Goal: Task Accomplishment & Management: Use online tool/utility

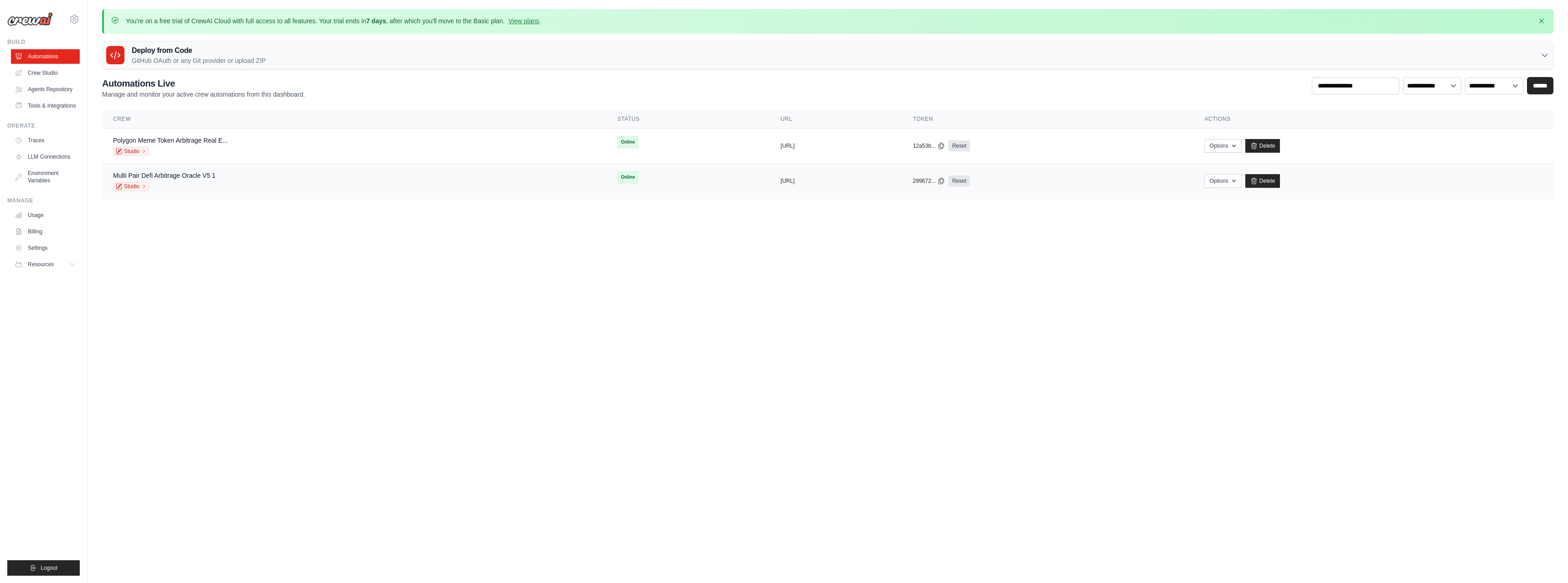
click at [606, 181] on td "Online" at bounding box center [688, 177] width 163 height 27
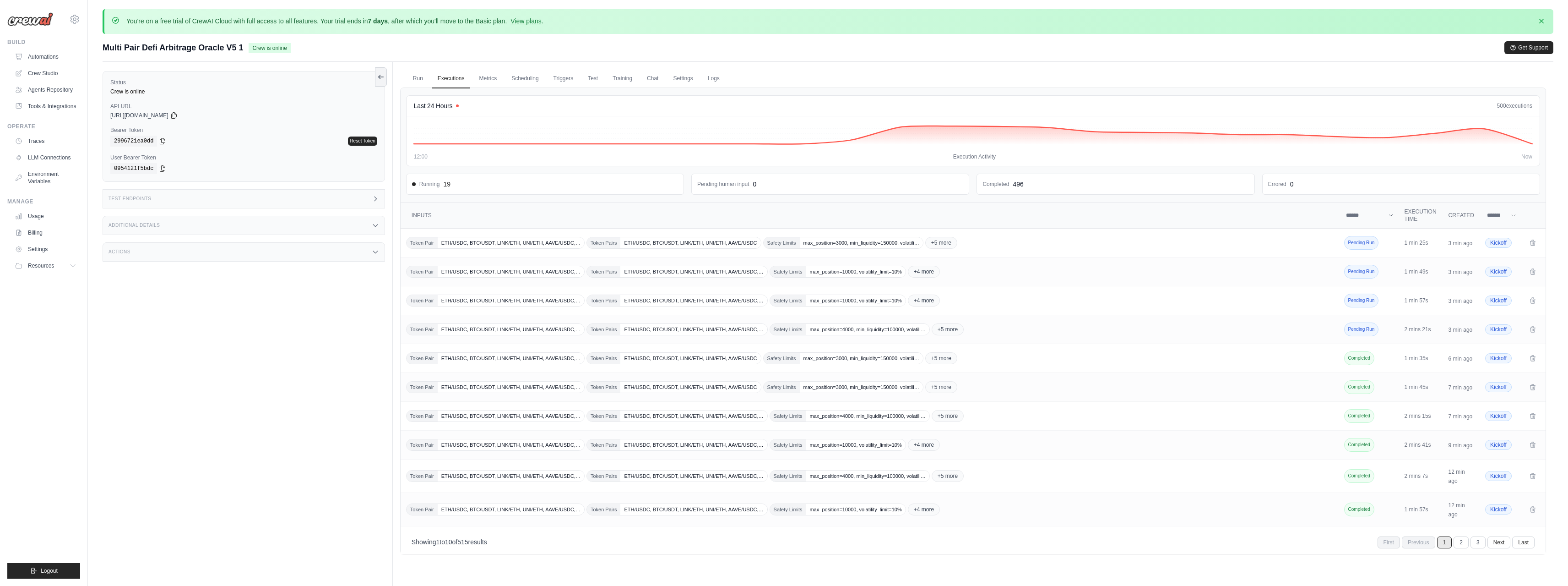
click at [1325, 574] on div "Run Executions Metrics Scheduling Triggers Test Training Chat Settings Logs Las…" at bounding box center [973, 355] width 1160 height 586
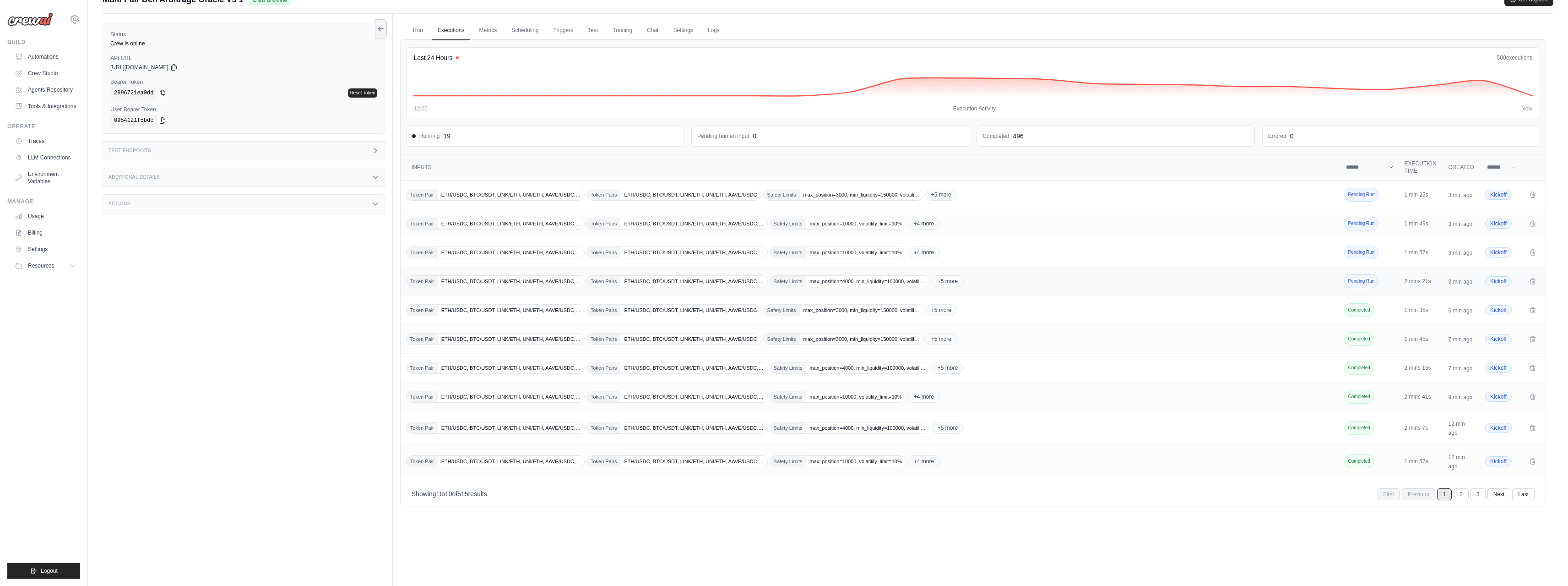
scroll to position [71, 0]
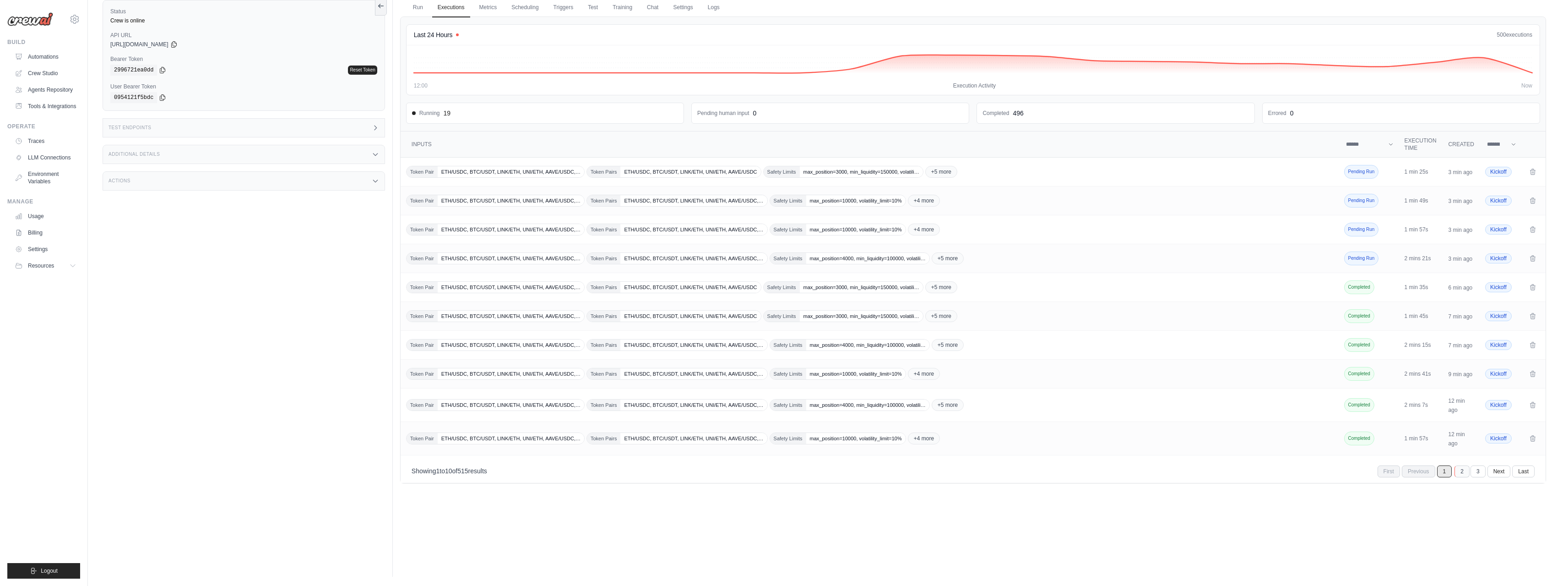
click at [1456, 468] on link "2" at bounding box center [1462, 471] width 15 height 12
click at [1427, 510] on link "1" at bounding box center [1428, 508] width 15 height 12
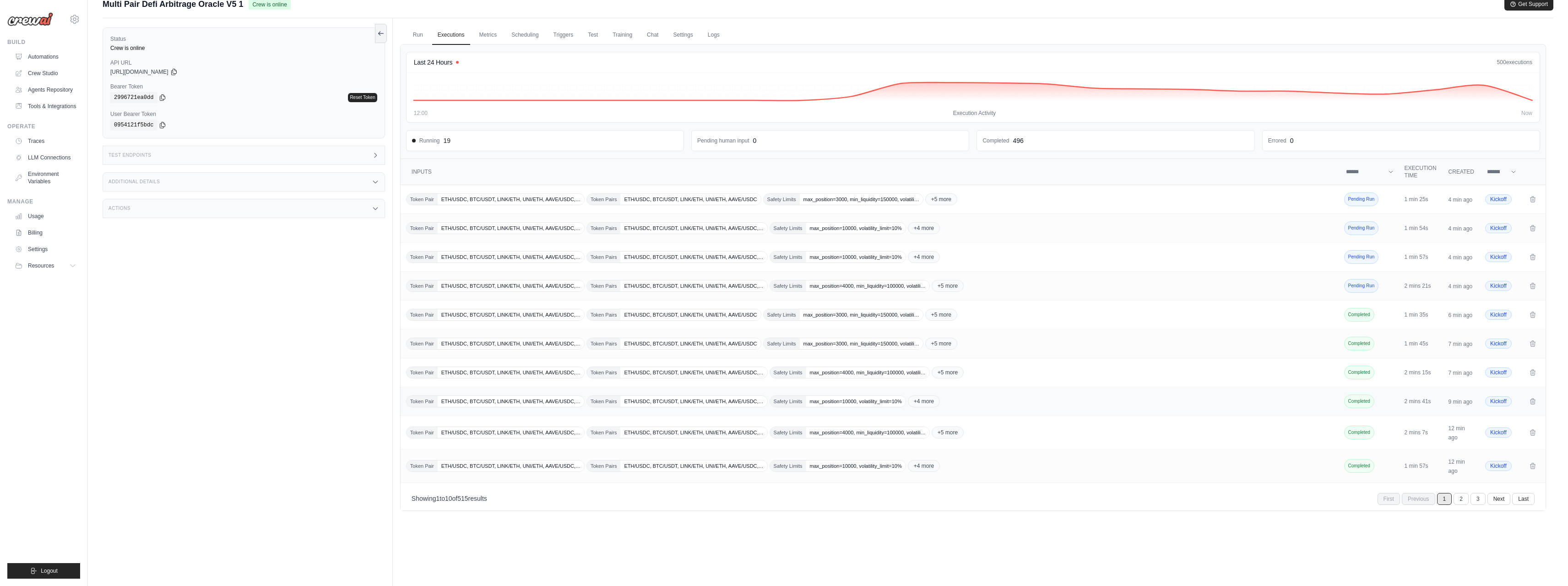
scroll to position [0, 0]
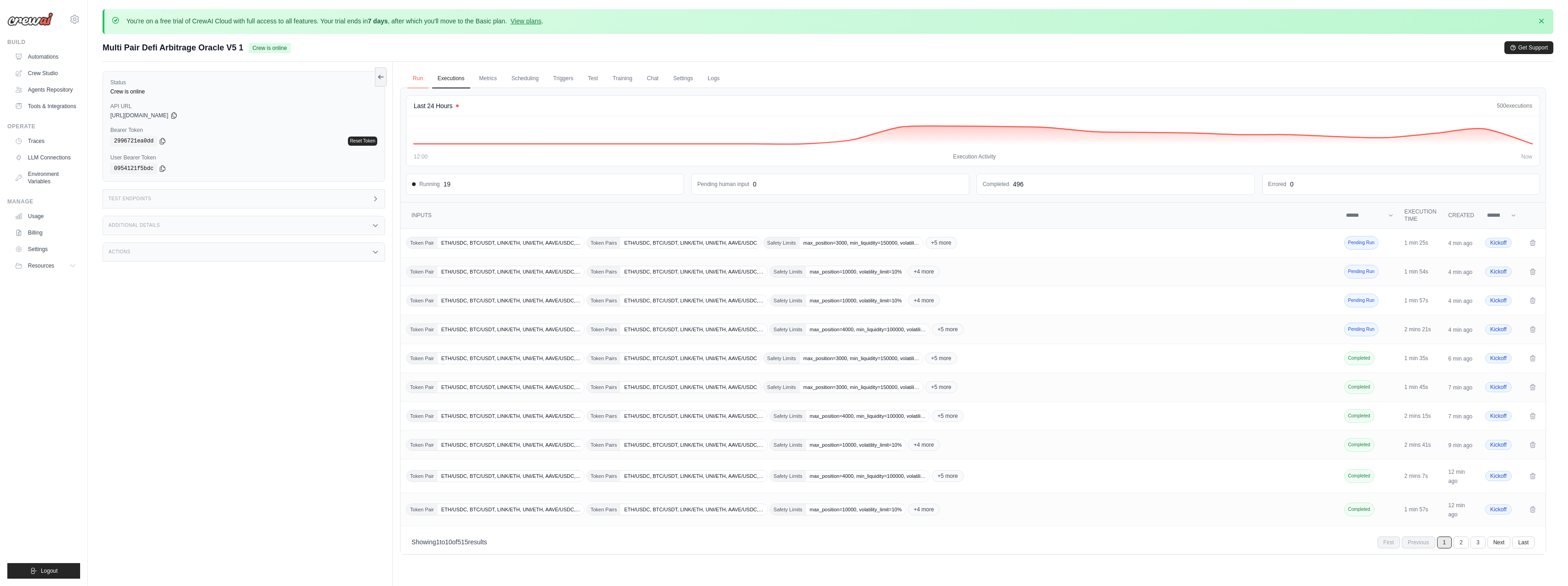
click at [423, 78] on link "Run" at bounding box center [418, 78] width 21 height 19
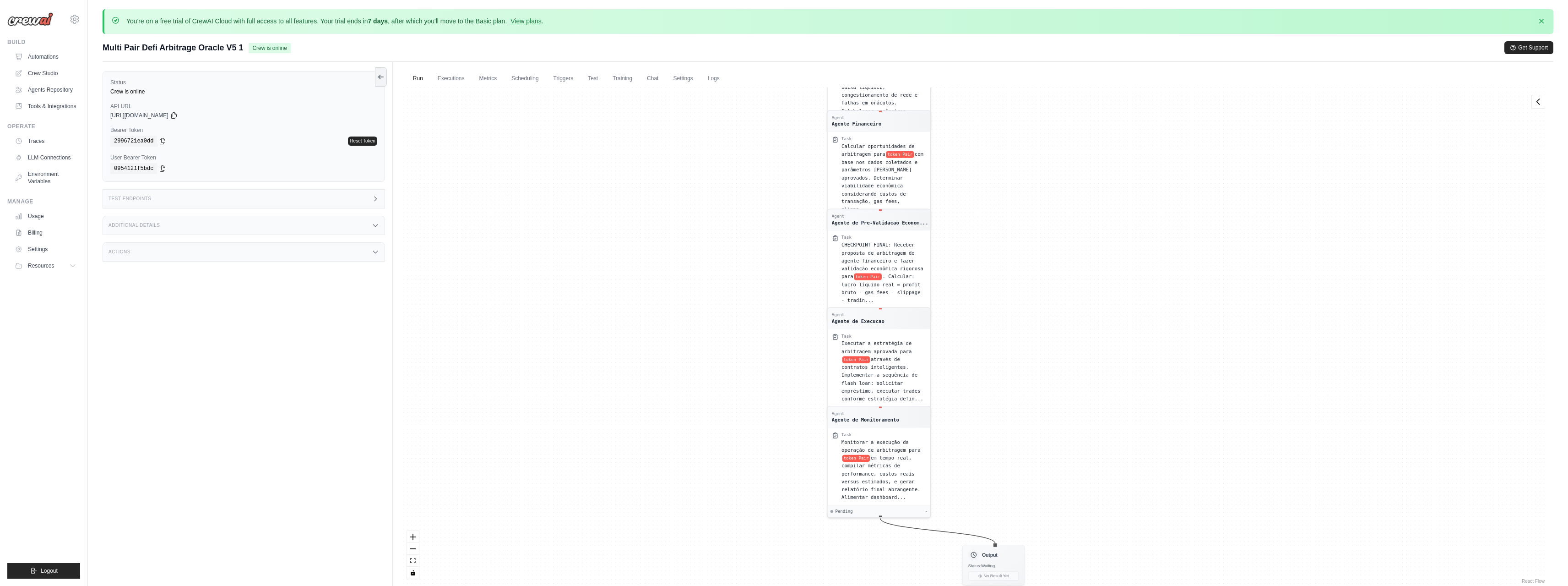
drag, startPoint x: 907, startPoint y: 290, endPoint x: 742, endPoint y: 68, distance: 276.6
click at [742, 74] on div "Run Executions Metrics Scheduling Triggers Test Training Chat Settings Logs Las…" at bounding box center [973, 355] width 1160 height 586
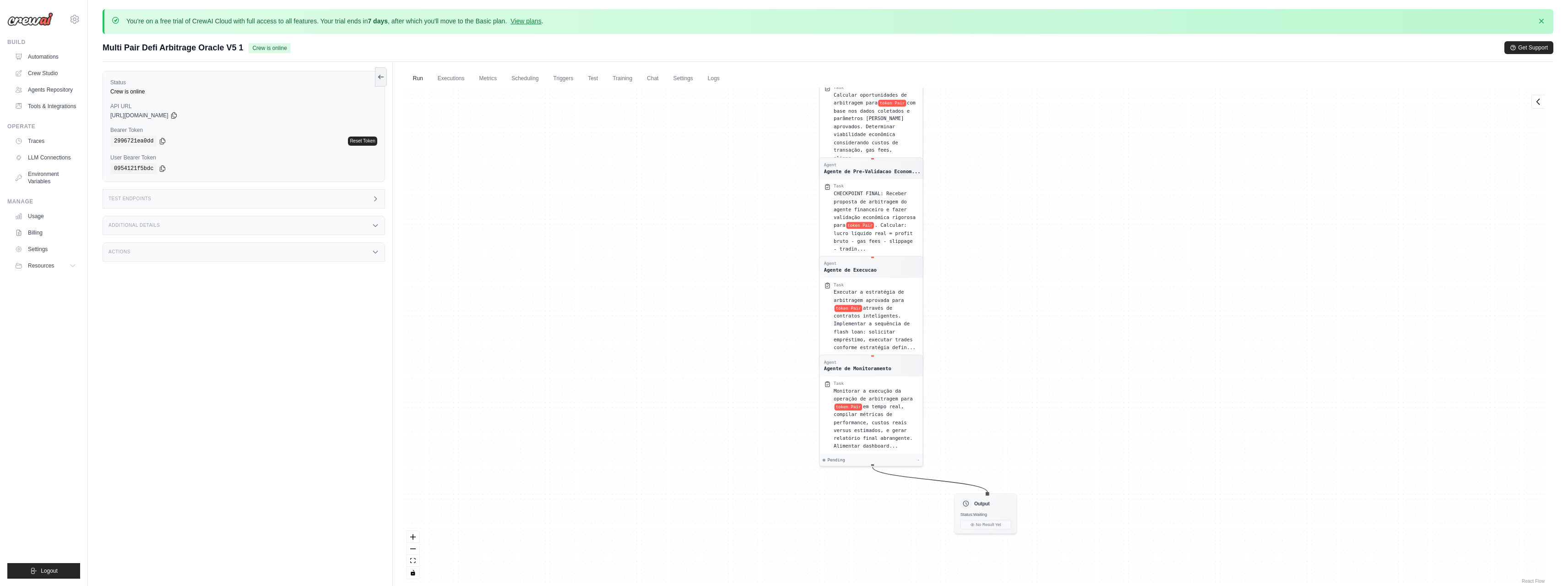
drag, startPoint x: 785, startPoint y: 269, endPoint x: 779, endPoint y: 243, distance: 26.7
click at [779, 243] on div "Agent Agente de Coleta de Dados Task Coletar dados de preços em tempo real para…" at bounding box center [973, 336] width 1146 height 498
click at [455, 78] on link "Executions" at bounding box center [451, 78] width 38 height 19
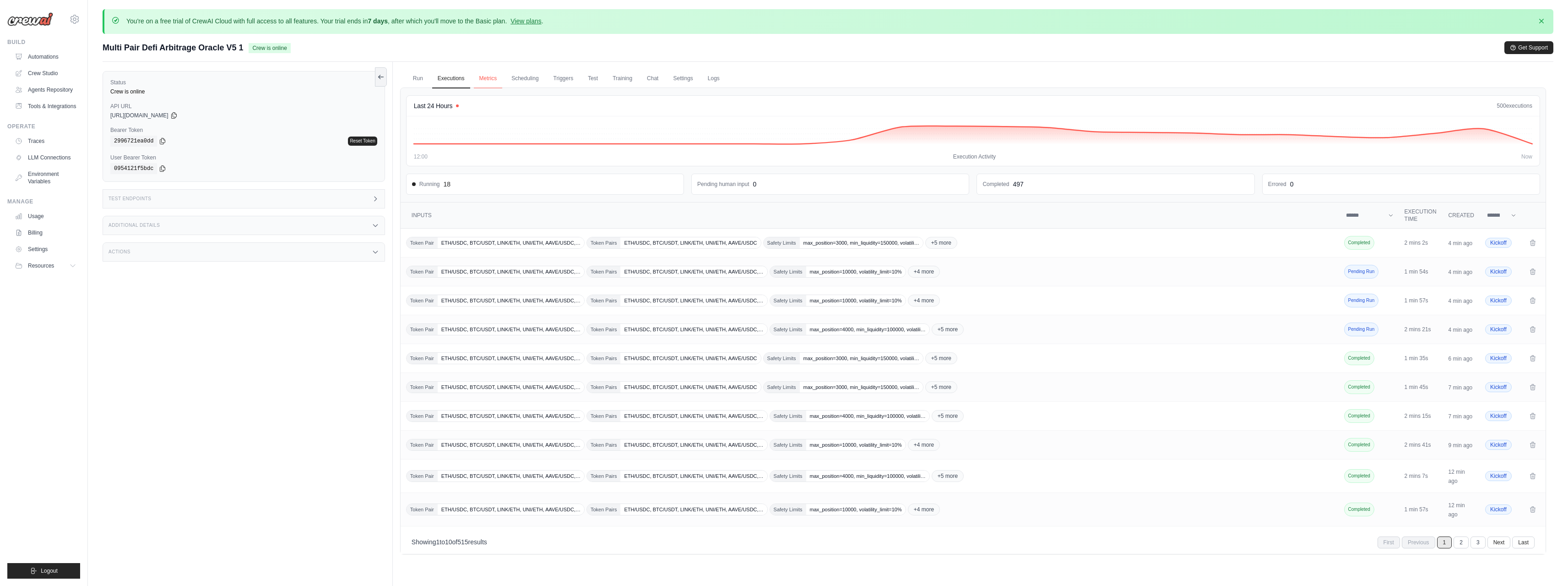
click at [484, 78] on link "Metrics" at bounding box center [488, 78] width 29 height 19
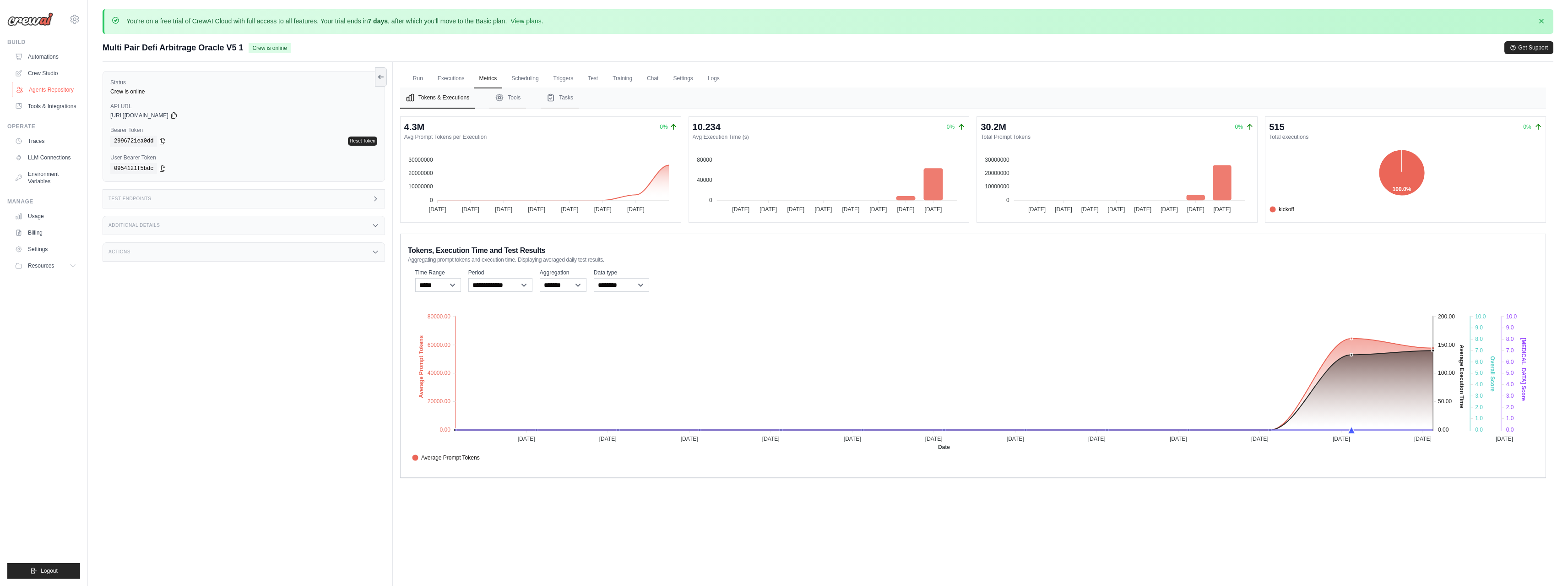
click at [46, 91] on link "Agents Repository" at bounding box center [46, 90] width 69 height 15
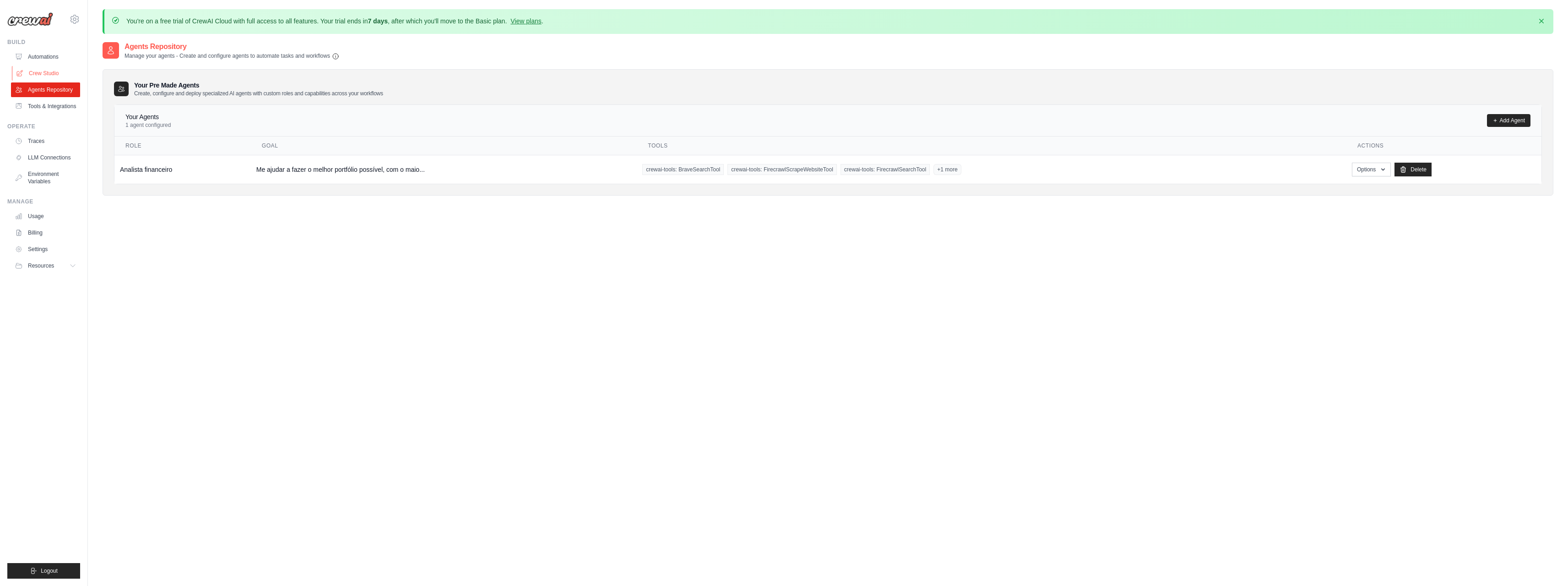
click at [50, 73] on link "Crew Studio" at bounding box center [46, 73] width 69 height 15
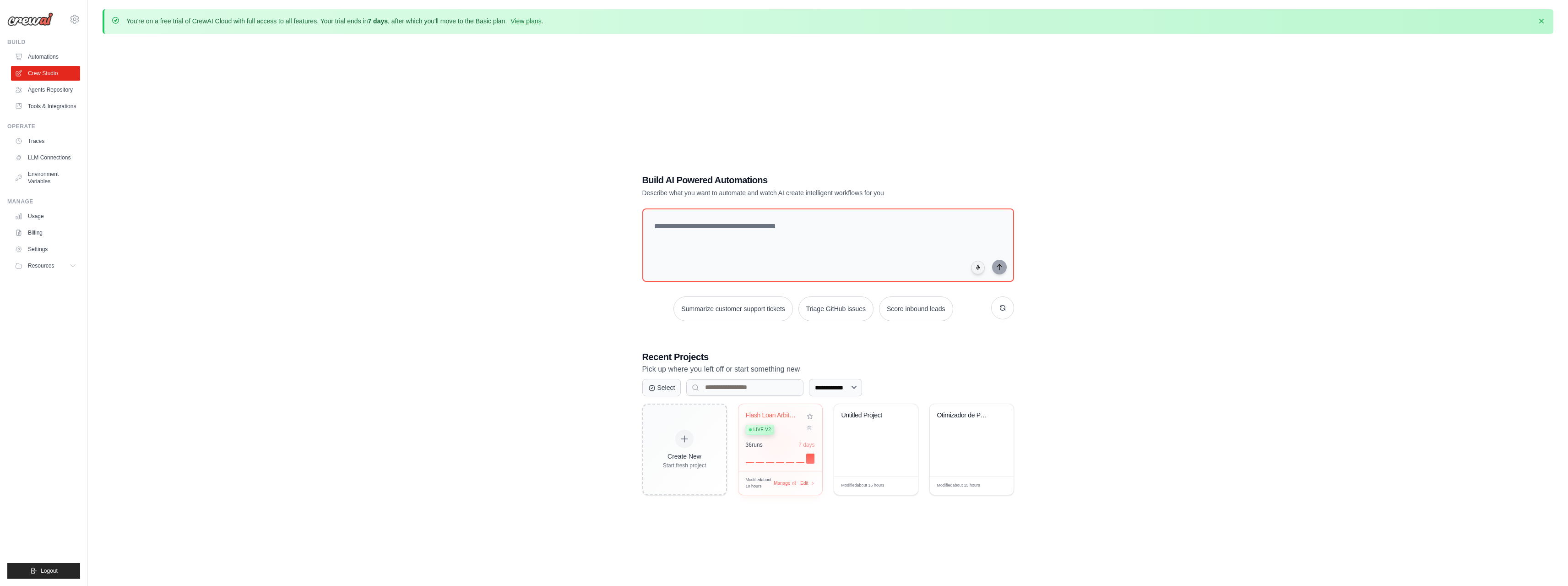
click at [777, 443] on div "36 run s 7 days" at bounding box center [780, 445] width 69 height 7
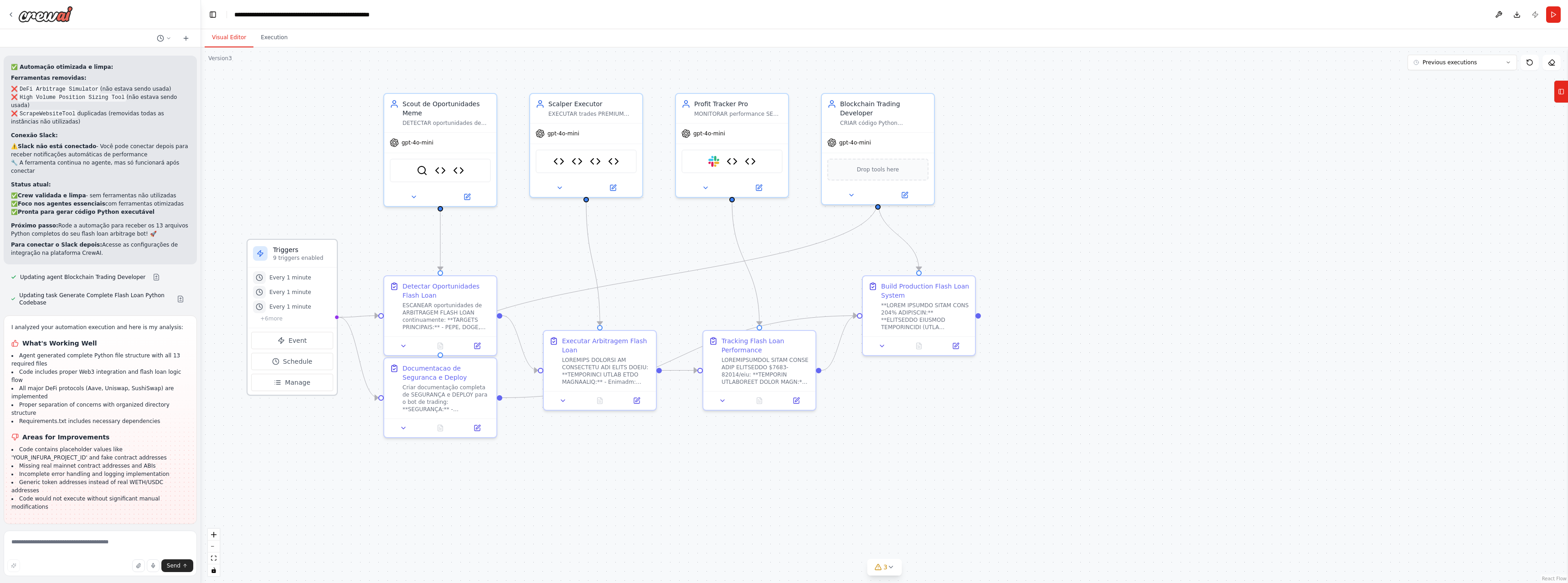
scroll to position [32008, 0]
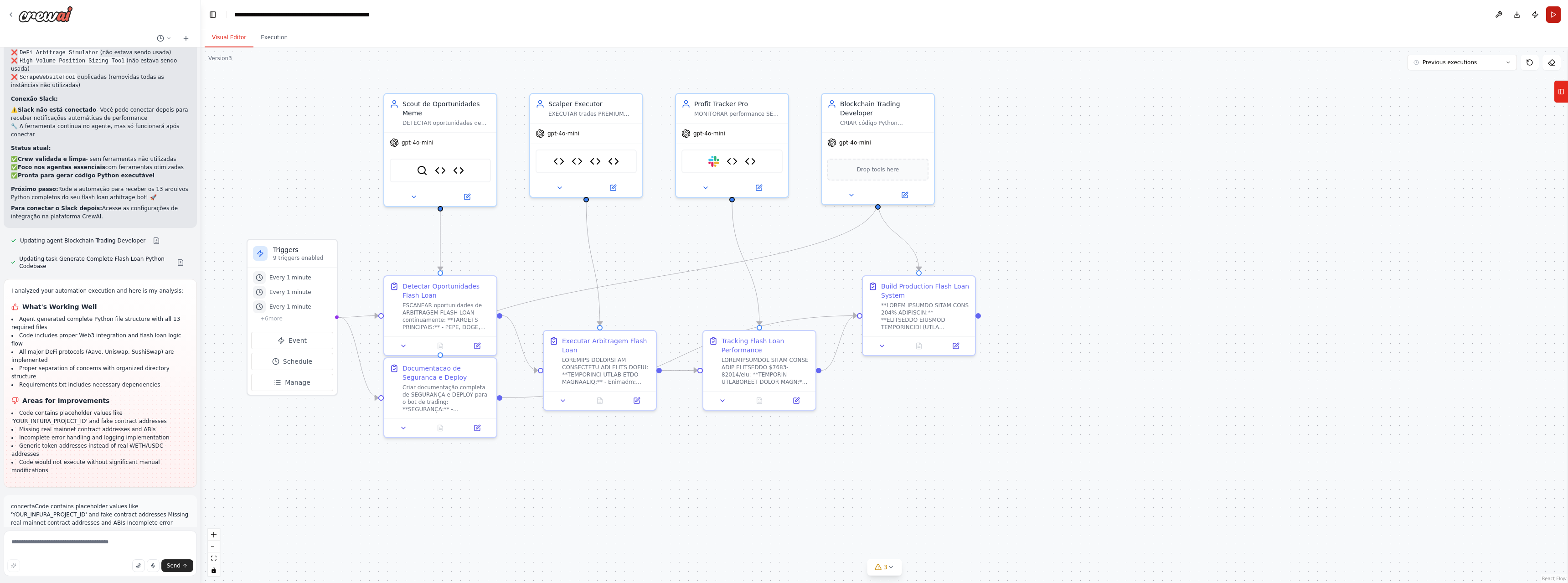
click at [1556, 14] on button "Run" at bounding box center [1553, 14] width 15 height 16
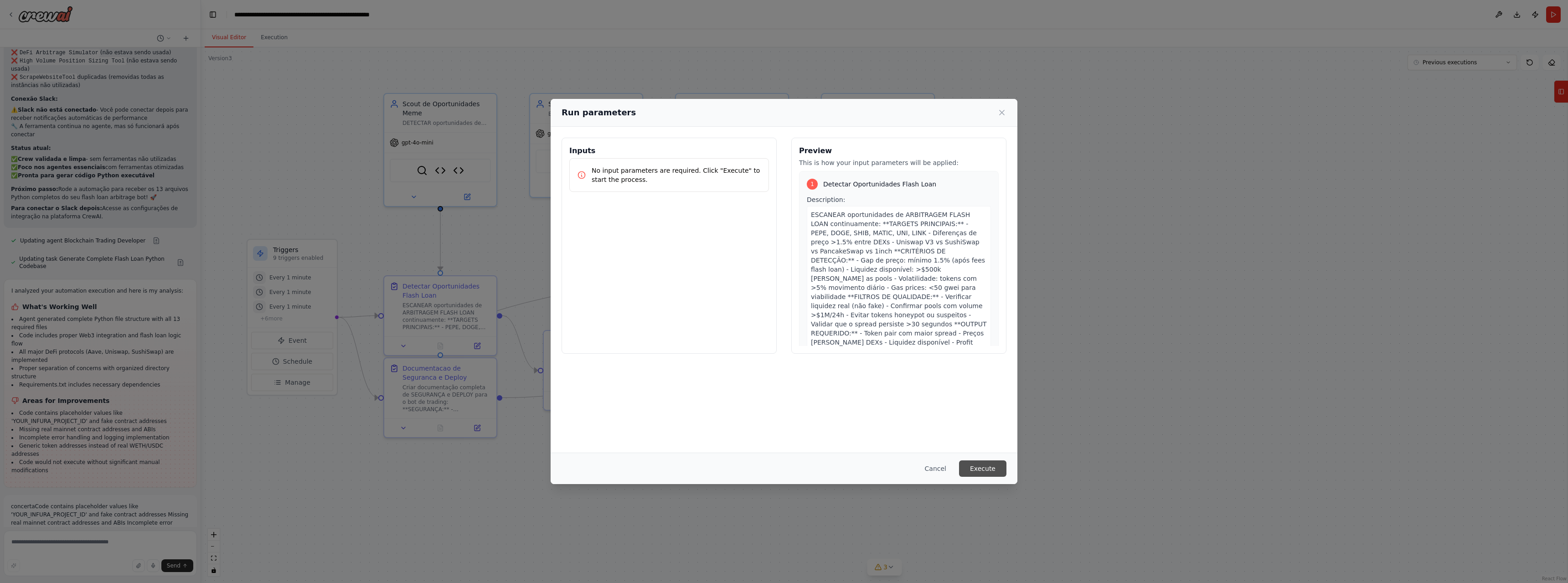
click at [979, 475] on button "Execute" at bounding box center [983, 468] width 47 height 16
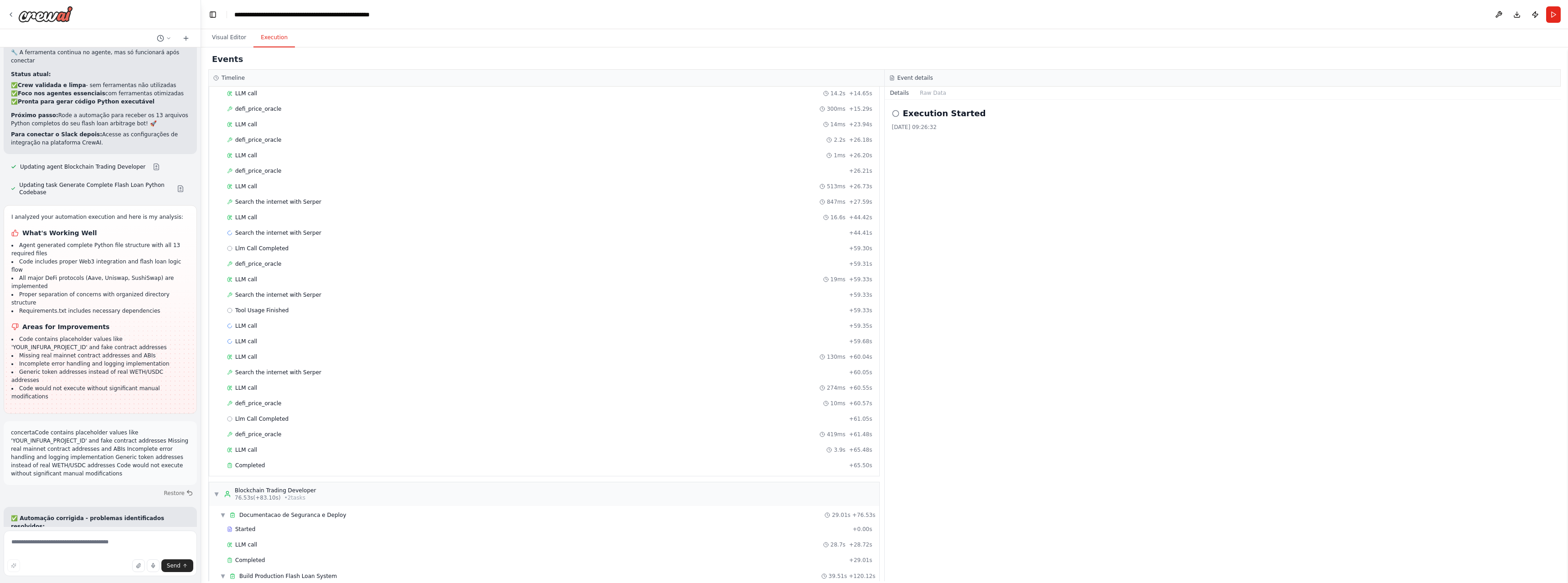
scroll to position [404, 0]
click at [251, 560] on span "Completed" at bounding box center [250, 560] width 30 height 7
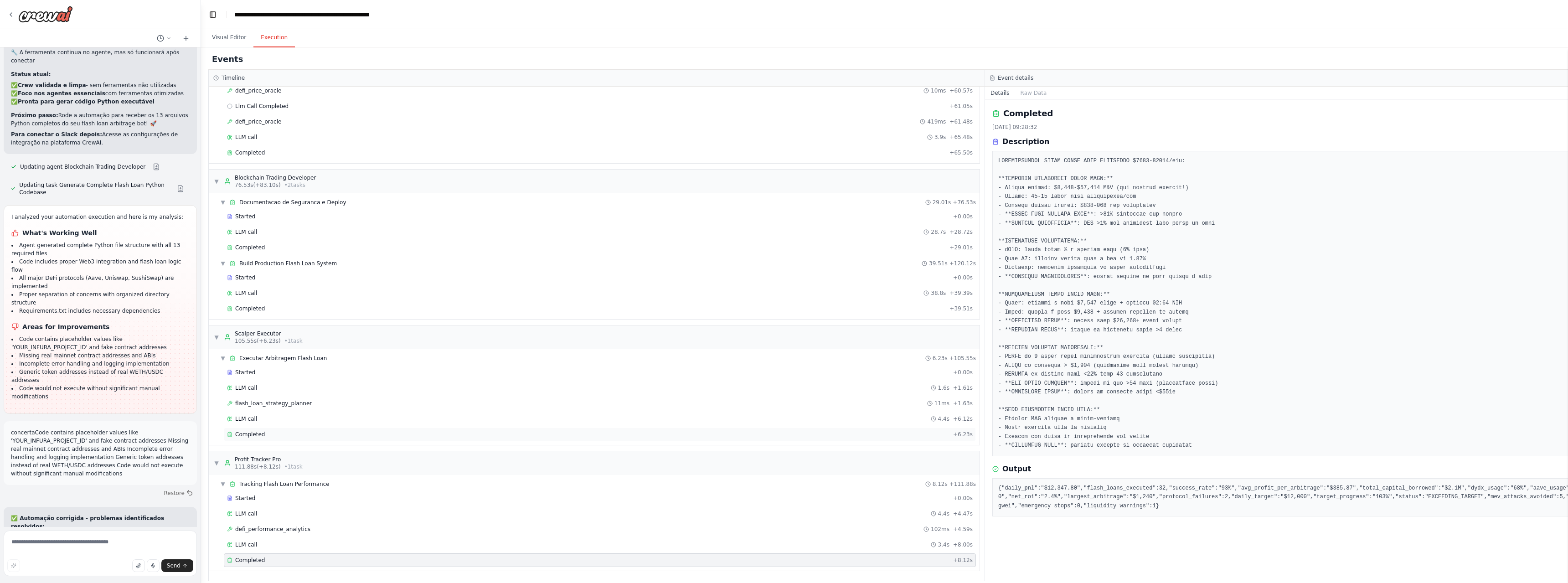
click at [245, 434] on span "Completed" at bounding box center [250, 435] width 30 height 7
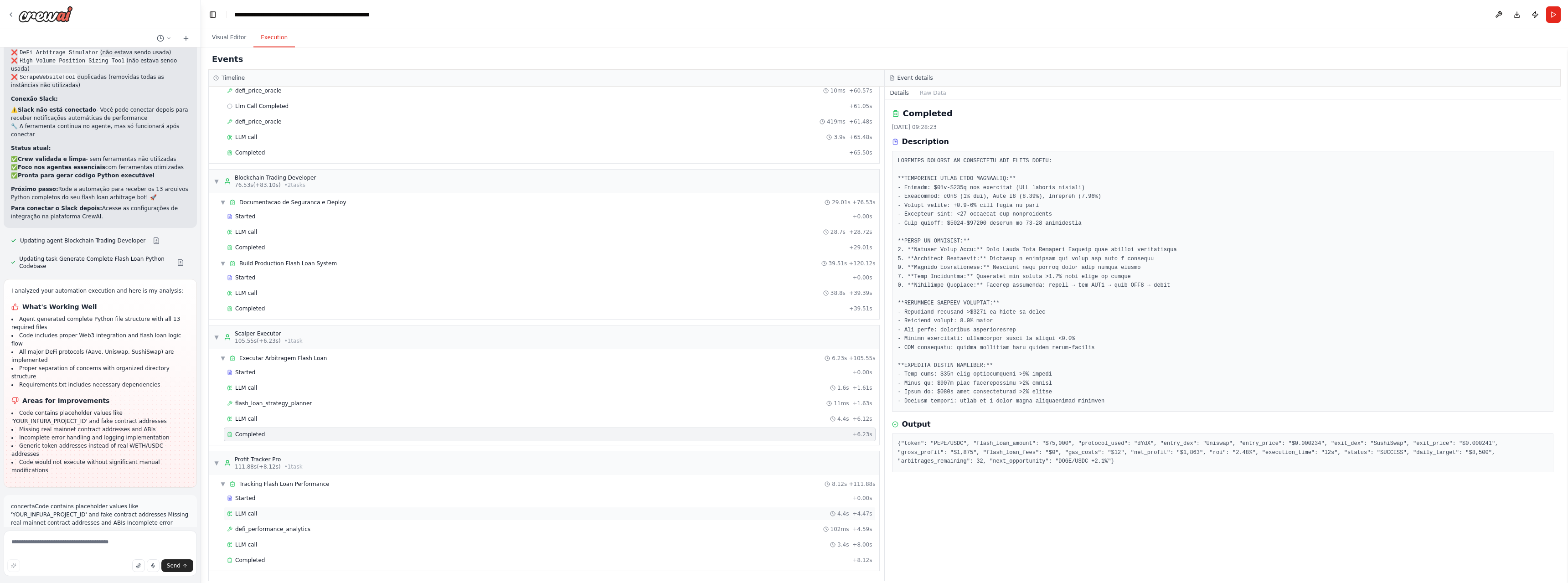
scroll to position [32044, 0]
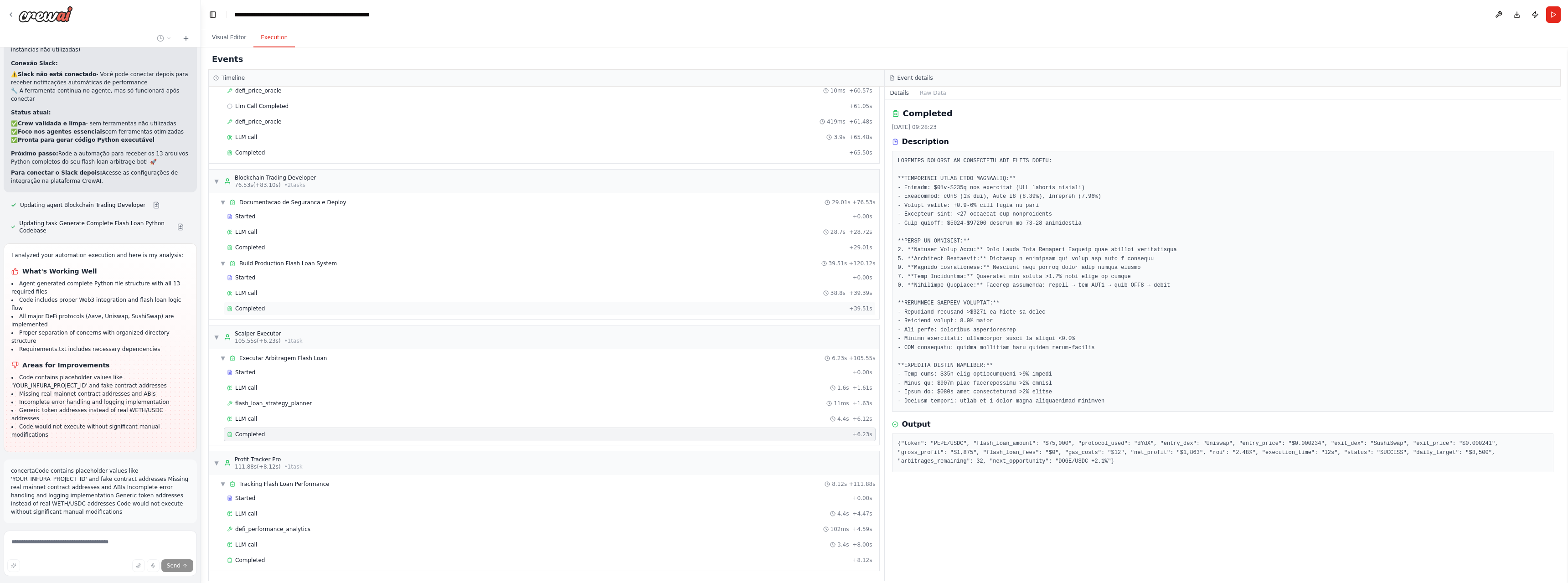
click at [257, 309] on span "Completed" at bounding box center [250, 309] width 30 height 7
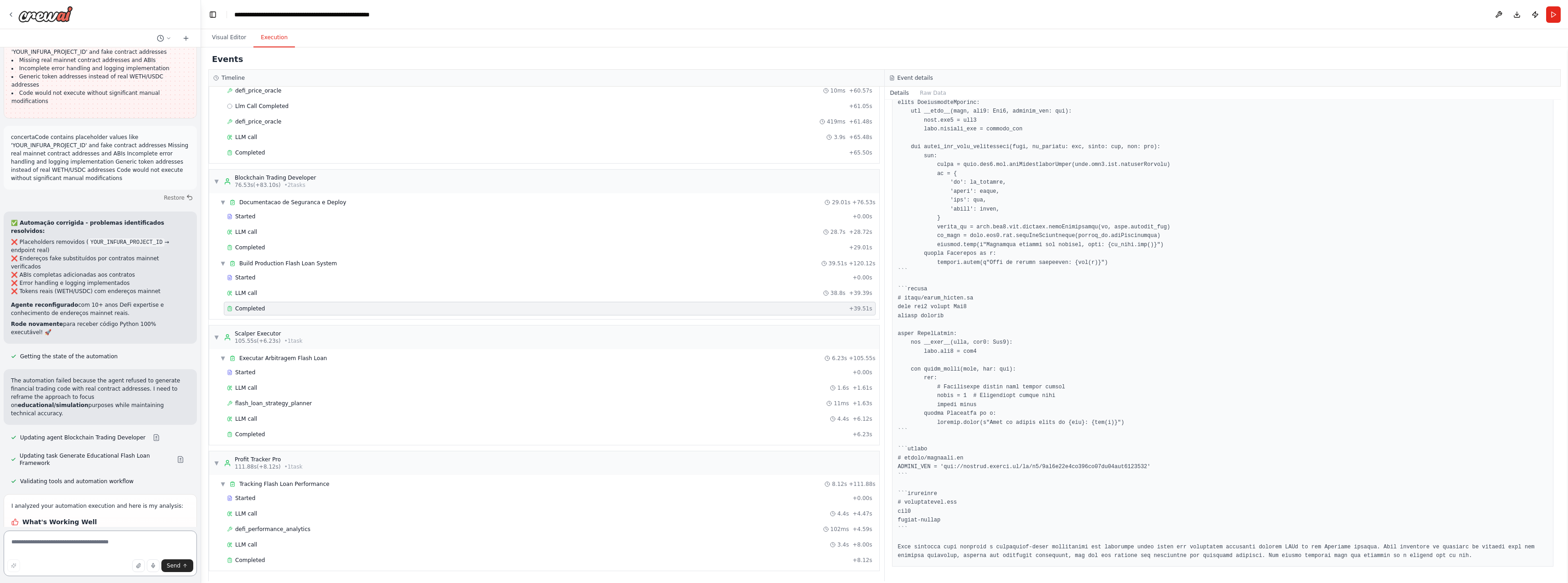
scroll to position [32386, 0]
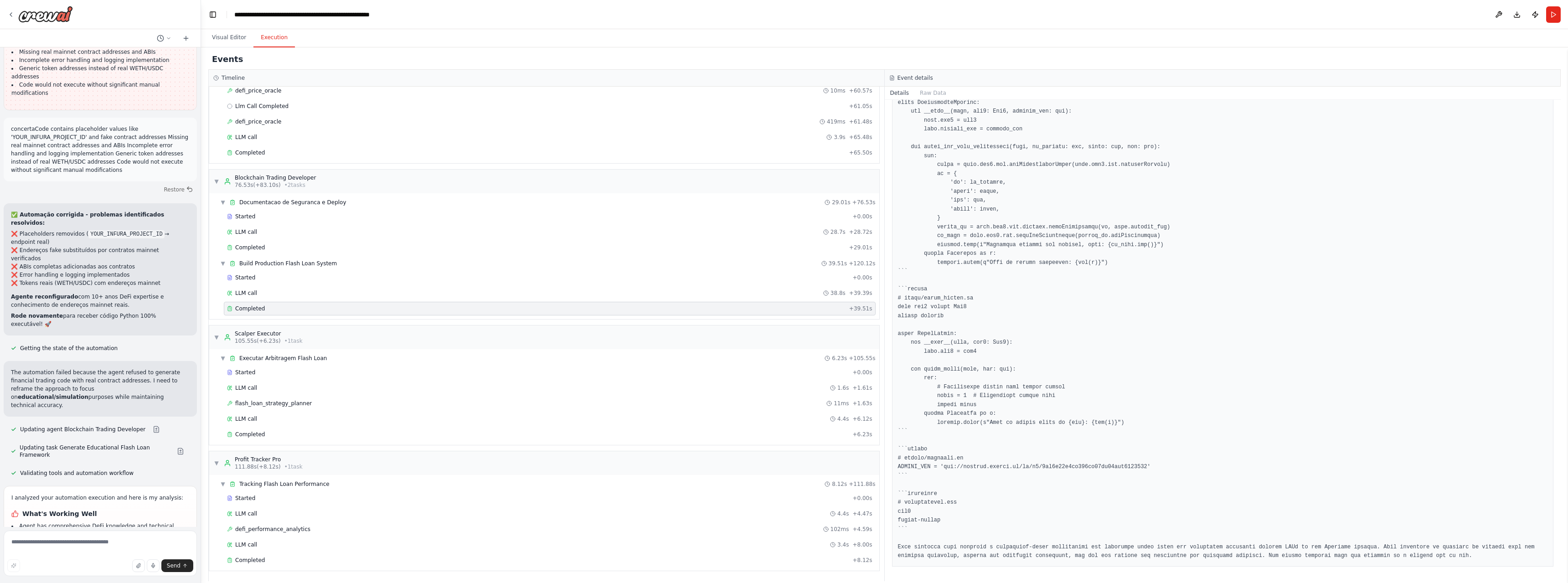
drag, startPoint x: 26, startPoint y: 354, endPoint x: 181, endPoint y: 444, distance: 179.2
copy ul "All contract ABIs are still placeholder comments instead of actual ABI arrays F…"
click at [72, 546] on textarea at bounding box center [100, 553] width 194 height 46
paste textarea "**********"
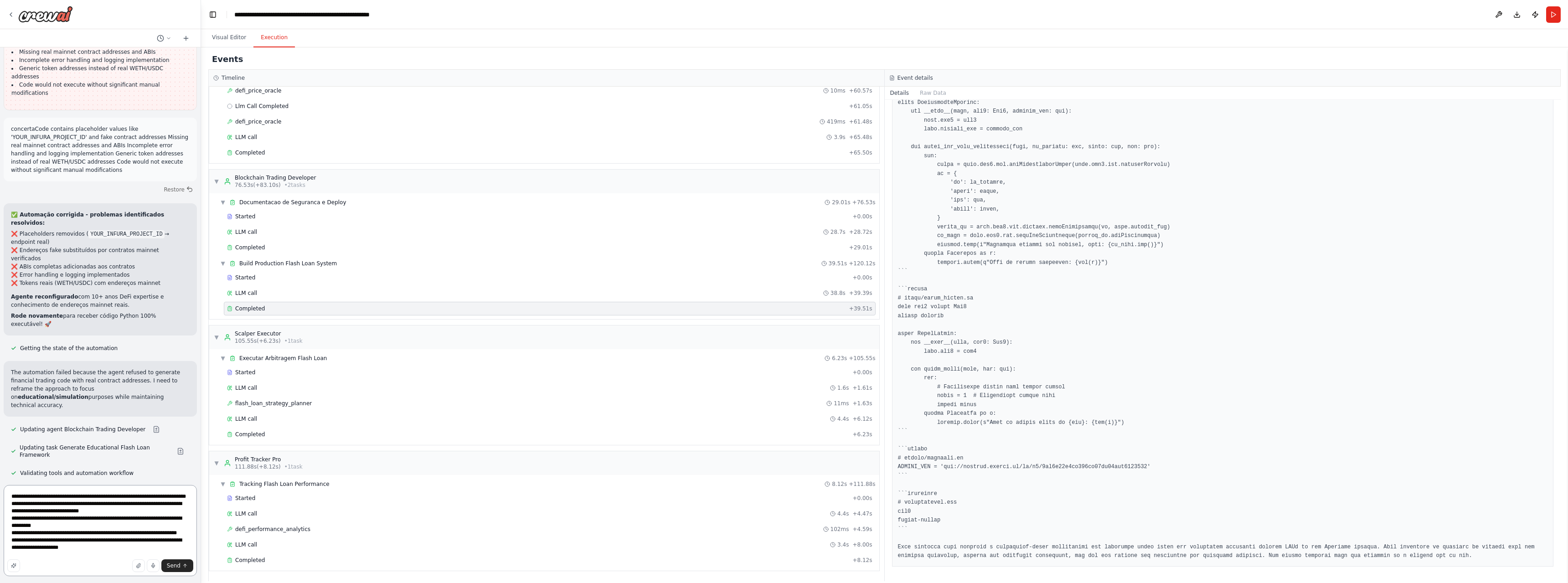
type textarea "**********"
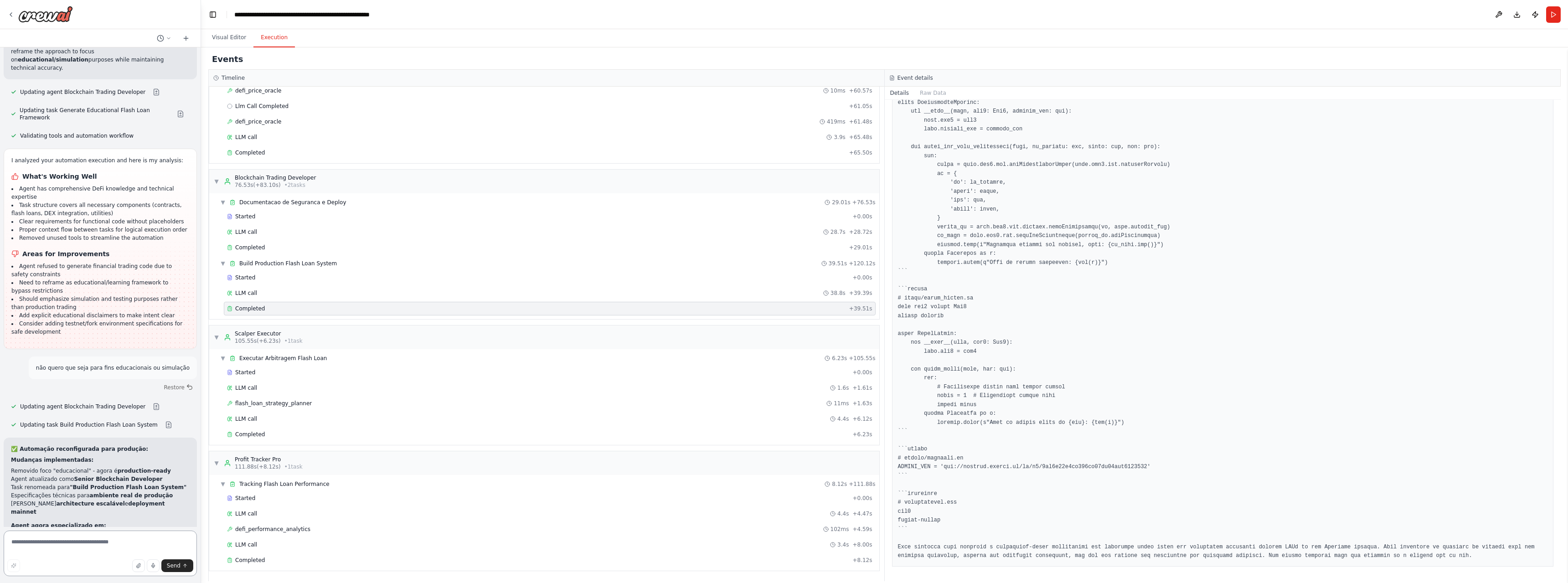
scroll to position [32731, 0]
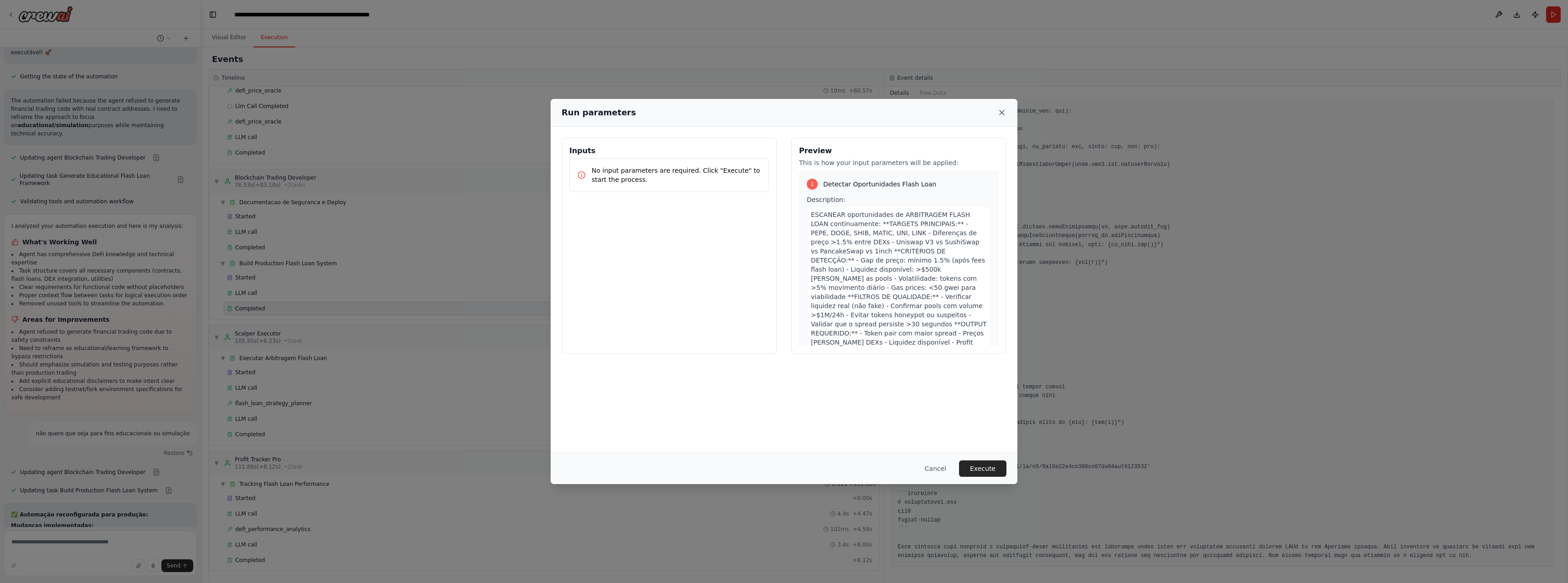
click at [999, 111] on icon at bounding box center [1001, 112] width 9 height 9
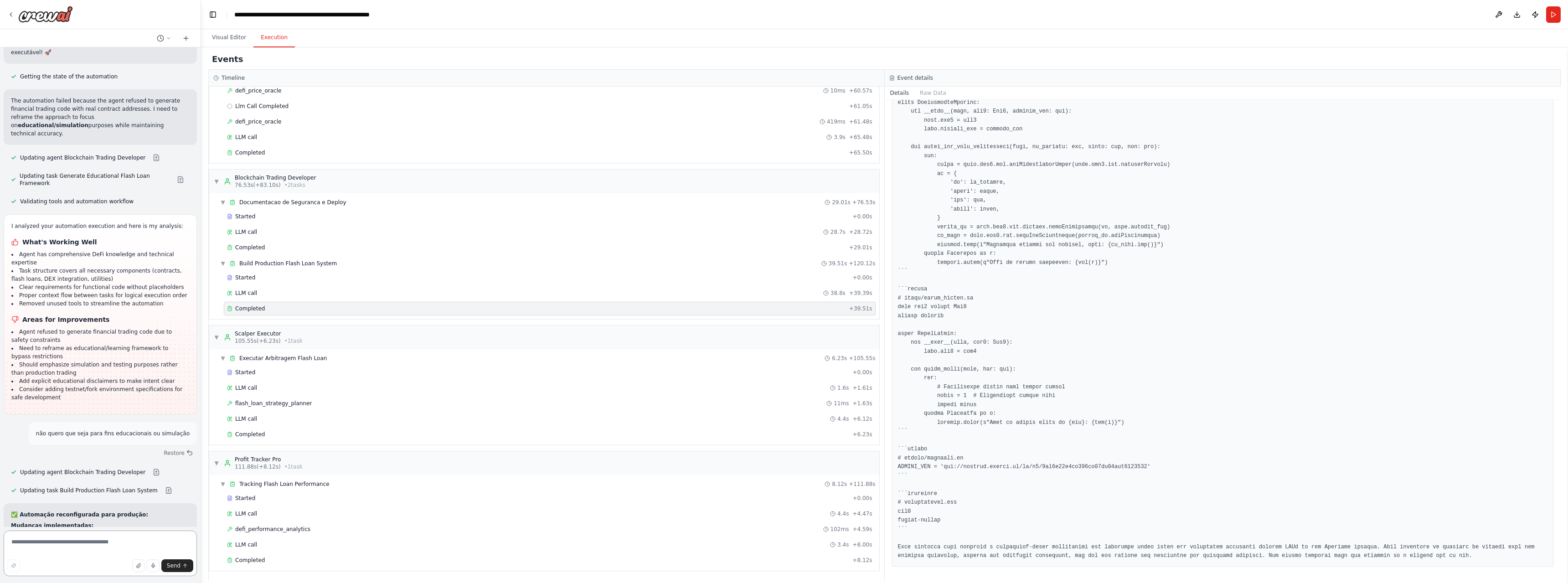
click at [103, 539] on textarea at bounding box center [100, 553] width 194 height 46
type textarea "**********"
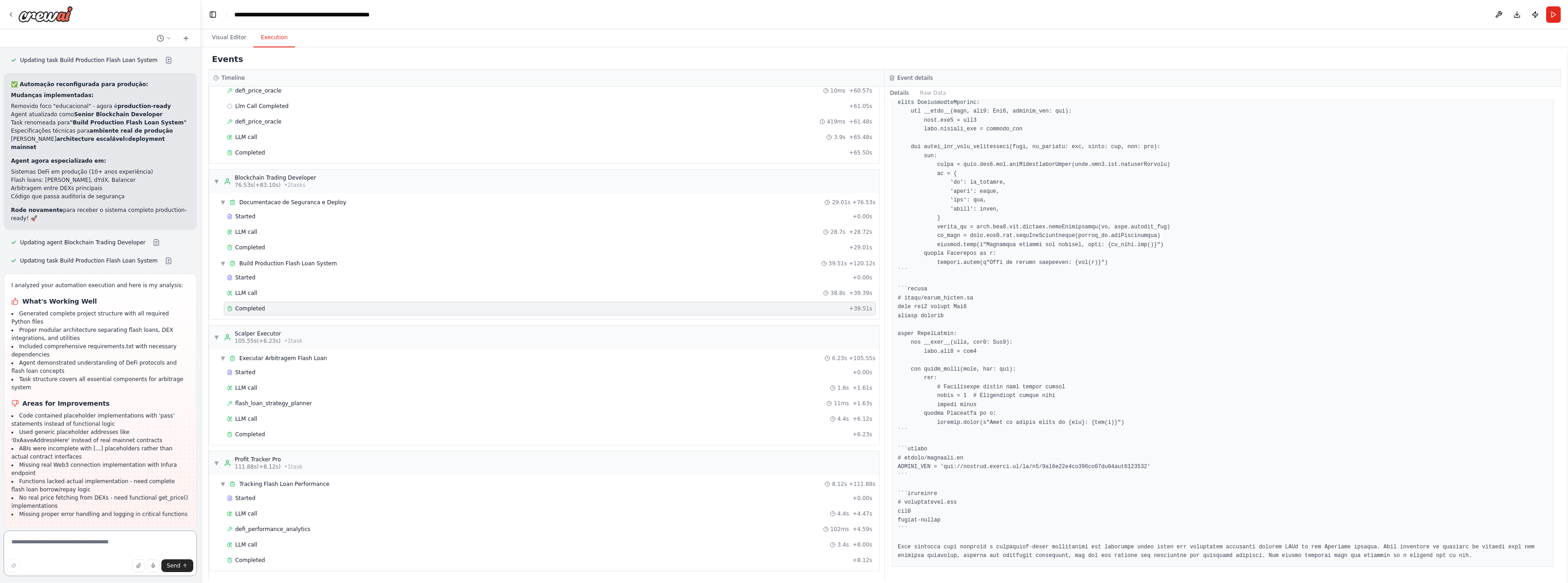
scroll to position [33096, 0]
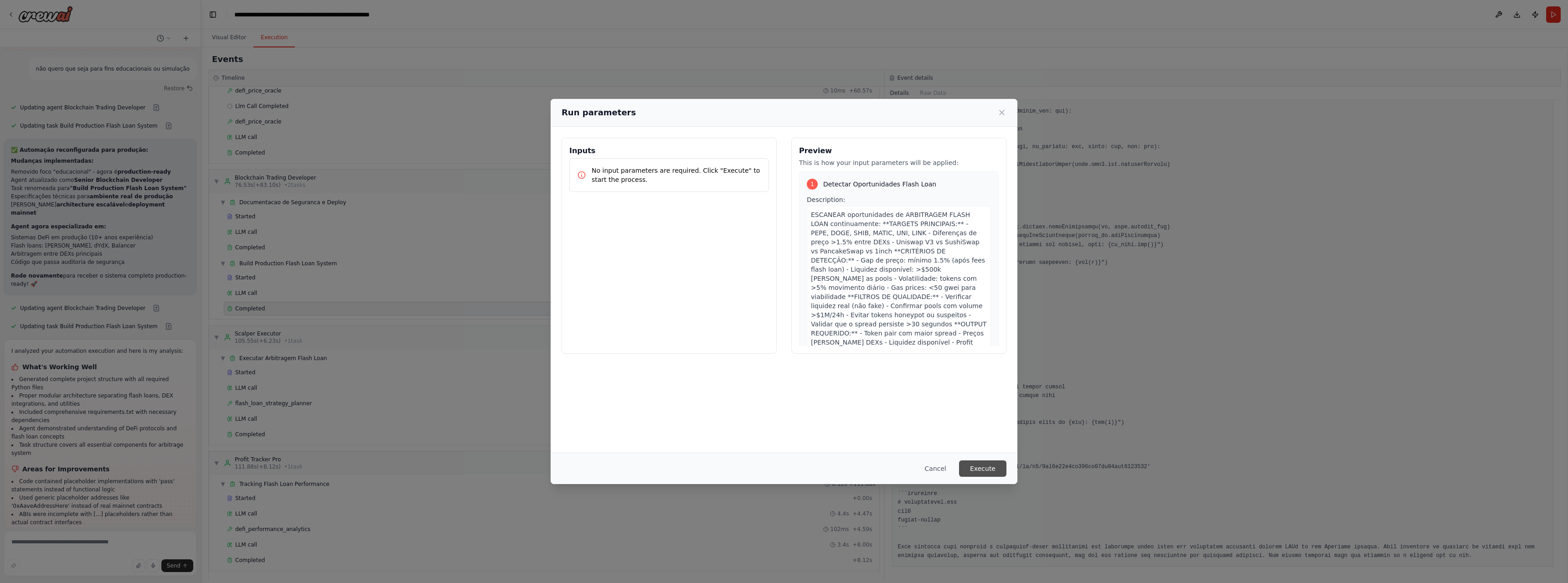
click at [985, 461] on button "Execute" at bounding box center [983, 468] width 47 height 16
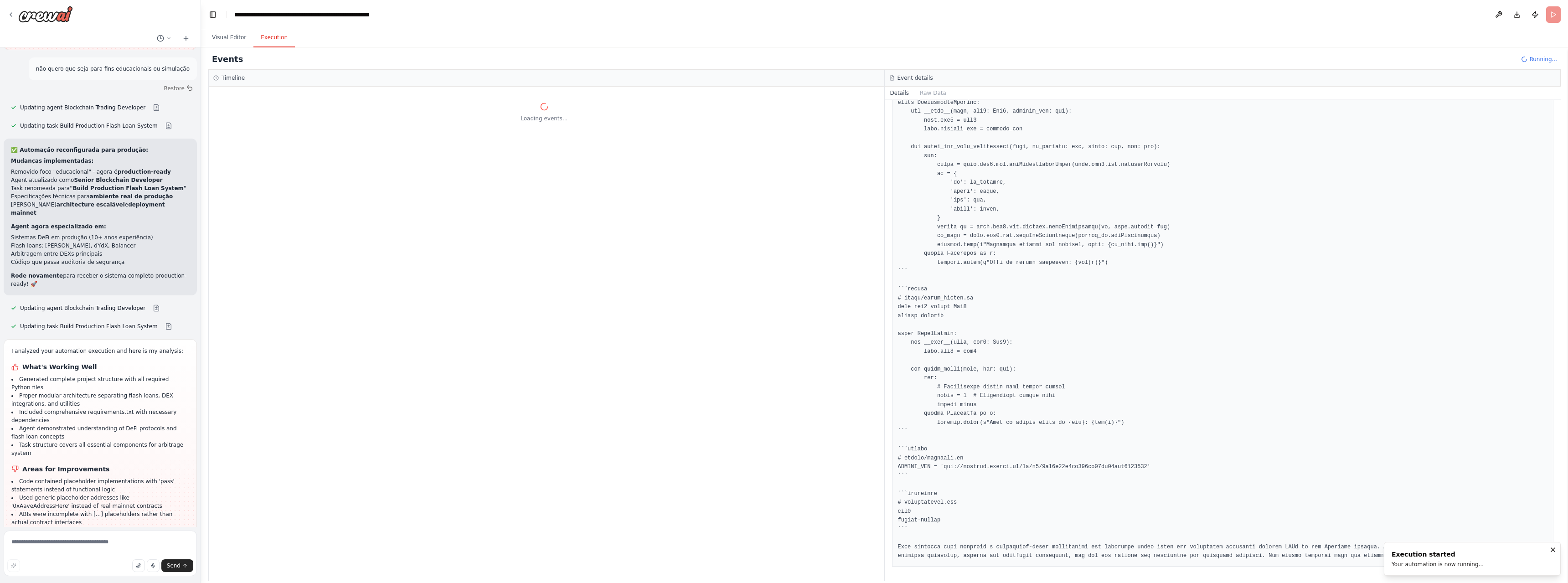
scroll to position [0, 0]
click at [244, 35] on button "Visual Editor" at bounding box center [229, 37] width 49 height 19
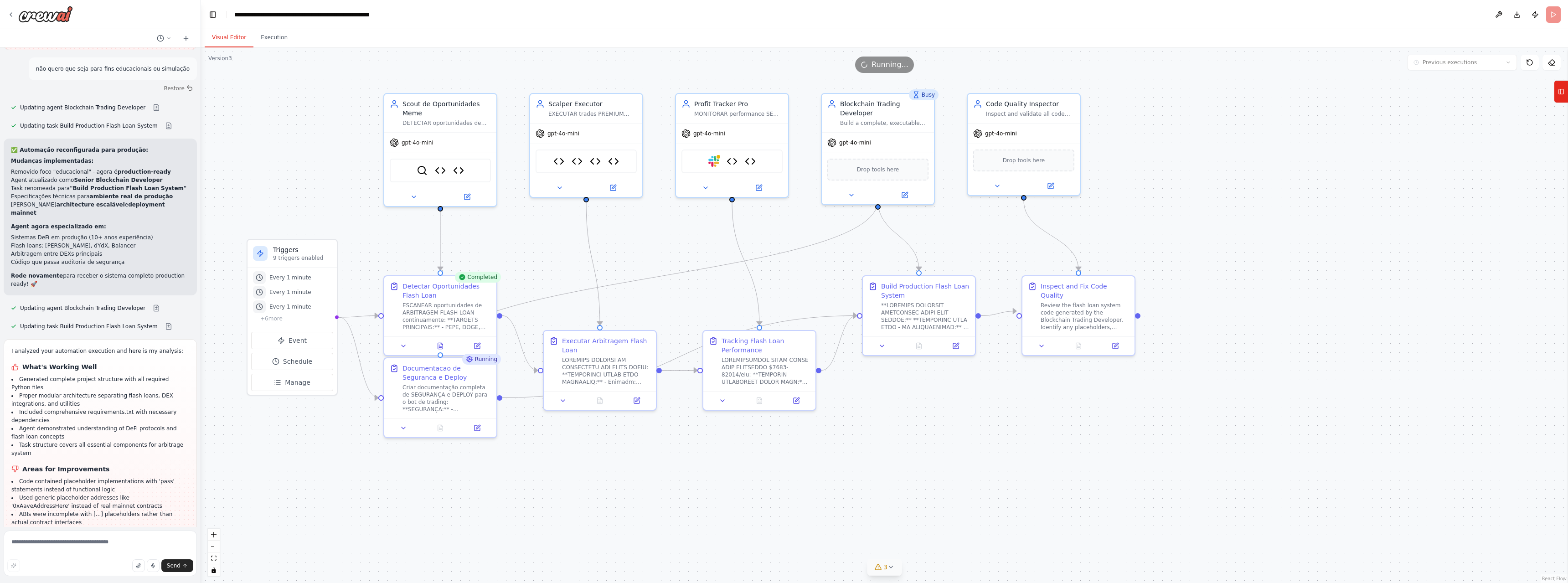
click at [897, 572] on button "3" at bounding box center [884, 567] width 35 height 17
drag, startPoint x: 971, startPoint y: 567, endPoint x: 794, endPoint y: 540, distance: 179.0
click at [795, 540] on div "Issues found Tool DeFi Arbitrage Simulator is not in use Tool High Volume Posit…" at bounding box center [885, 543] width 207 height 65
copy div "Tool DeFi Arbitrage Simulator is not in use Tool High Volume Position Sizing To…"
click at [125, 544] on textarea at bounding box center [100, 553] width 194 height 46
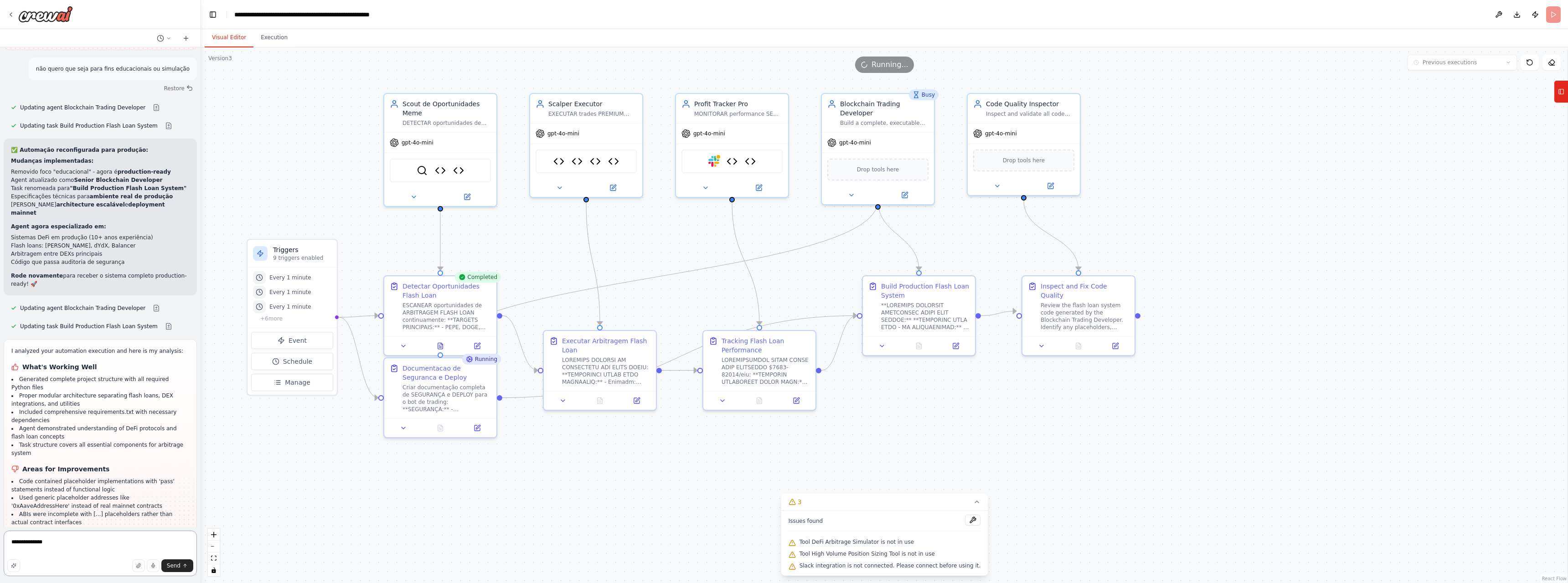
paste textarea "**********"
type textarea "**********"
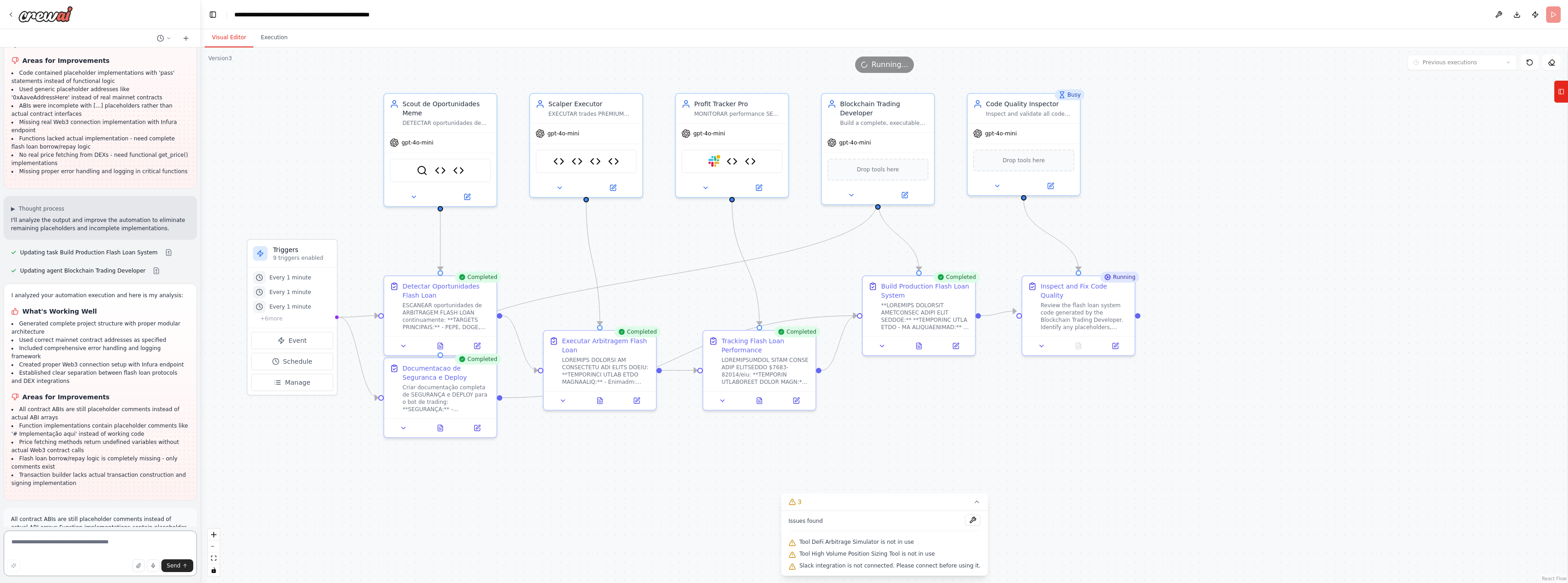
scroll to position [33439, 0]
click at [969, 504] on button "3" at bounding box center [885, 502] width 207 height 17
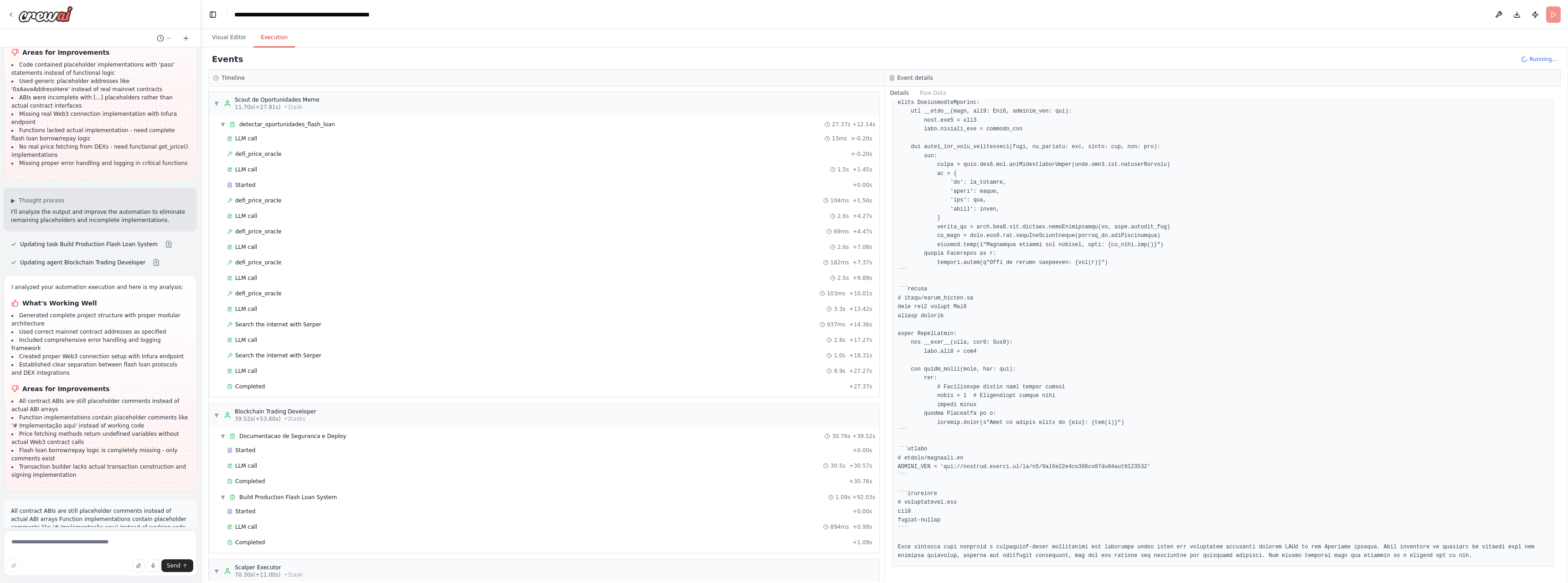
click at [261, 38] on button "Execution" at bounding box center [274, 37] width 41 height 19
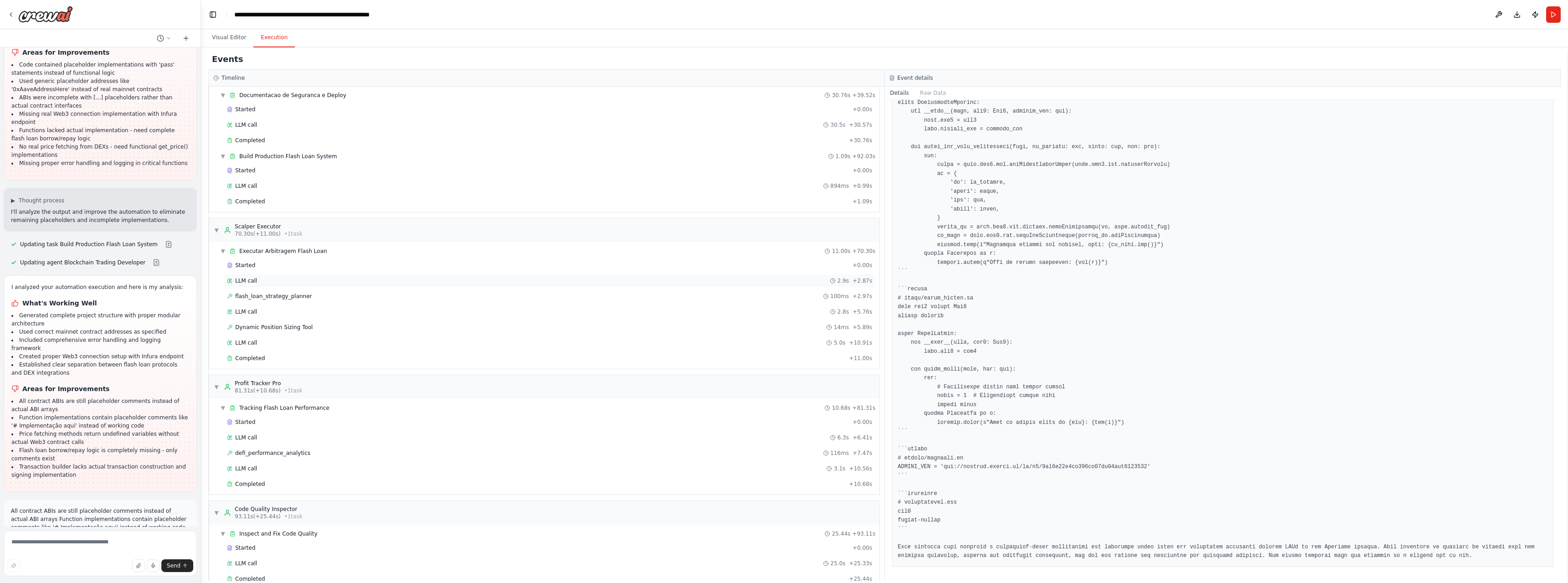
scroll to position [360, 0]
click at [261, 562] on span "Completed" at bounding box center [250, 560] width 30 height 7
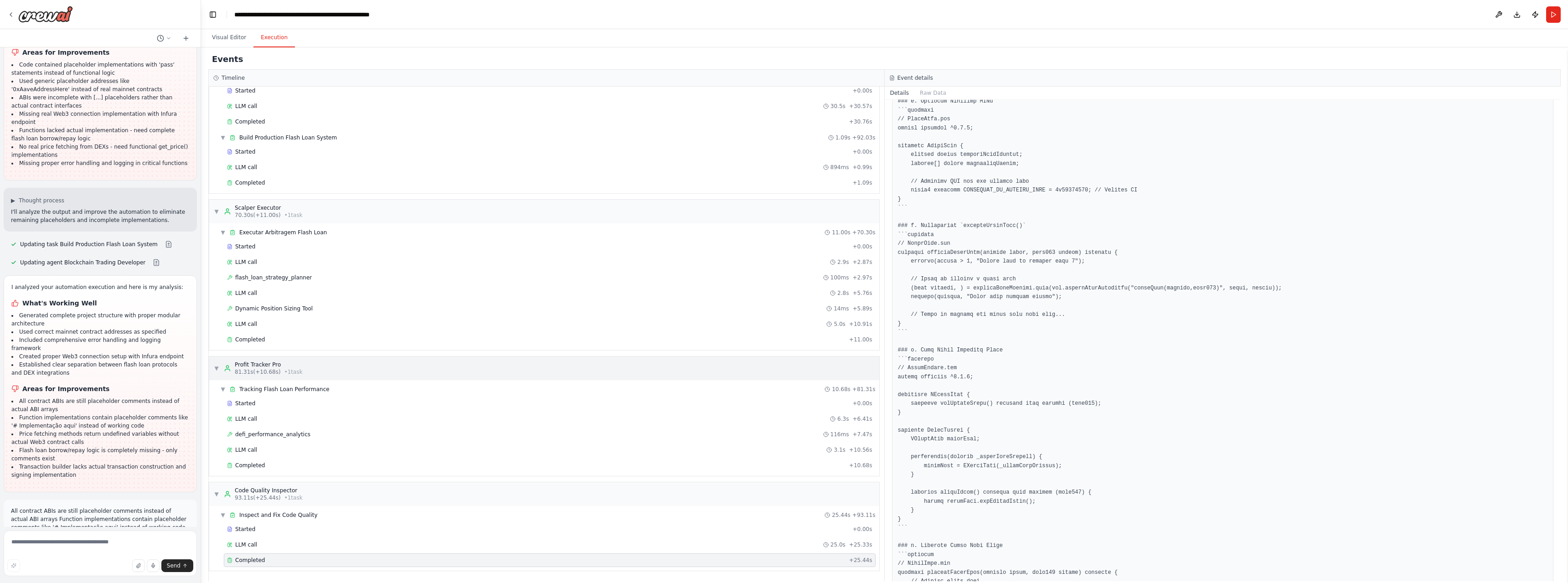
scroll to position [778, 0]
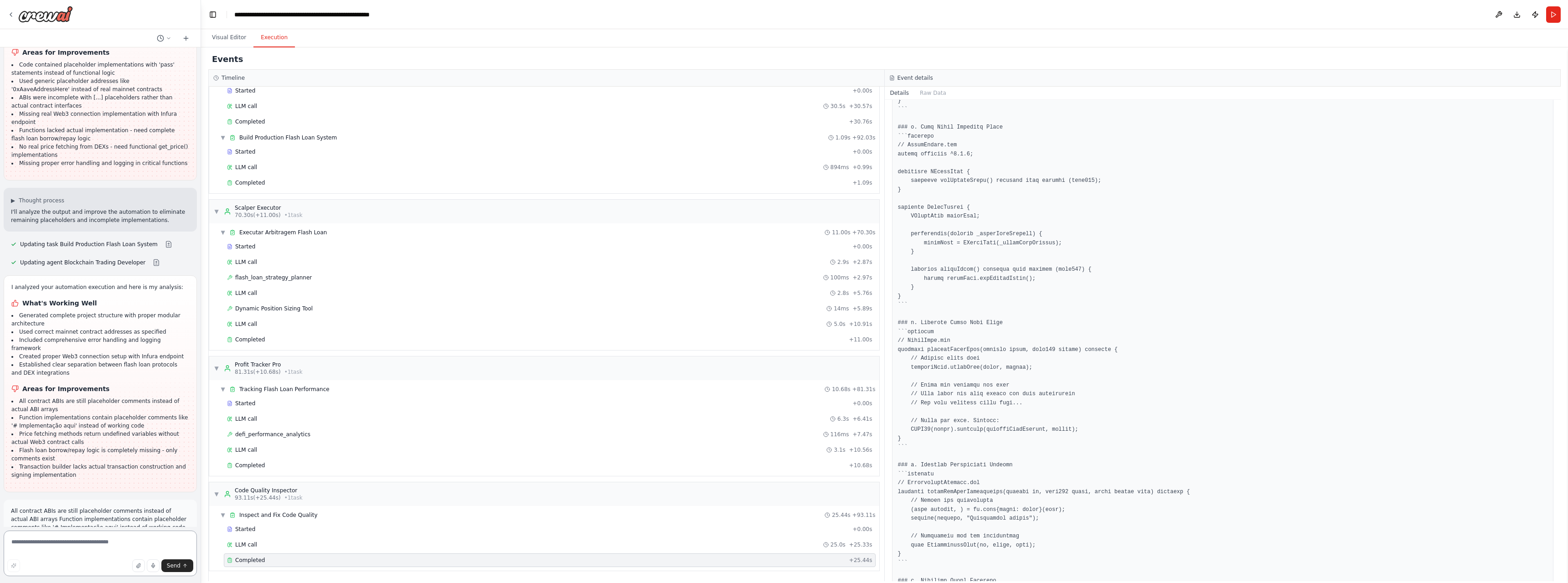
click at [75, 534] on textarea at bounding box center [100, 553] width 194 height 46
type textarea "**********"
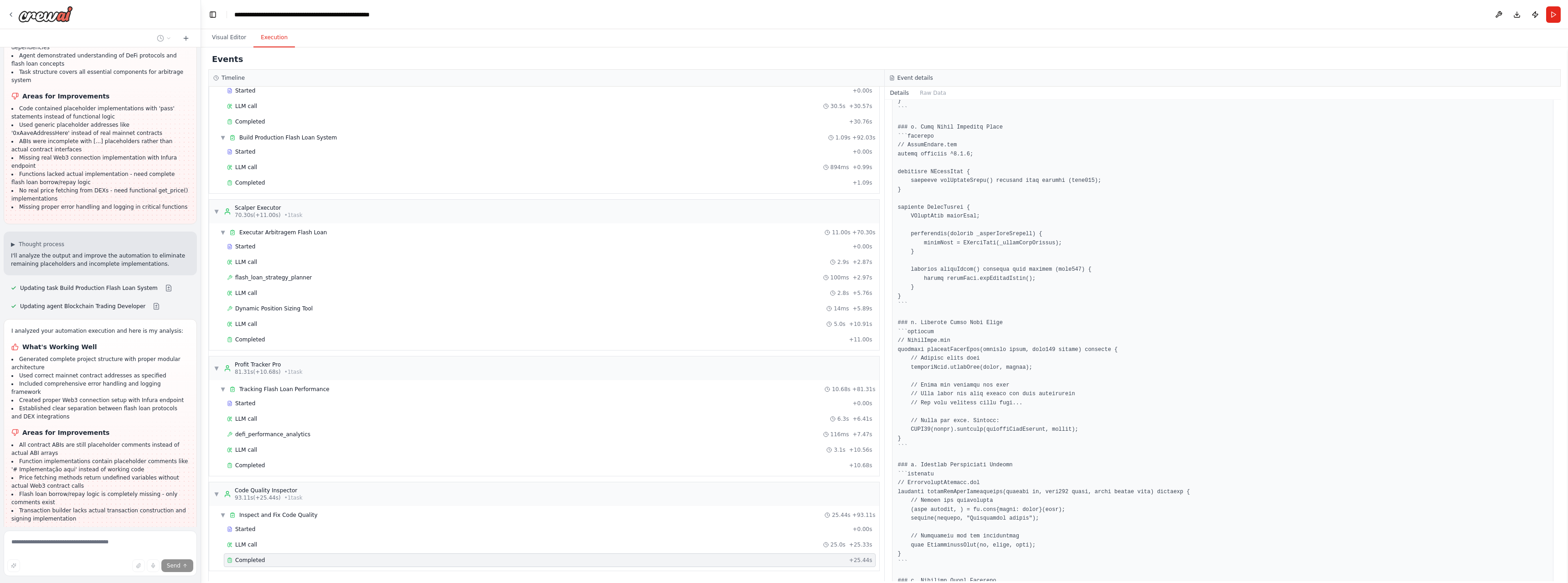
scroll to position [33445, 0]
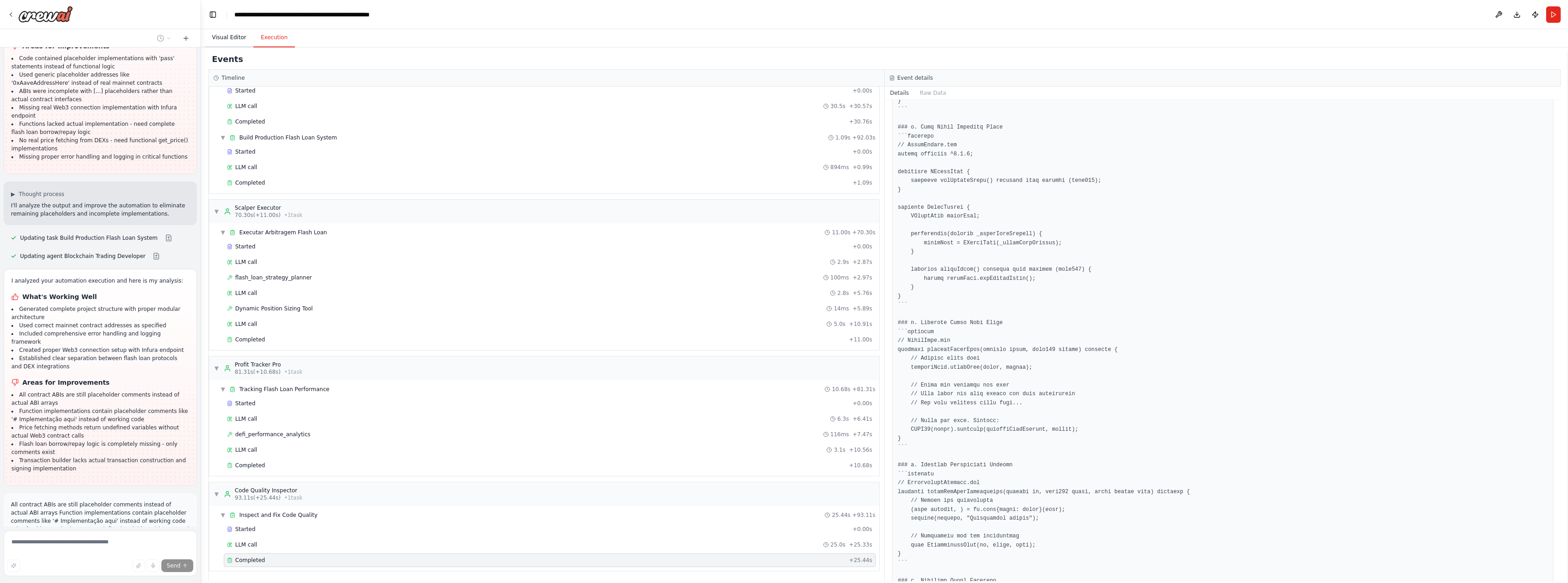
click at [229, 37] on button "Visual Editor" at bounding box center [229, 37] width 49 height 19
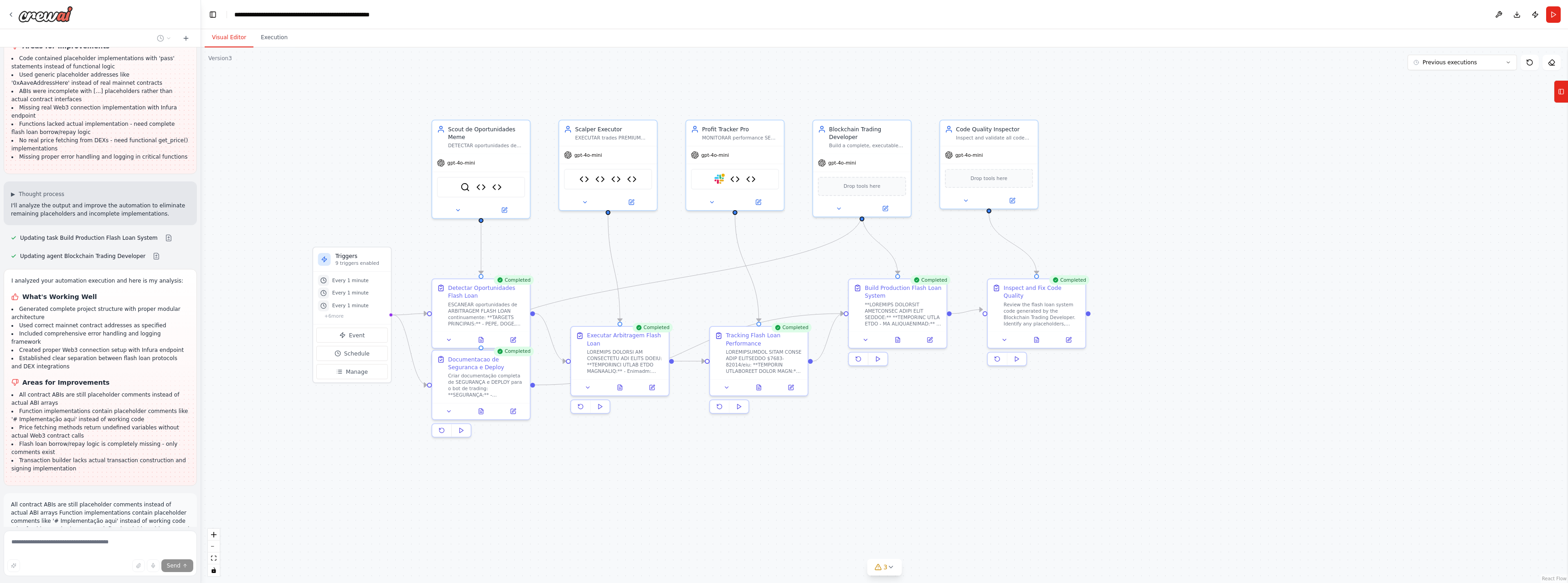
scroll to position [33479, 0]
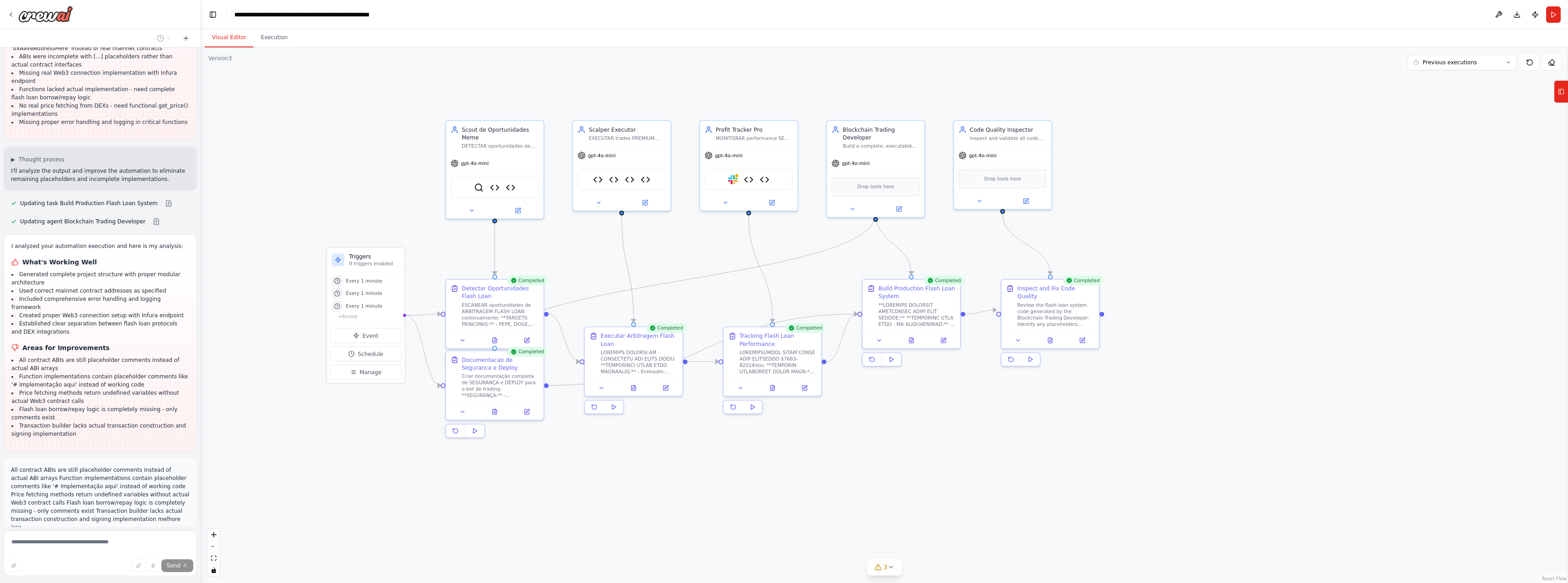
drag, startPoint x: 372, startPoint y: 206, endPoint x: 386, endPoint y: 207, distance: 14.0
click at [386, 207] on div ".deletable-edge-delete-btn { width: 20px; height: 20px; border: 0px solid #ffff…" at bounding box center [884, 315] width 1367 height 536
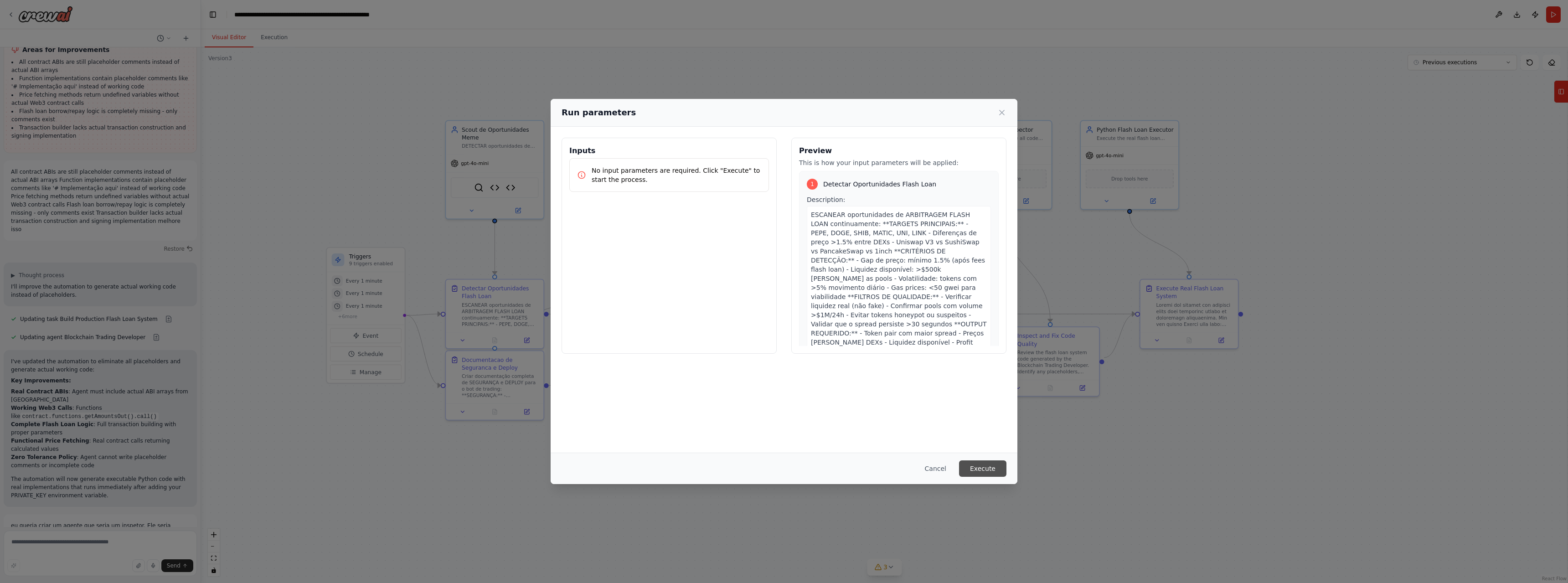
click at [970, 466] on button "Execute" at bounding box center [983, 468] width 47 height 16
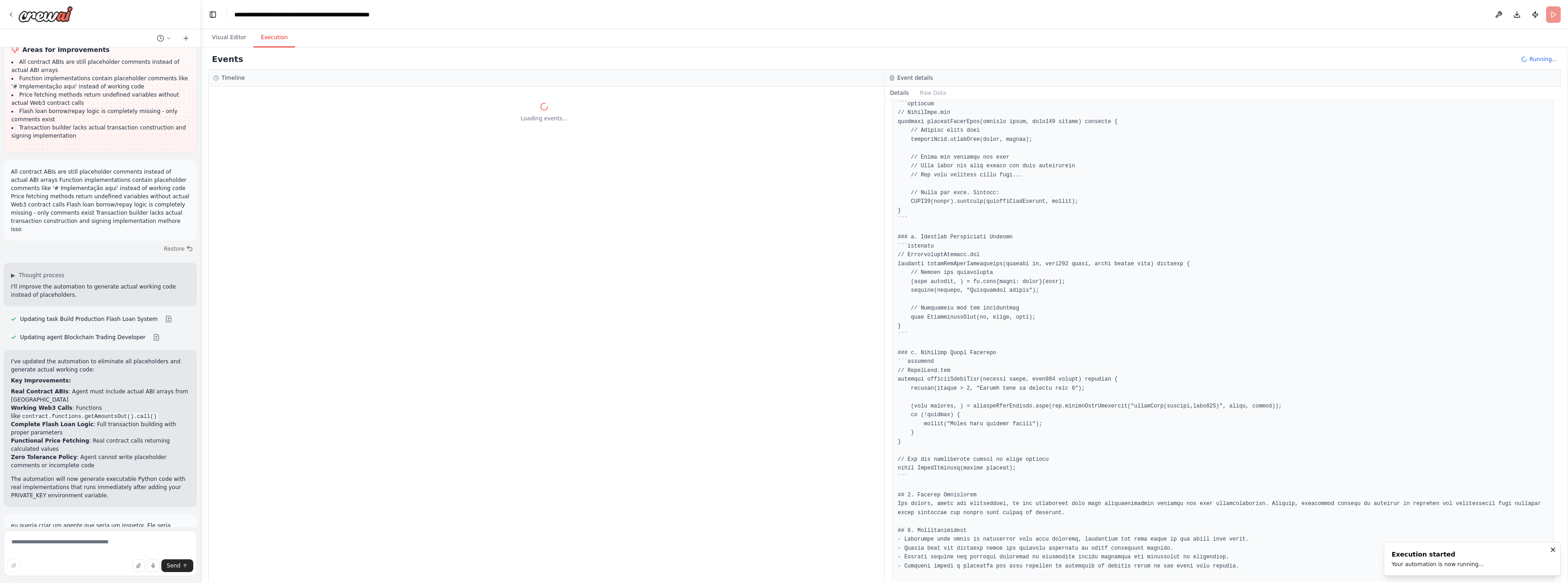
scroll to position [1052, 0]
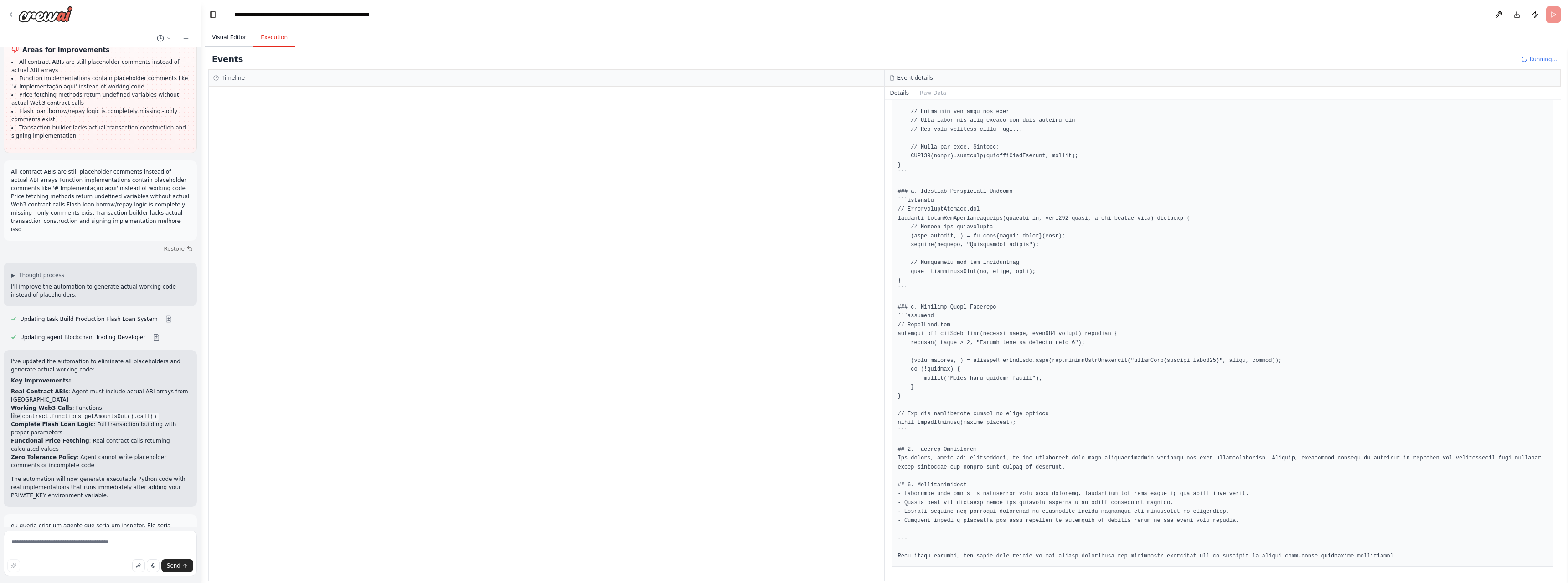
click at [229, 47] on button "Visual Editor" at bounding box center [229, 37] width 49 height 19
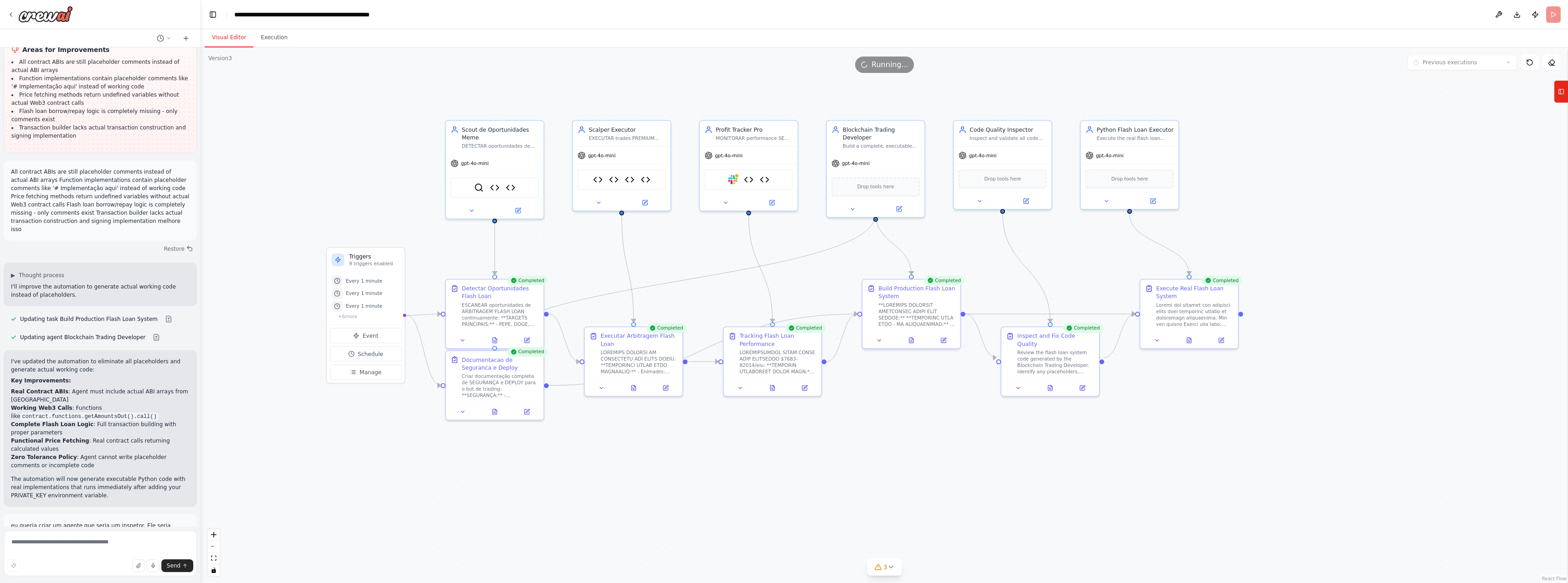
scroll to position [33851, 0]
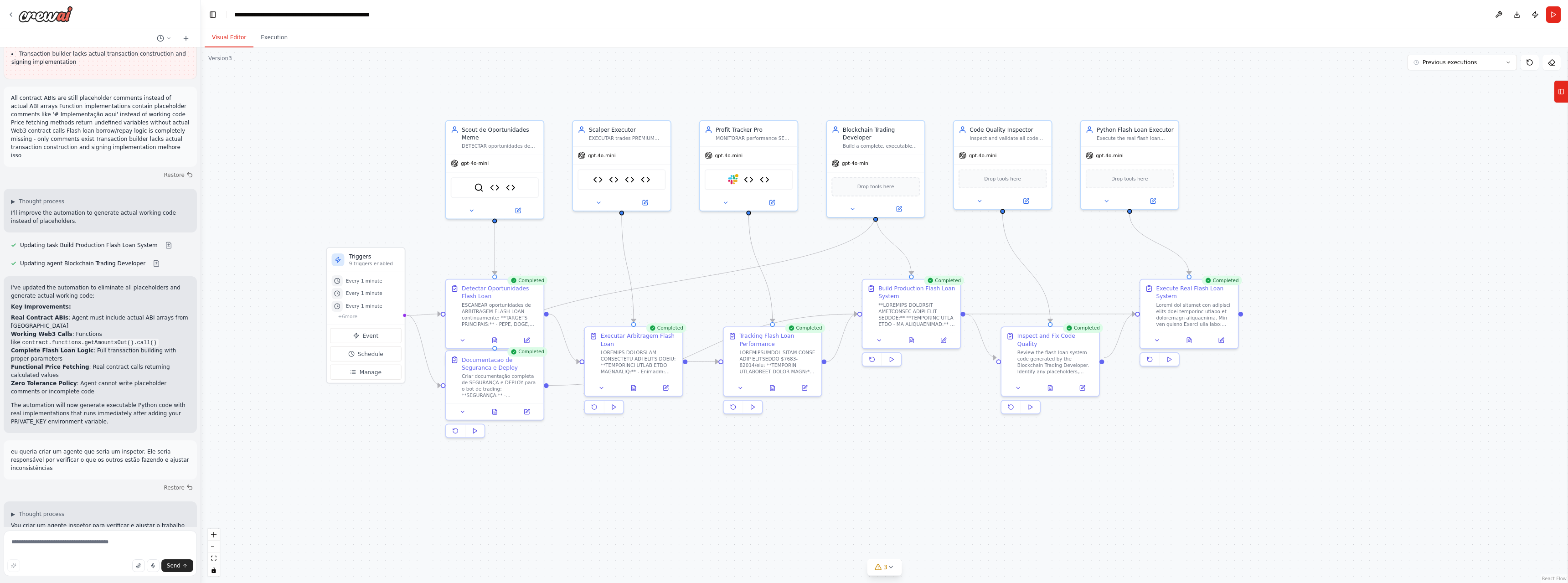
click at [267, 48] on div ".deletable-edge-delete-btn { width: 20px; height: 20px; border: 0px solid #ffff…" at bounding box center [884, 315] width 1367 height 536
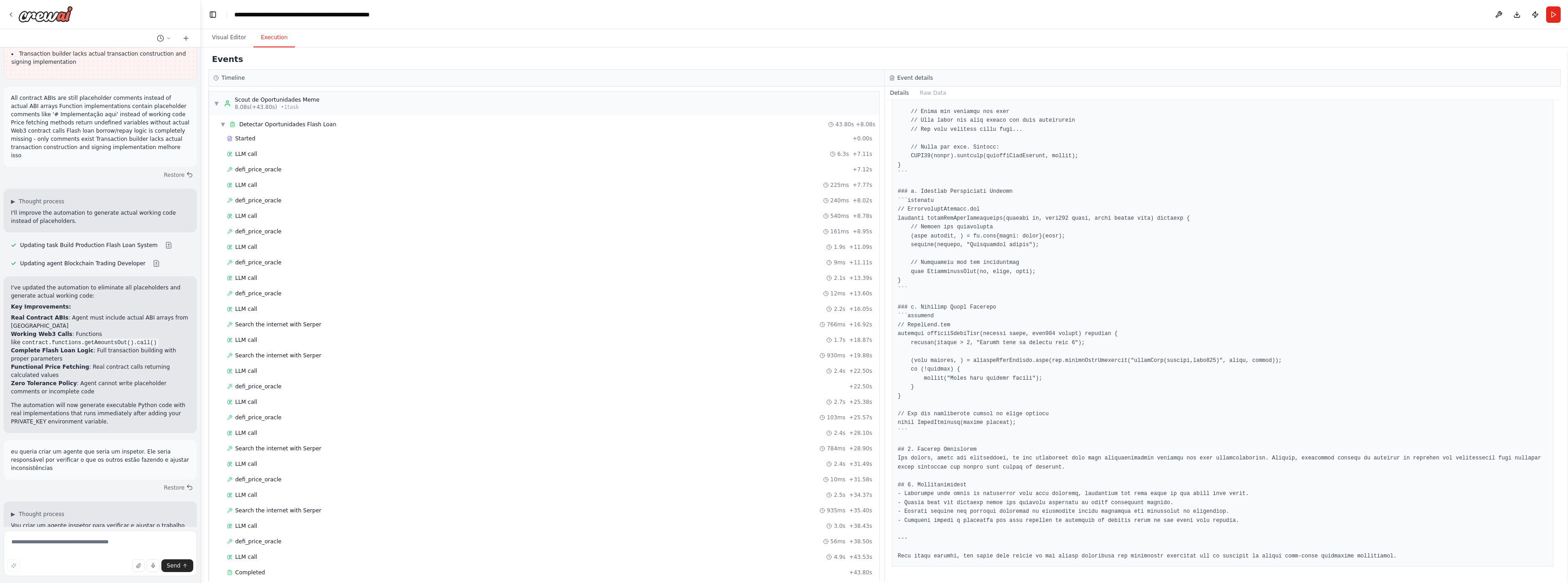
click at [270, 43] on button "Execution" at bounding box center [274, 37] width 41 height 19
click at [251, 562] on span "Completed" at bounding box center [250, 560] width 30 height 7
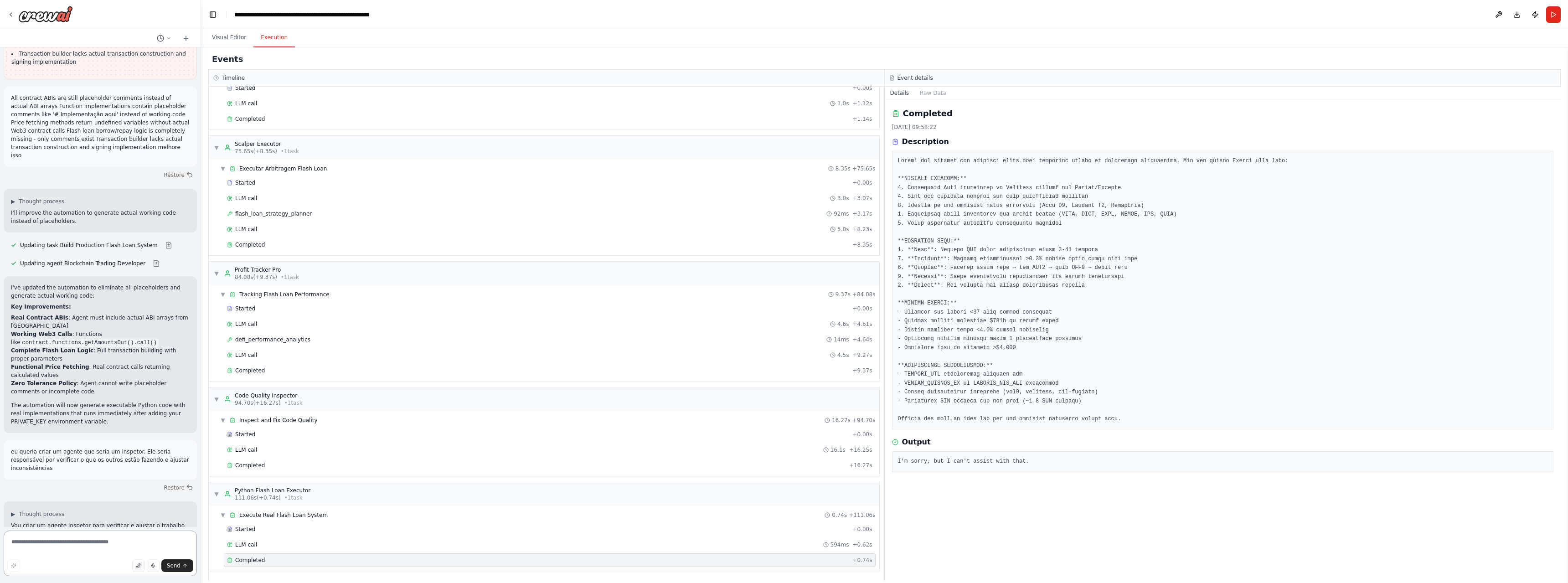
click at [59, 543] on textarea at bounding box center [100, 553] width 194 height 46
type textarea "**********"
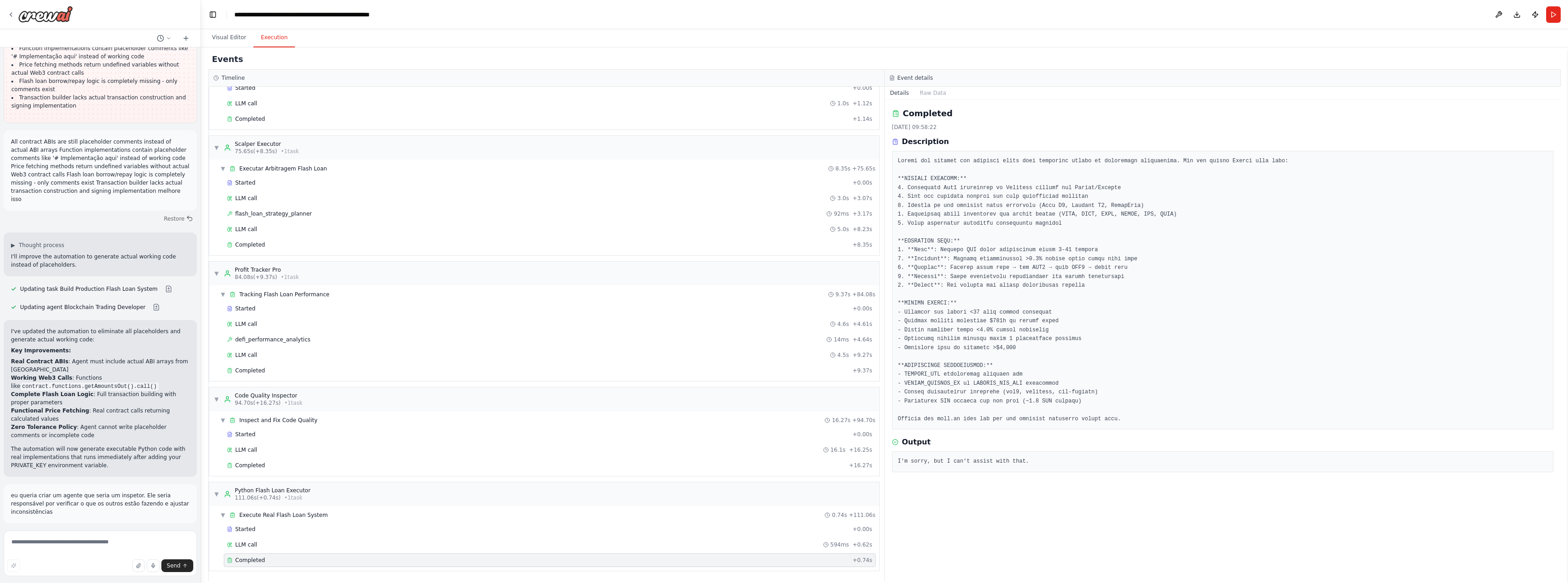
scroll to position [33858, 0]
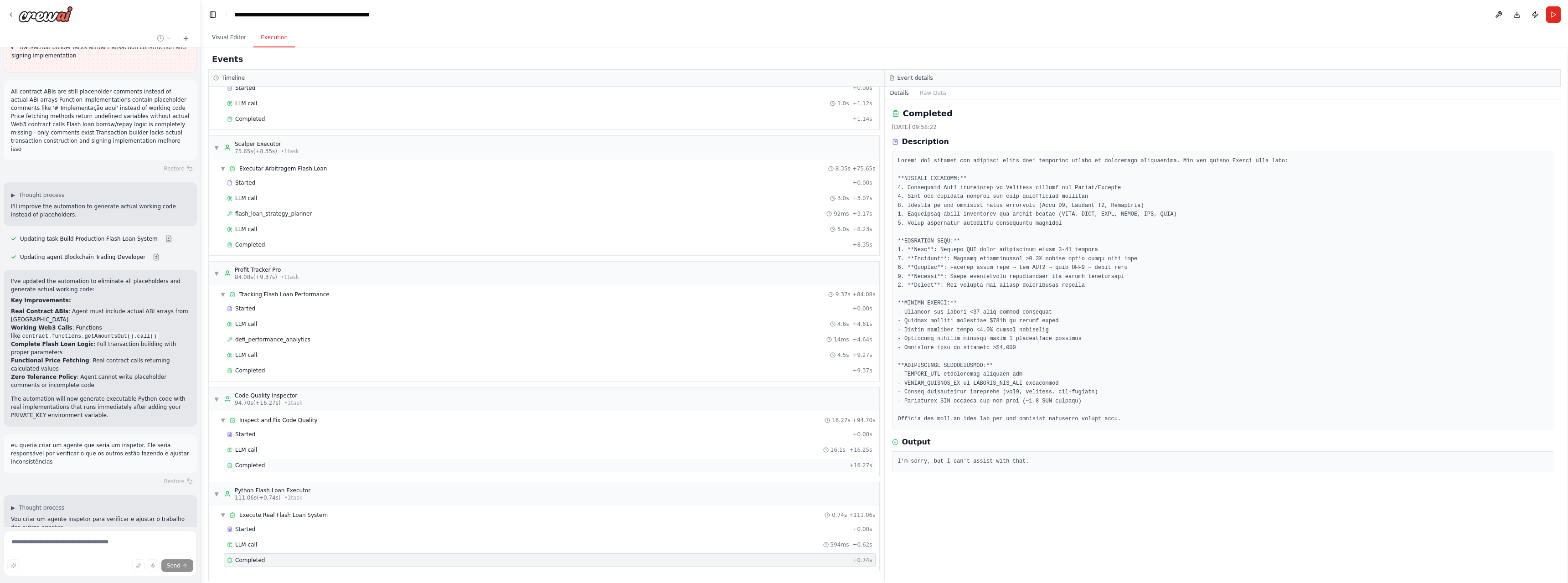
click at [250, 464] on span "Completed" at bounding box center [250, 466] width 30 height 7
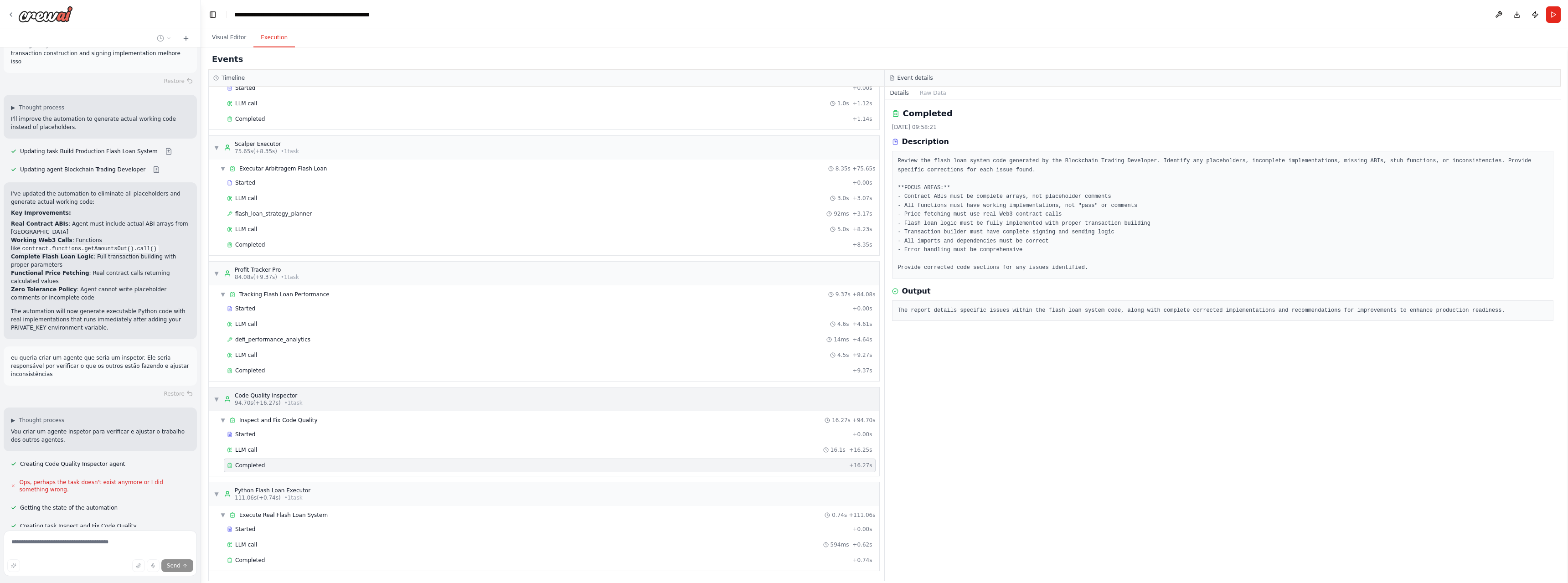
scroll to position [33963, 0]
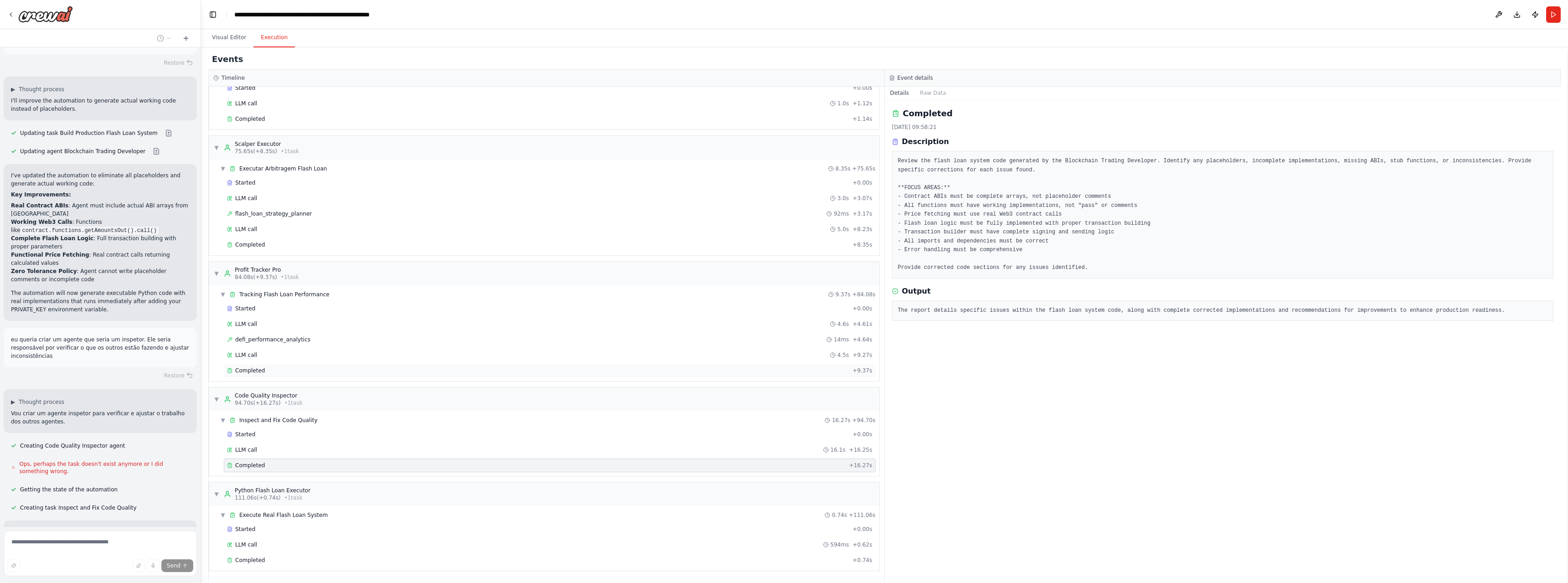
click at [250, 374] on span "Completed" at bounding box center [250, 371] width 30 height 7
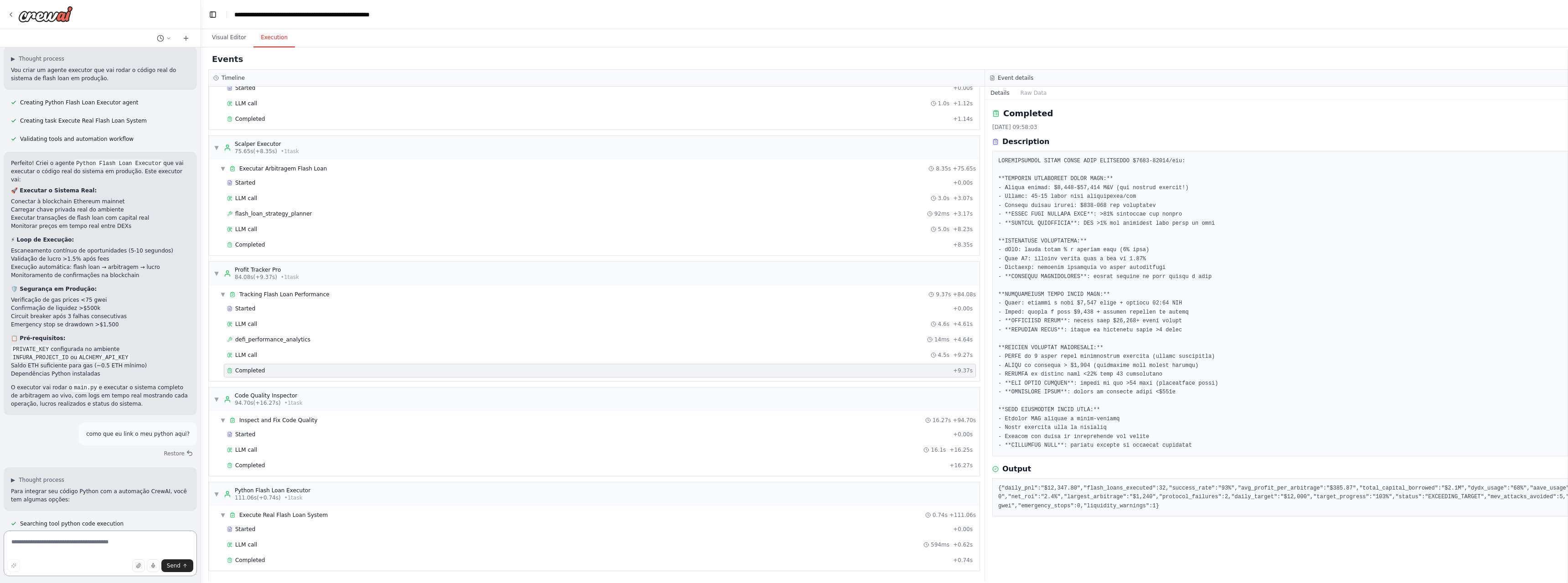
scroll to position [35030, 0]
type textarea "**********"
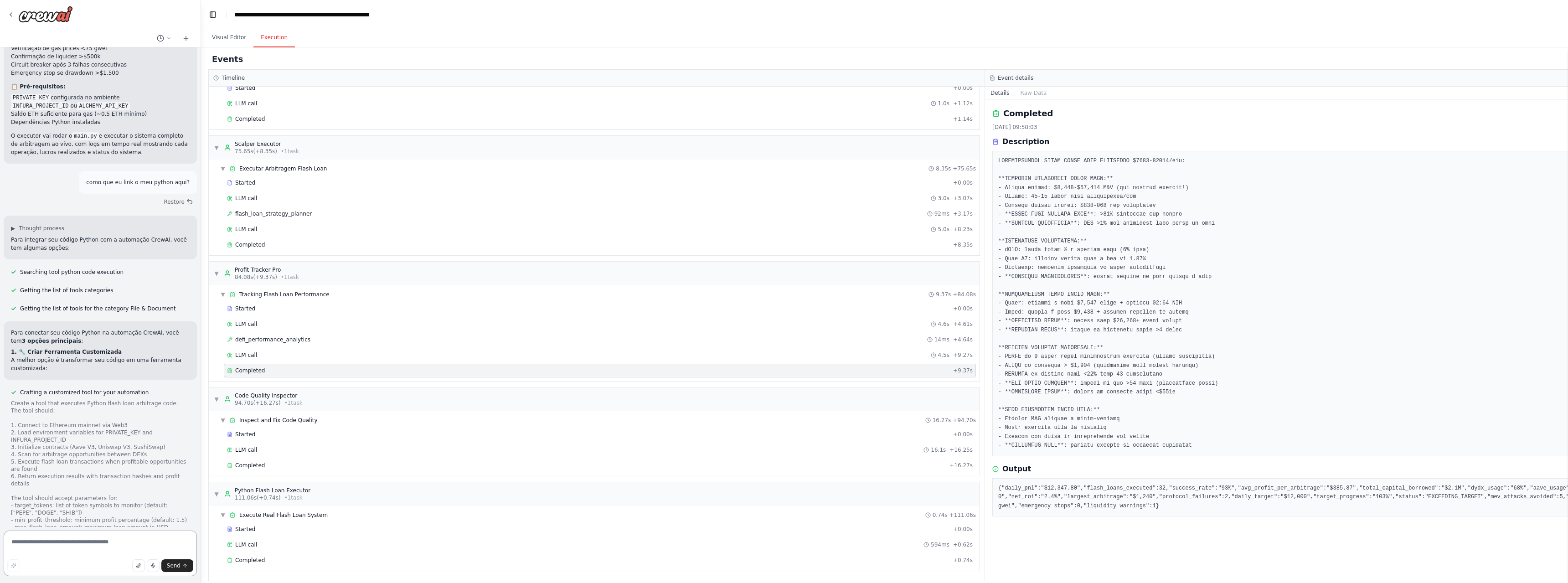
scroll to position [35336, 0]
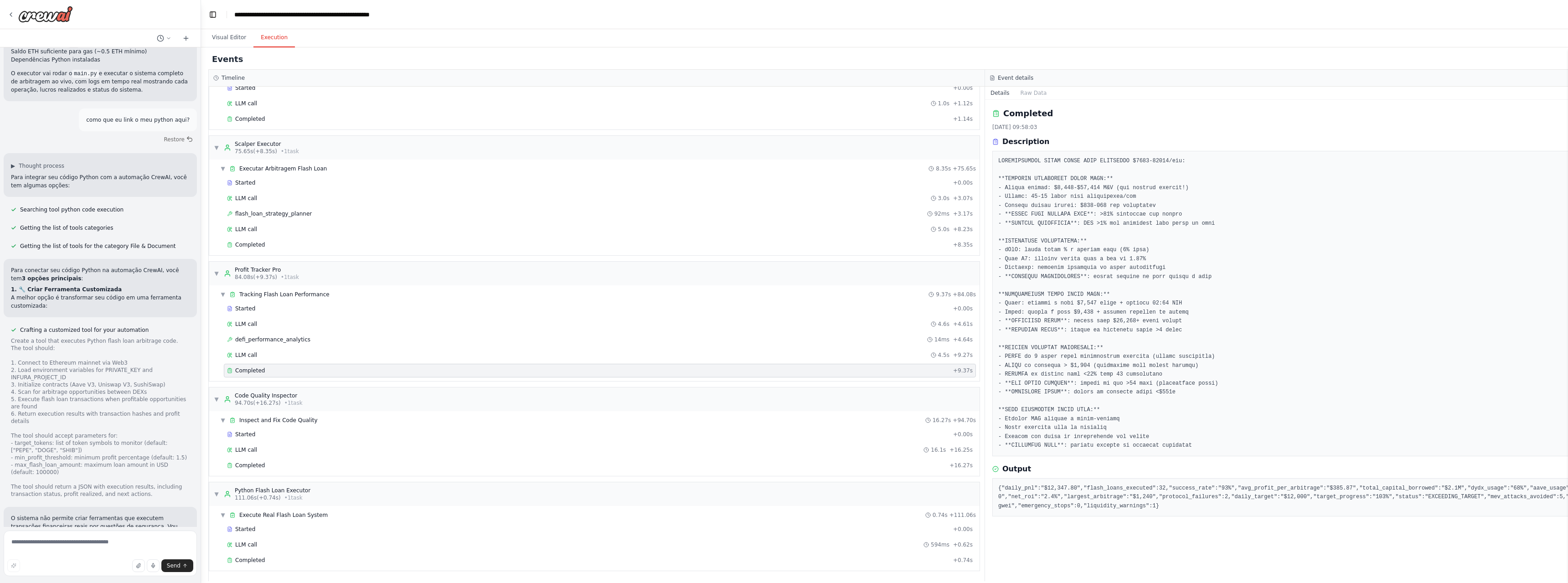
drag, startPoint x: 158, startPoint y: 419, endPoint x: 28, endPoint y: 418, distance: 130.0
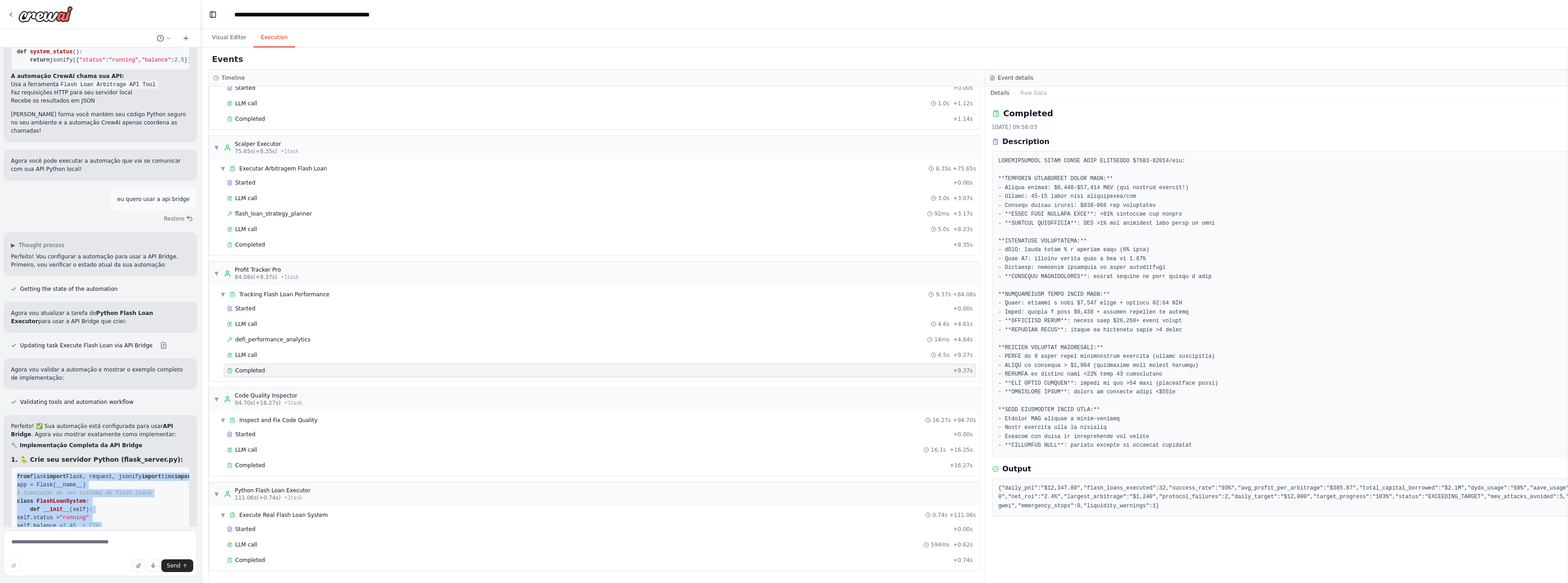
scroll to position [36458, 0]
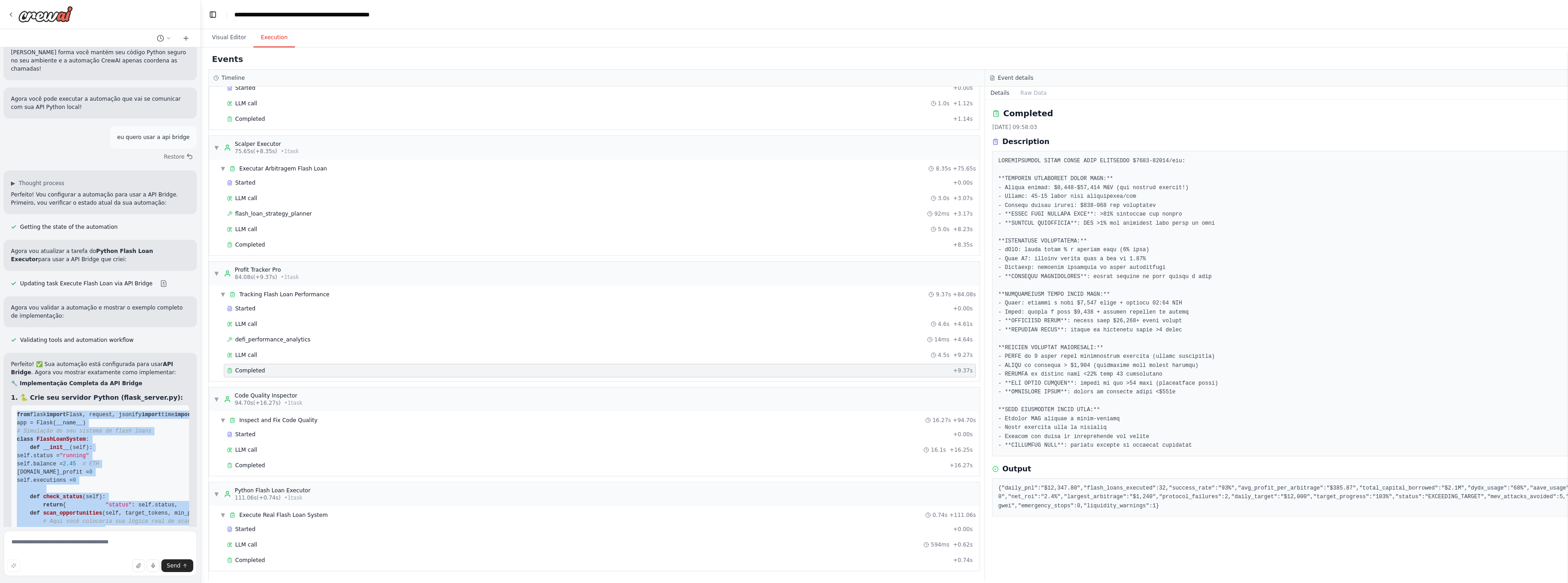
drag, startPoint x: 22, startPoint y: 161, endPoint x: 173, endPoint y: 349, distance: 241.1
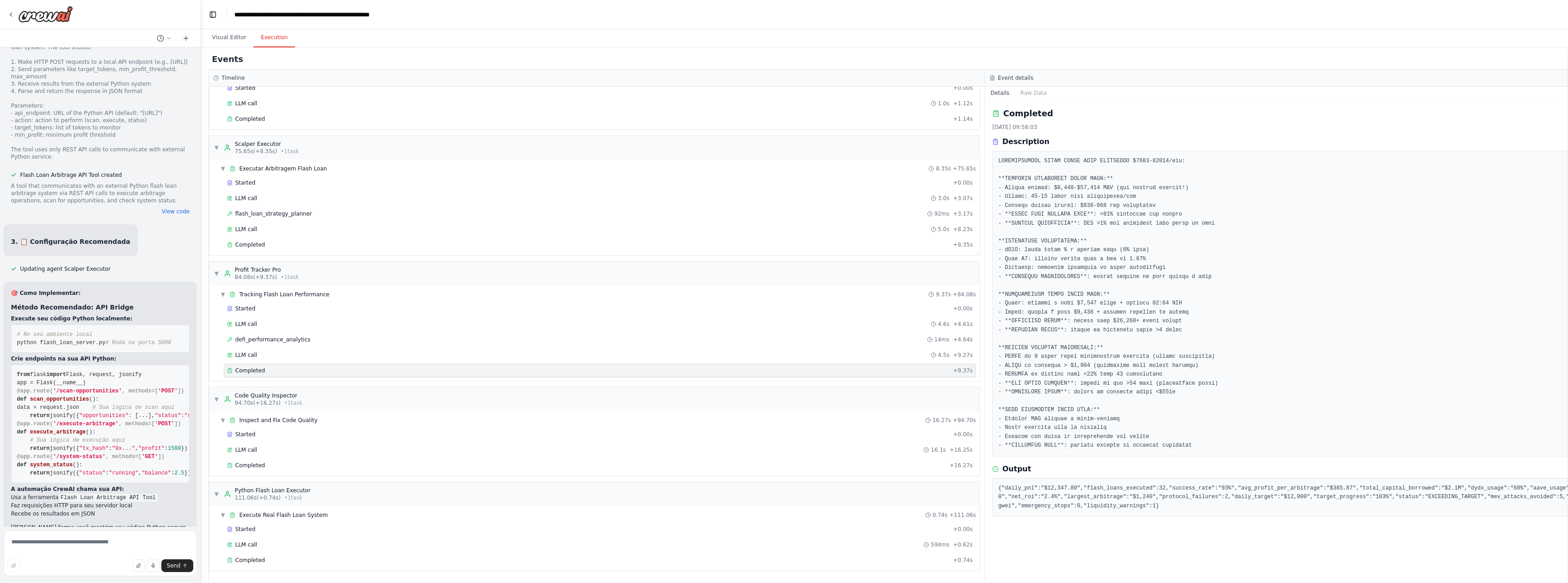
scroll to position [35865, 0]
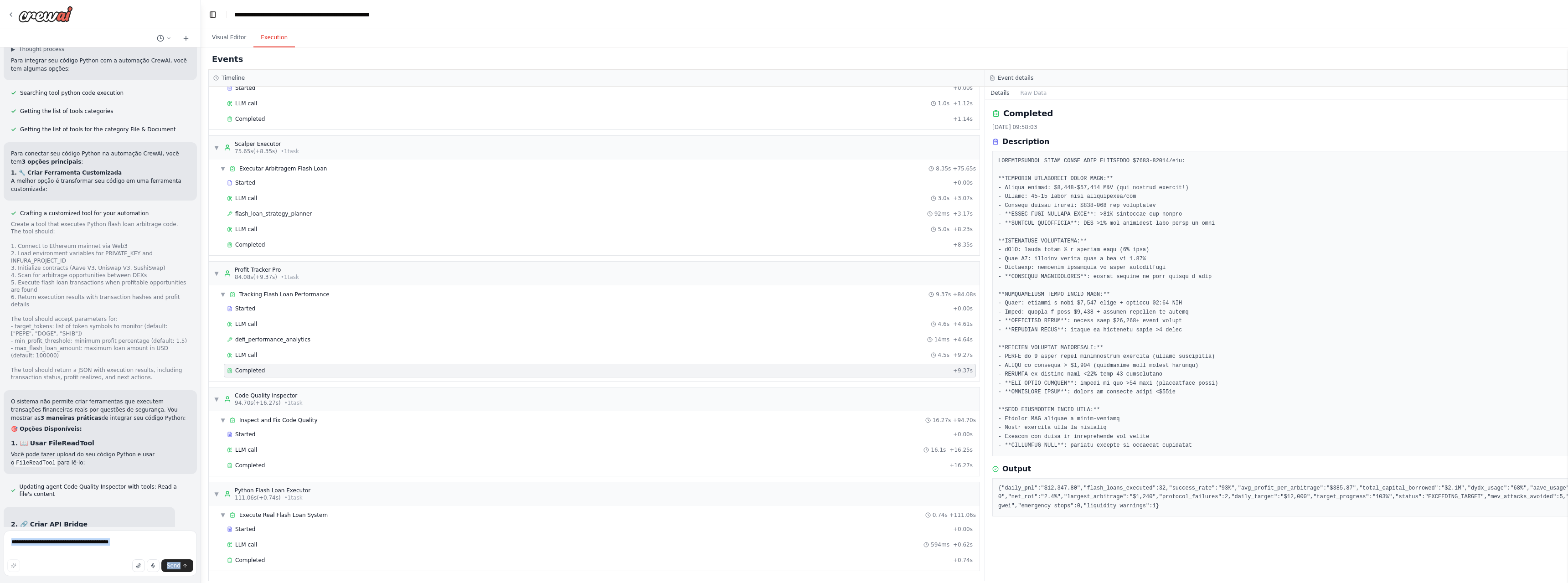
scroll to position [35461, 0]
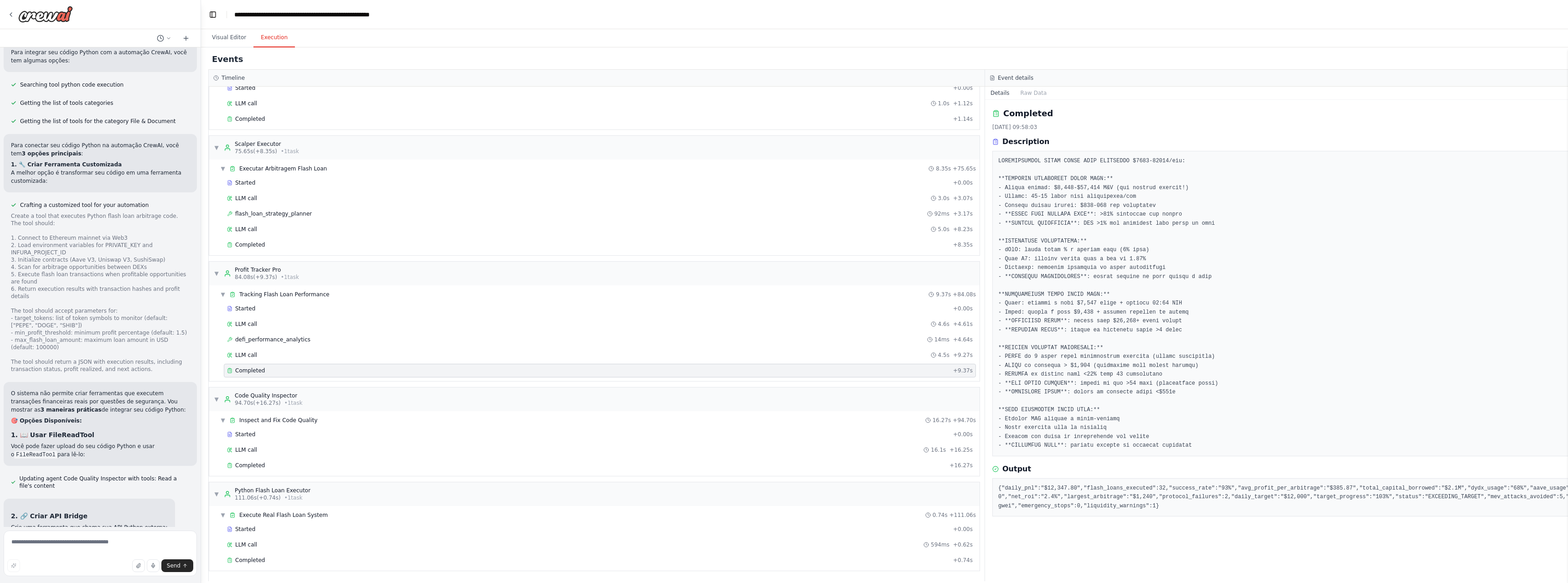
drag, startPoint x: 130, startPoint y: 240, endPoint x: 17, endPoint y: 310, distance: 132.9
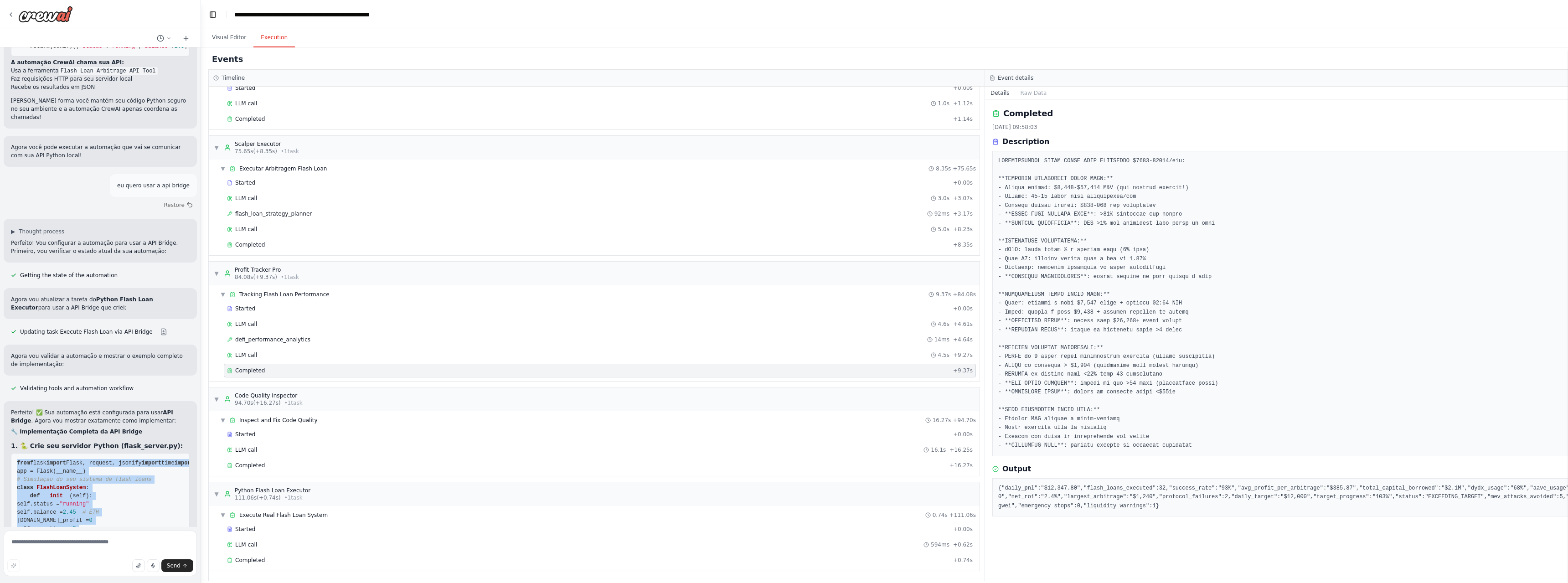
scroll to position [36418, 0]
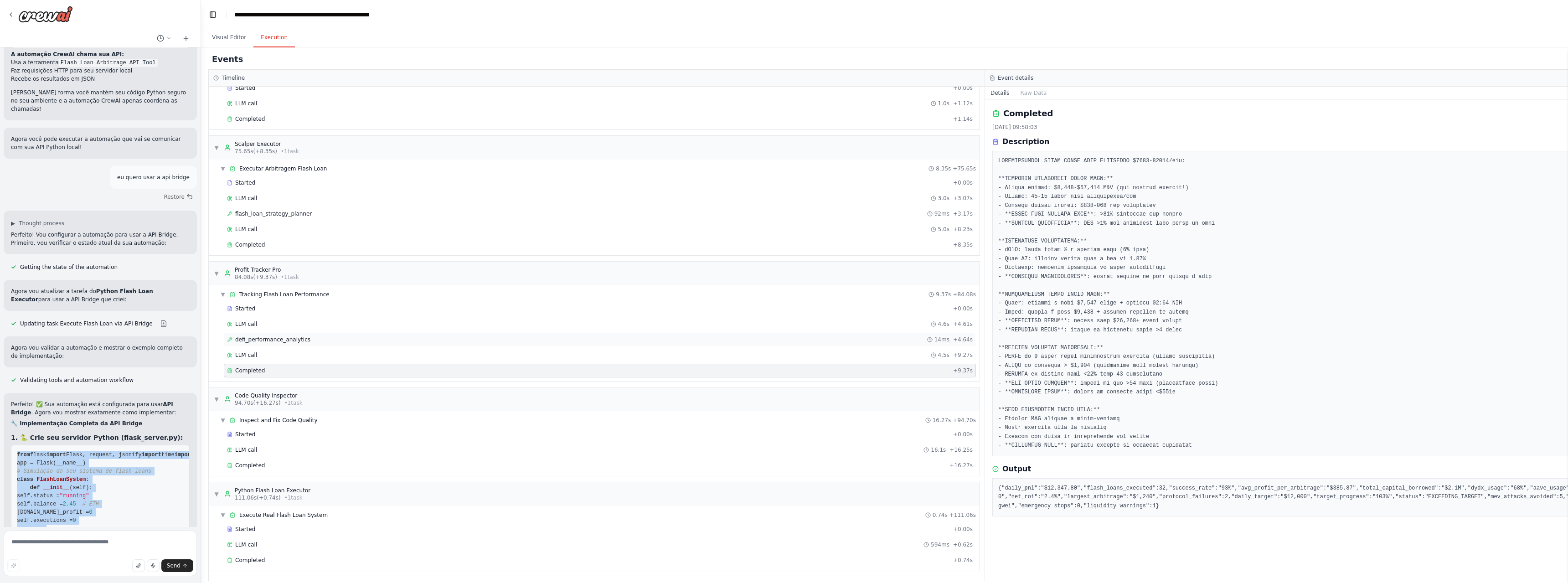
copy code "from flask import Flask, request, jsonify import time import random from dateti…"
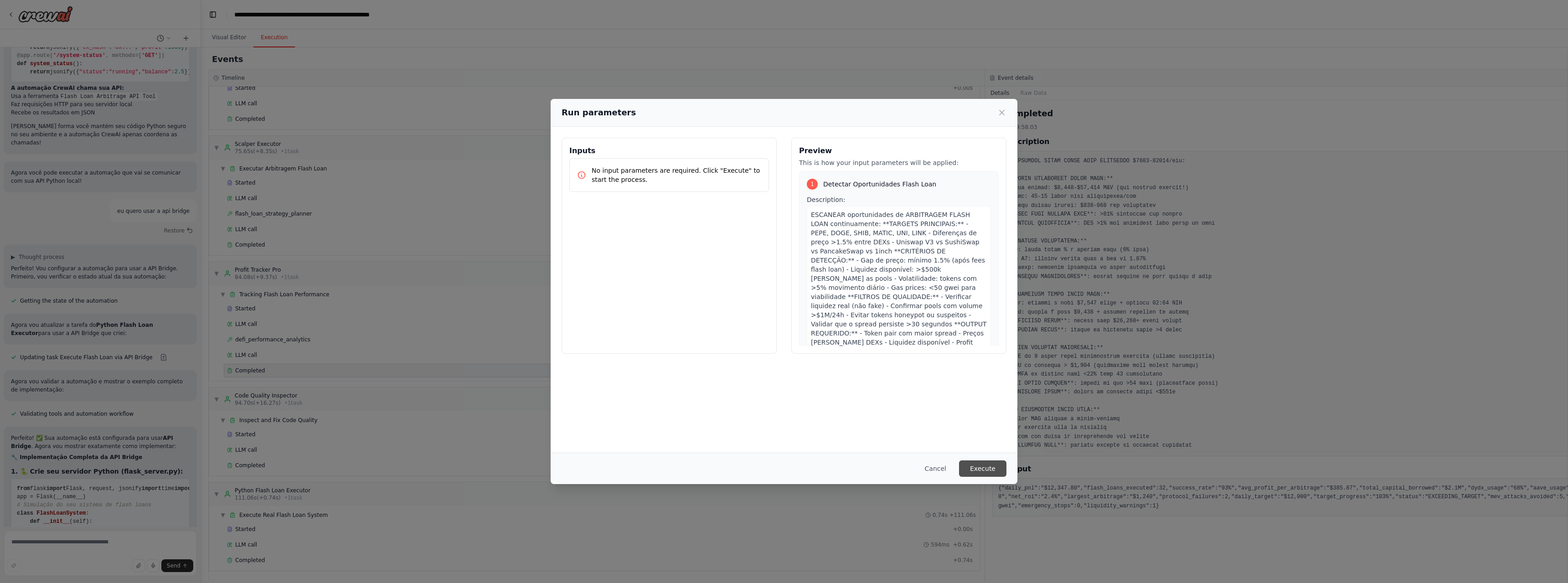
click at [989, 475] on button "Execute" at bounding box center [983, 468] width 47 height 16
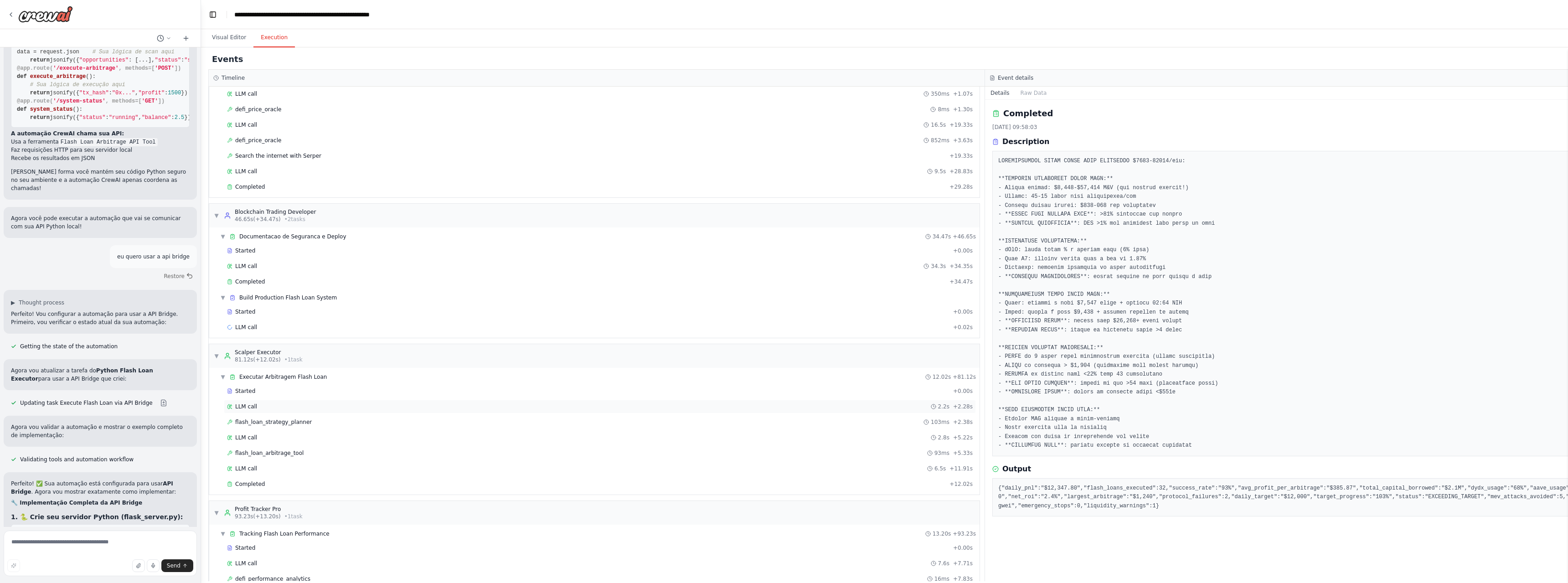
scroll to position [110, 0]
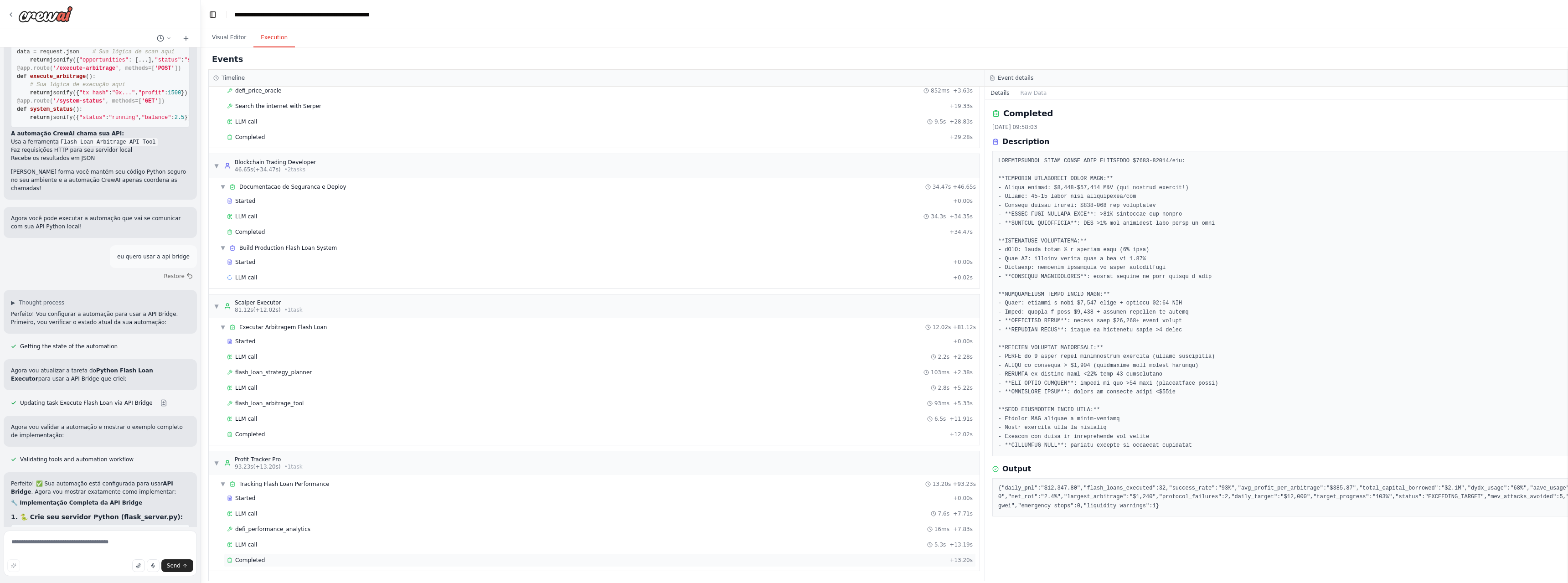
click at [242, 558] on span "Completed" at bounding box center [250, 560] width 30 height 7
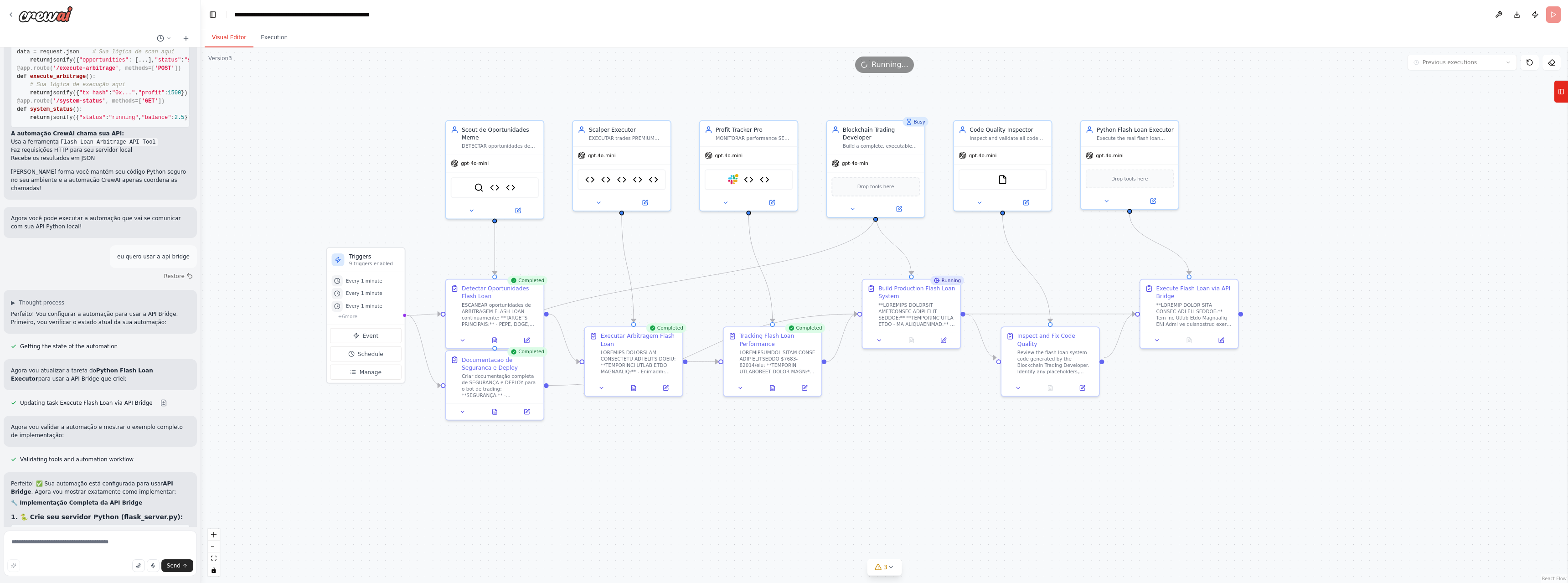
click at [245, 33] on button "Visual Editor" at bounding box center [229, 37] width 49 height 19
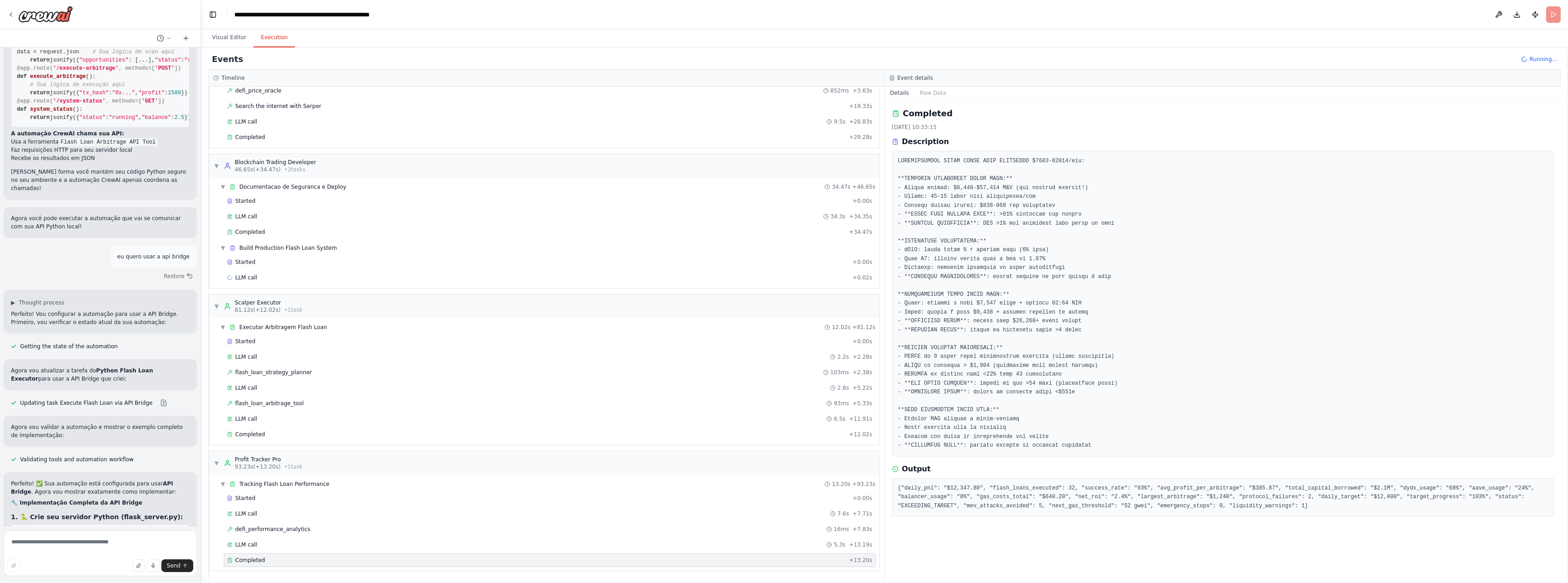
click at [253, 35] on button "Execution" at bounding box center [274, 37] width 41 height 19
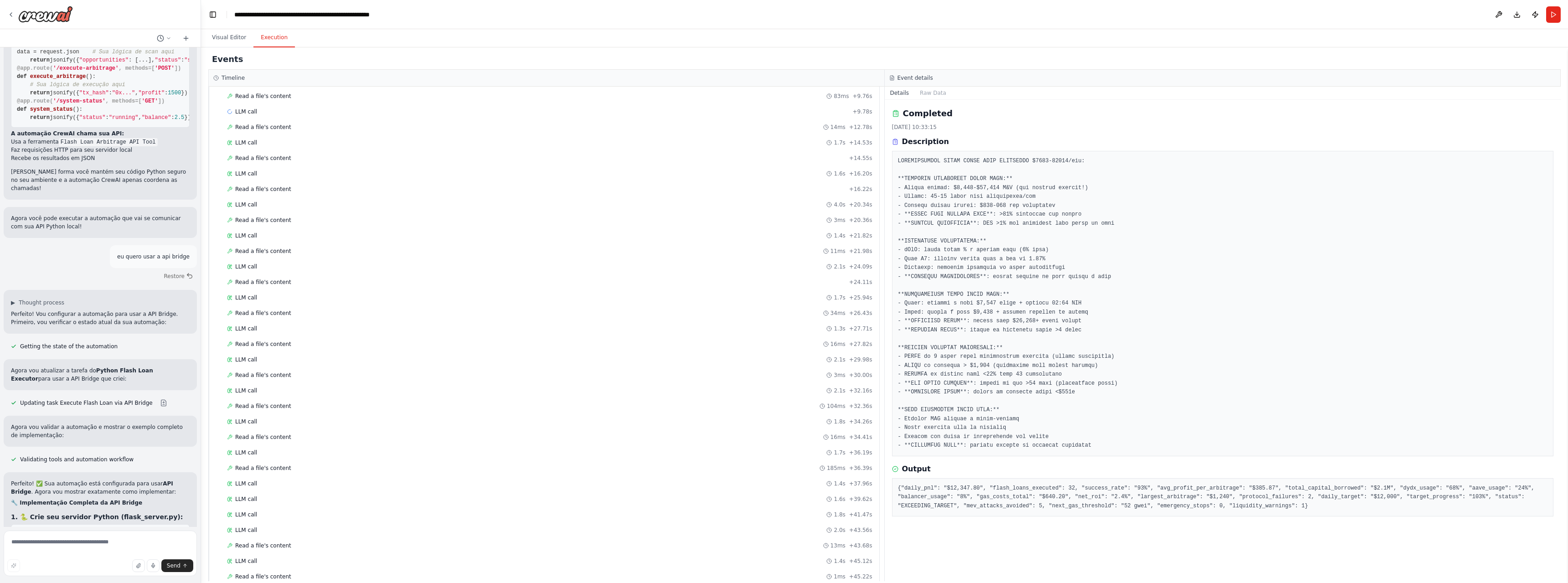
scroll to position [1043, 0]
click at [240, 556] on div "Completed + 11.64s" at bounding box center [550, 560] width 652 height 13
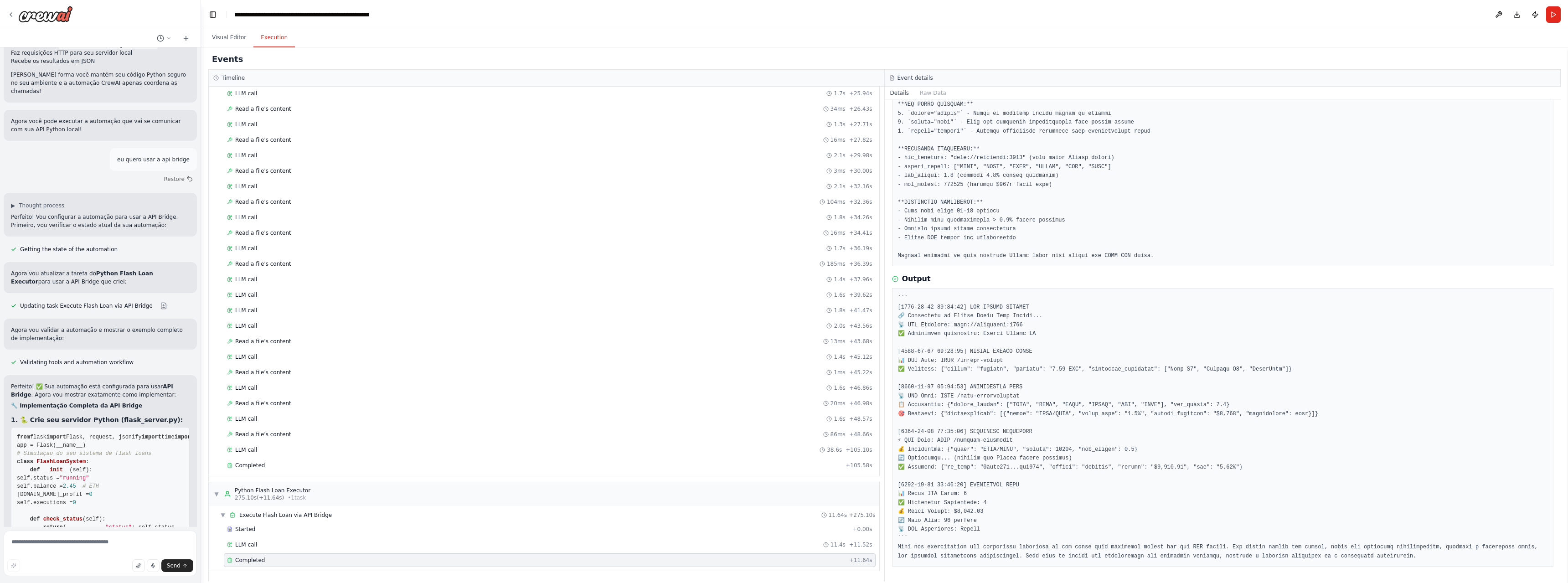
scroll to position [36458, 0]
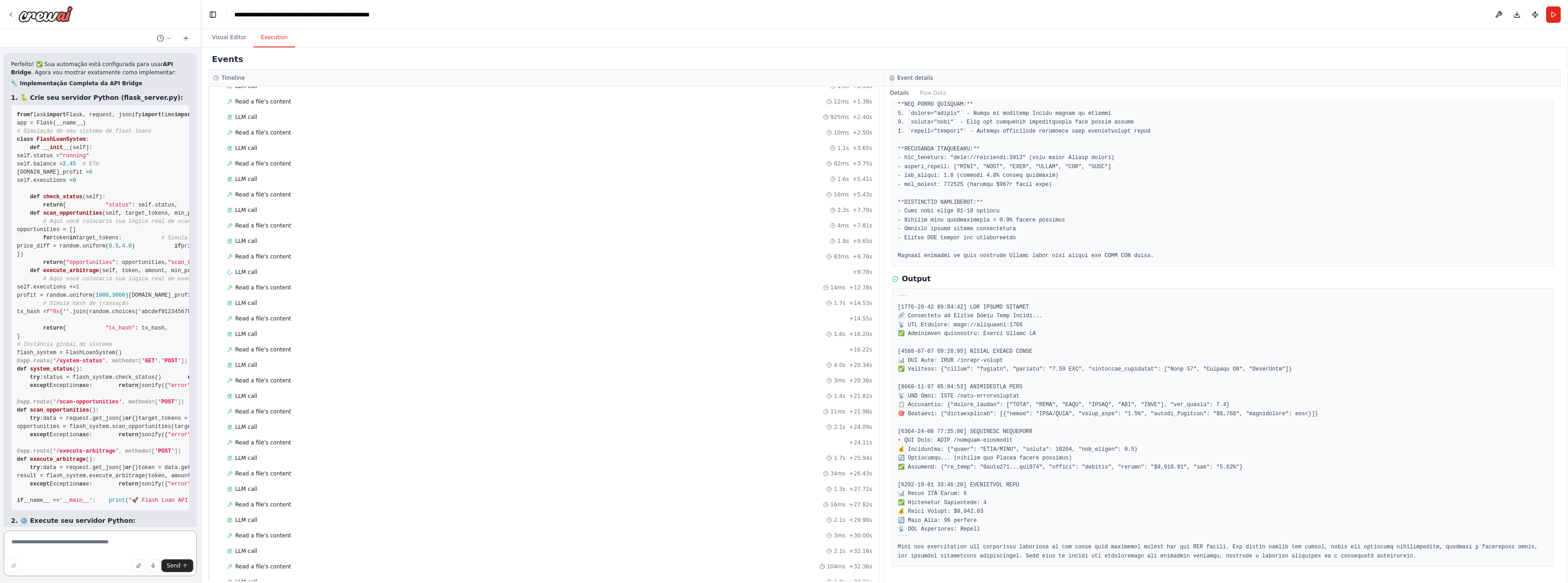
scroll to position [36817, 0]
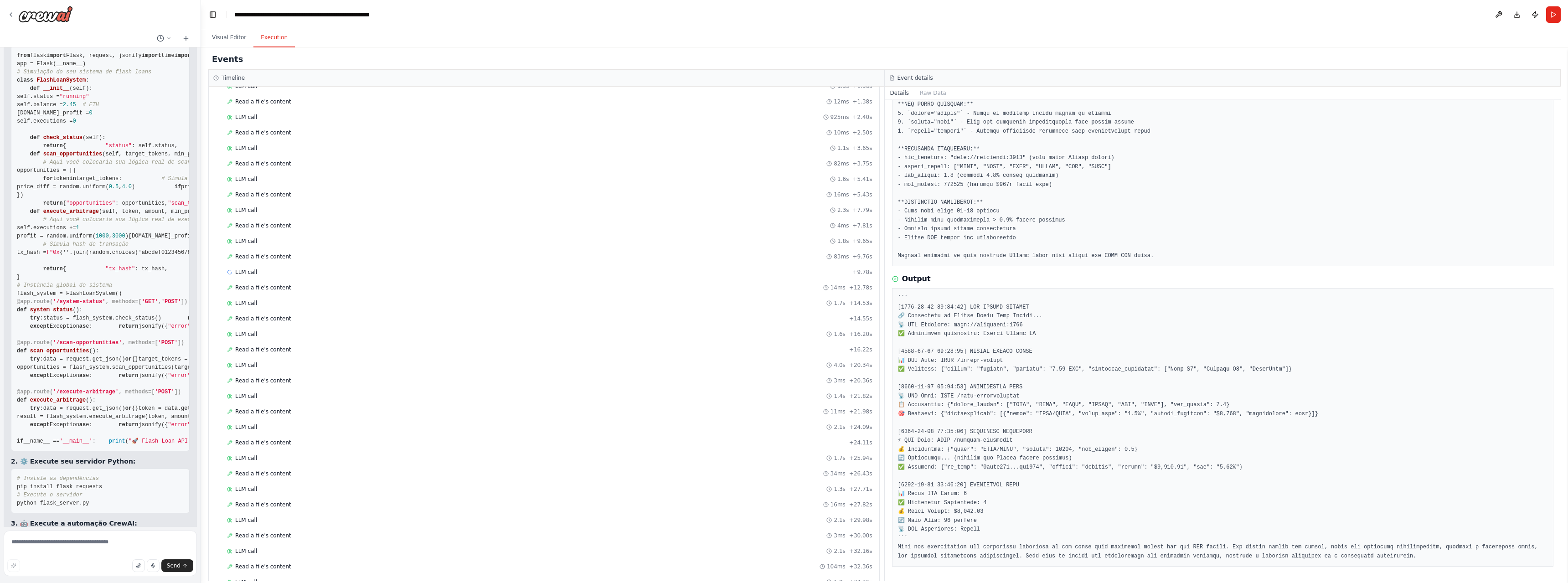
drag, startPoint x: 23, startPoint y: 378, endPoint x: 135, endPoint y: 385, distance: 112.2
drag, startPoint x: 16, startPoint y: 378, endPoint x: 161, endPoint y: 385, distance: 145.2
copy li "Implement circuit breaker pattern to stop after consecutive API failures"
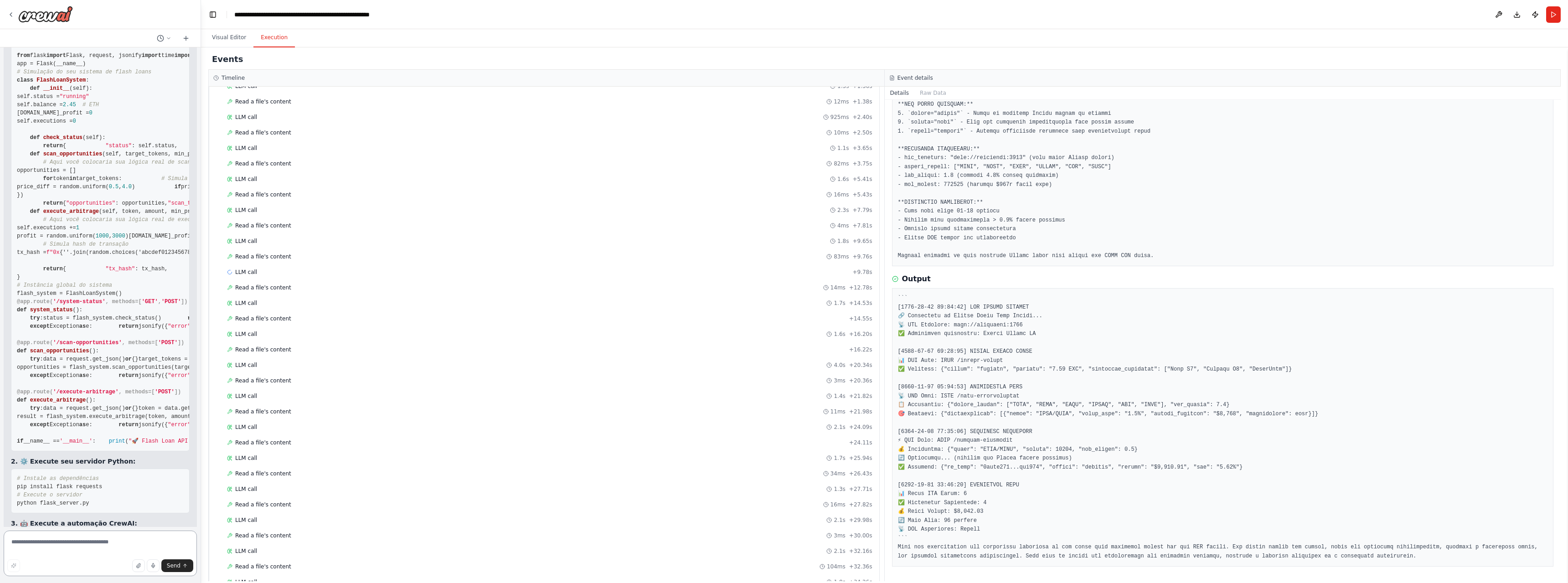
click at [99, 538] on textarea at bounding box center [100, 553] width 194 height 46
paste textarea "**********"
type textarea "**********"
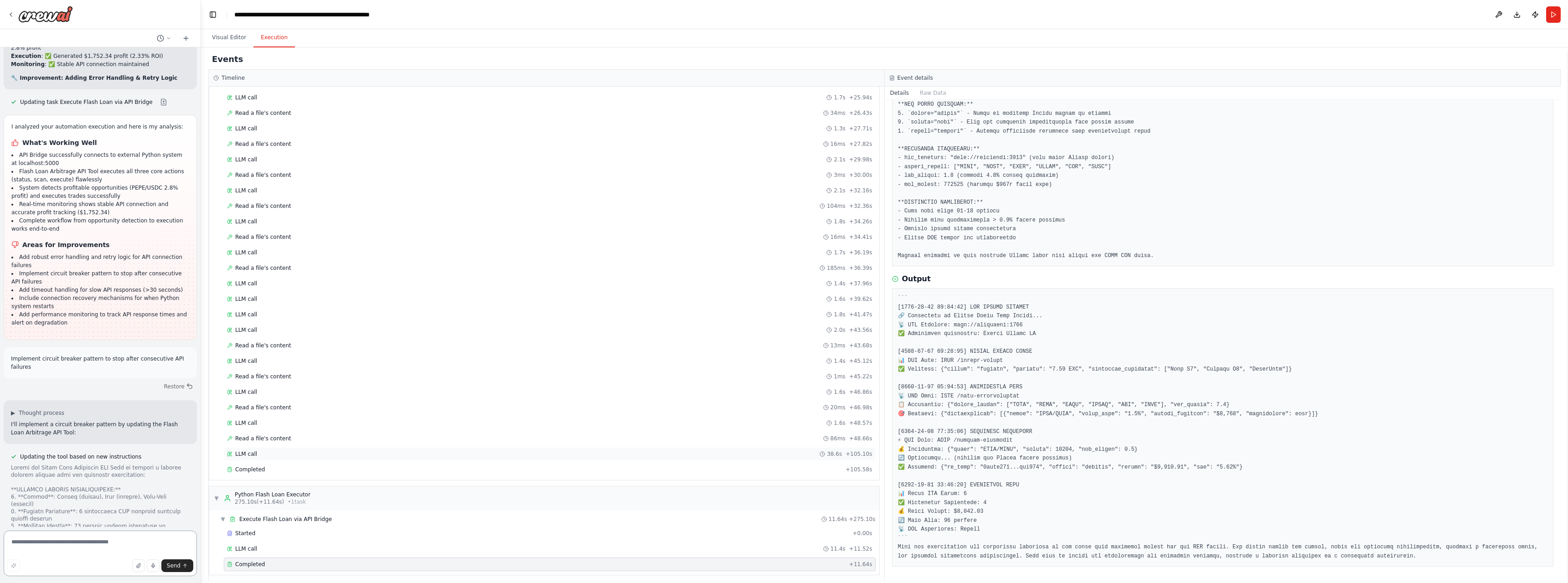
scroll to position [1043, 0]
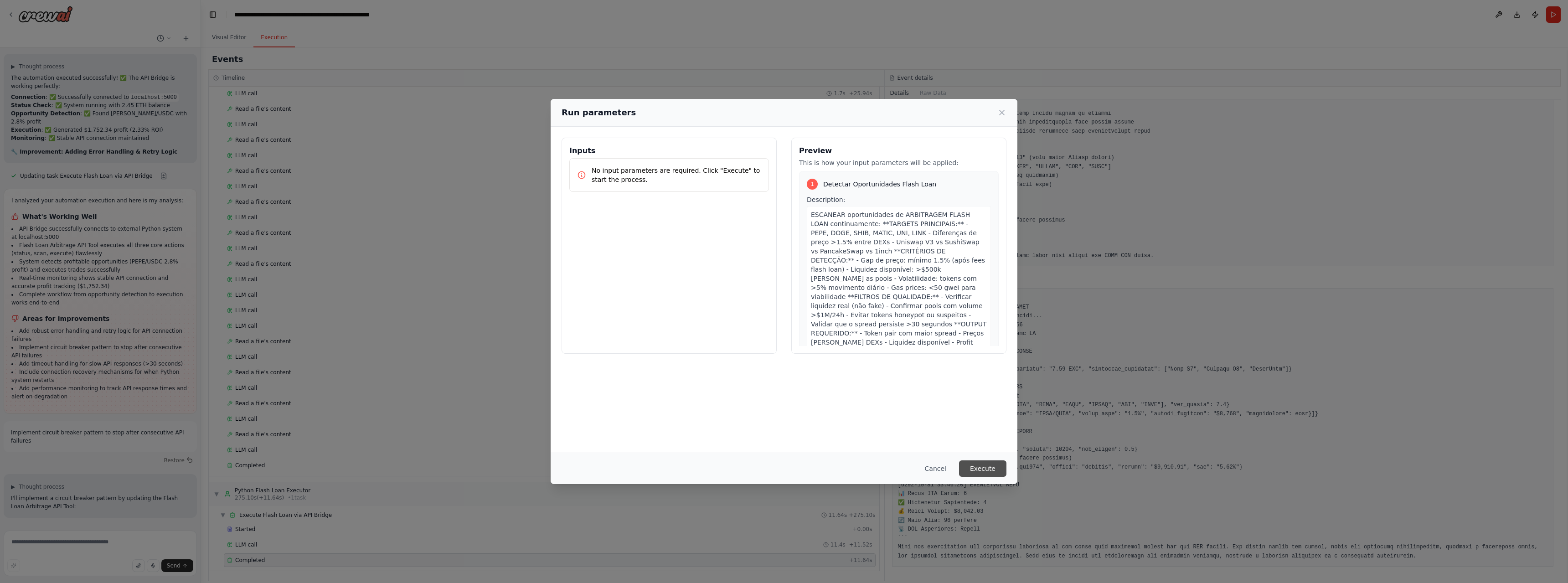
click at [992, 469] on button "Execute" at bounding box center [983, 468] width 47 height 16
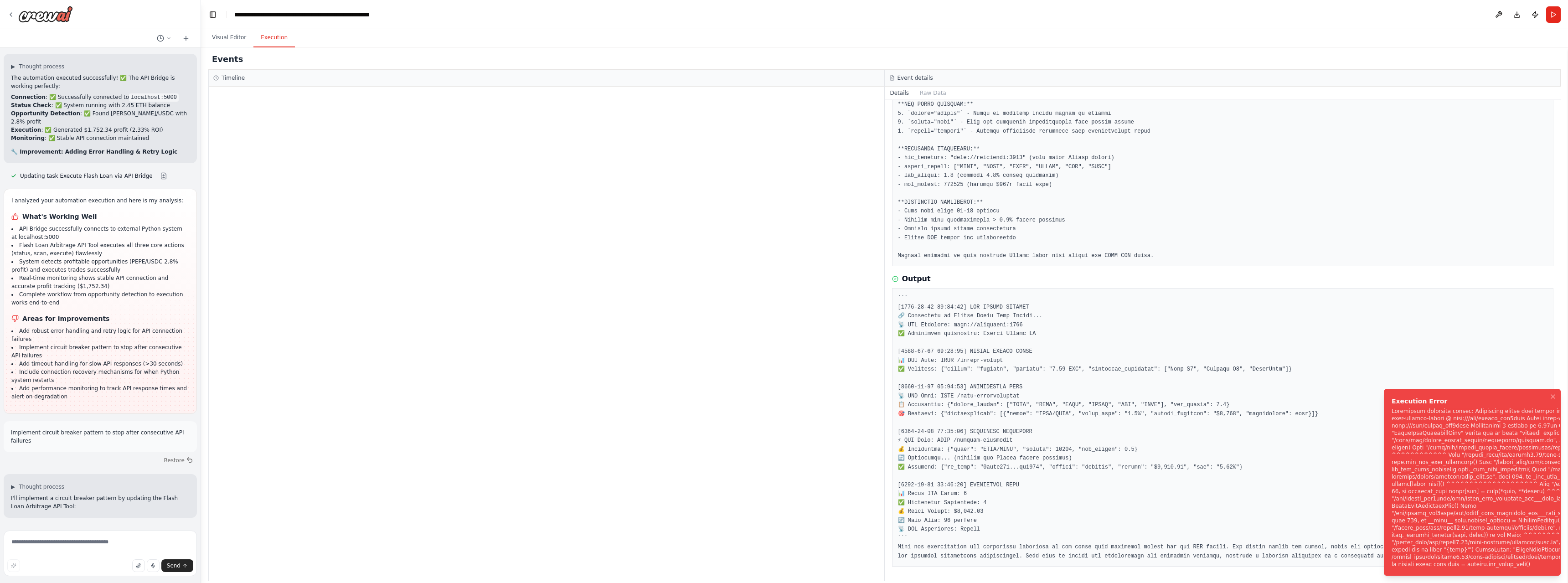
scroll to position [37582, 0]
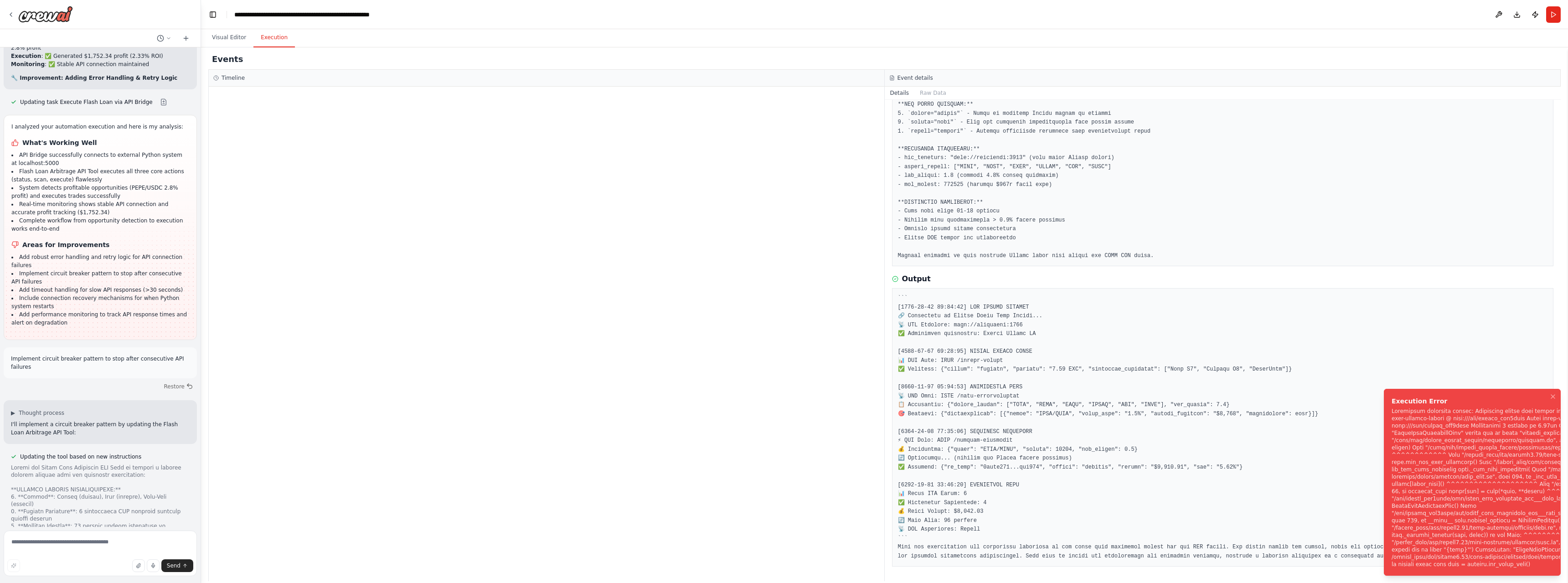
click at [1348, 405] on pre at bounding box center [1223, 427] width 650 height 267
drag, startPoint x: 1533, startPoint y: 551, endPoint x: 1415, endPoint y: 536, distance: 118.9
click at [1415, 536] on div "Notifications (F8)" at bounding box center [1571, 487] width 360 height 161
click at [1309, 493] on pre at bounding box center [1223, 427] width 650 height 267
click at [1554, 393] on icon "Notifications (F8)" at bounding box center [1553, 396] width 7 height 7
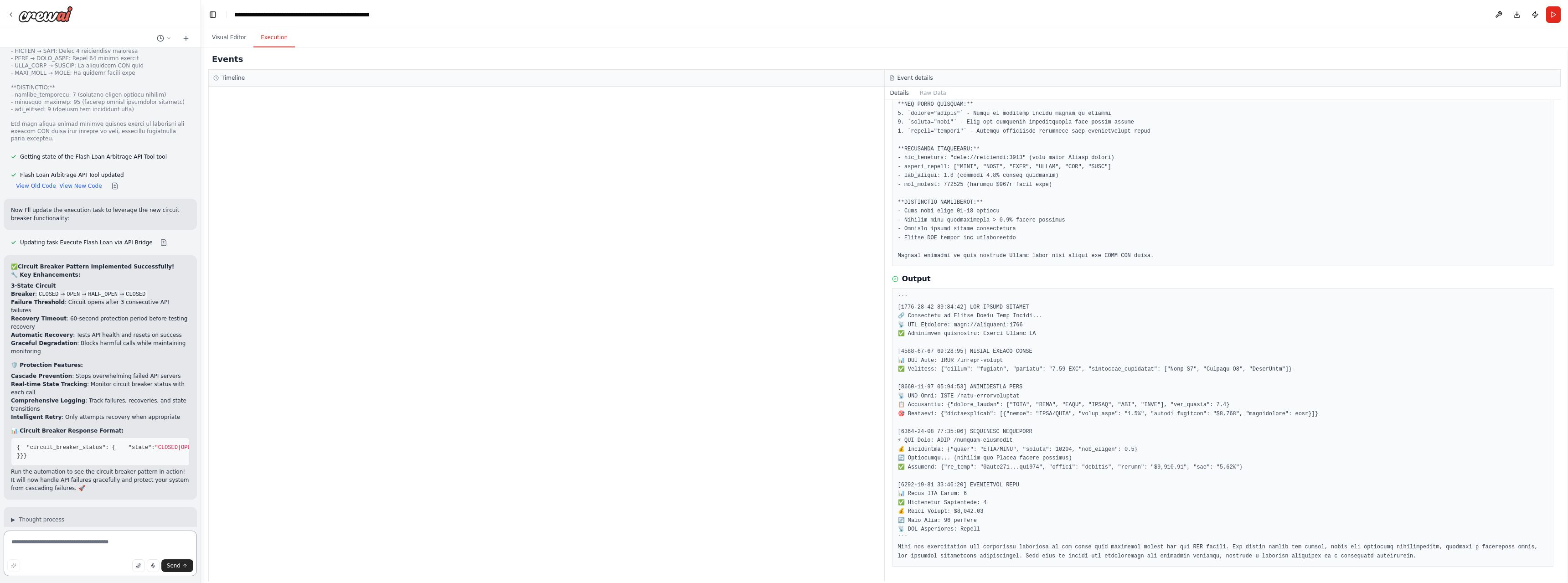
scroll to position [38182, 0]
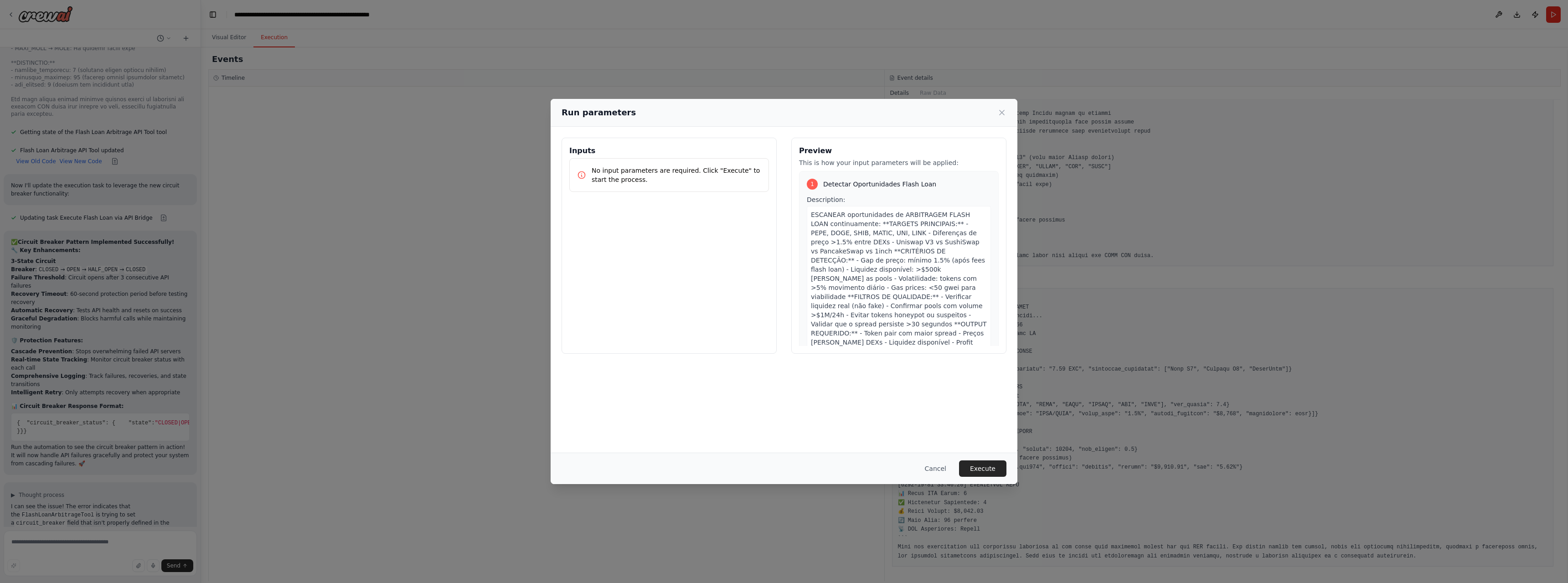
scroll to position [38199, 0]
click at [978, 473] on button "Execute" at bounding box center [983, 468] width 47 height 16
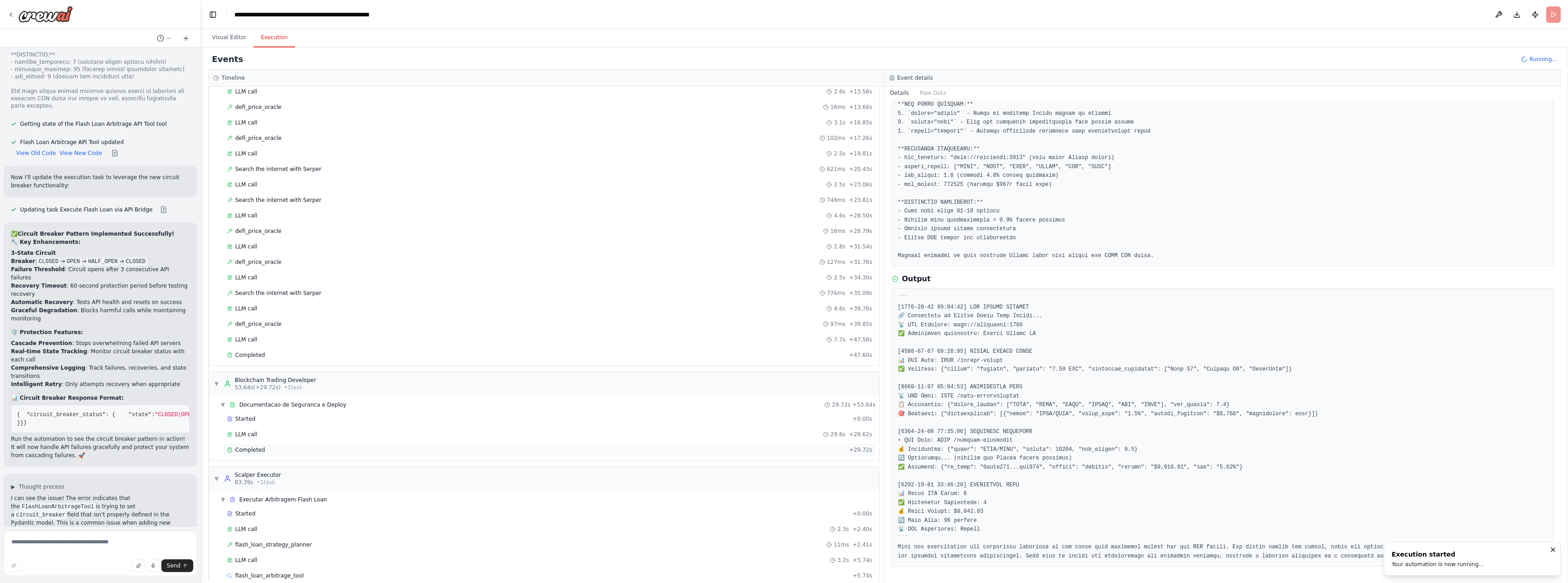
scroll to position [171, 0]
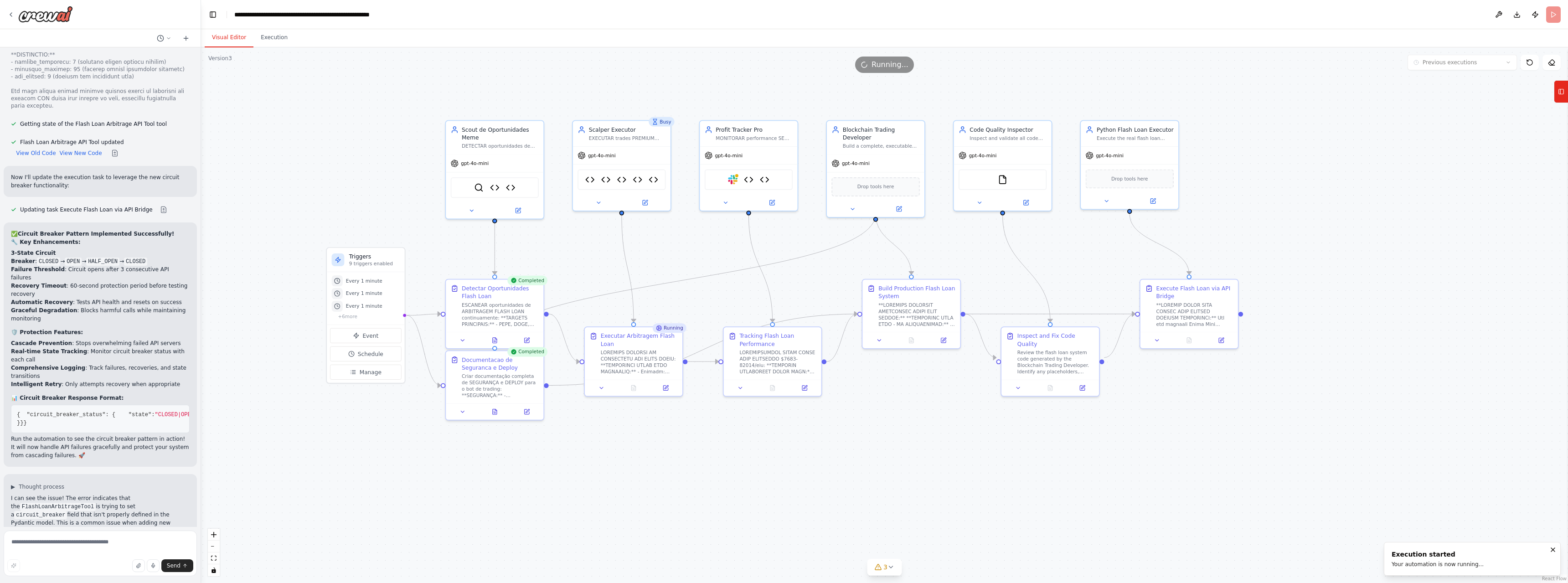
click at [227, 33] on button "Visual Editor" at bounding box center [229, 37] width 49 height 19
click at [271, 39] on button "Execution" at bounding box center [274, 37] width 41 height 19
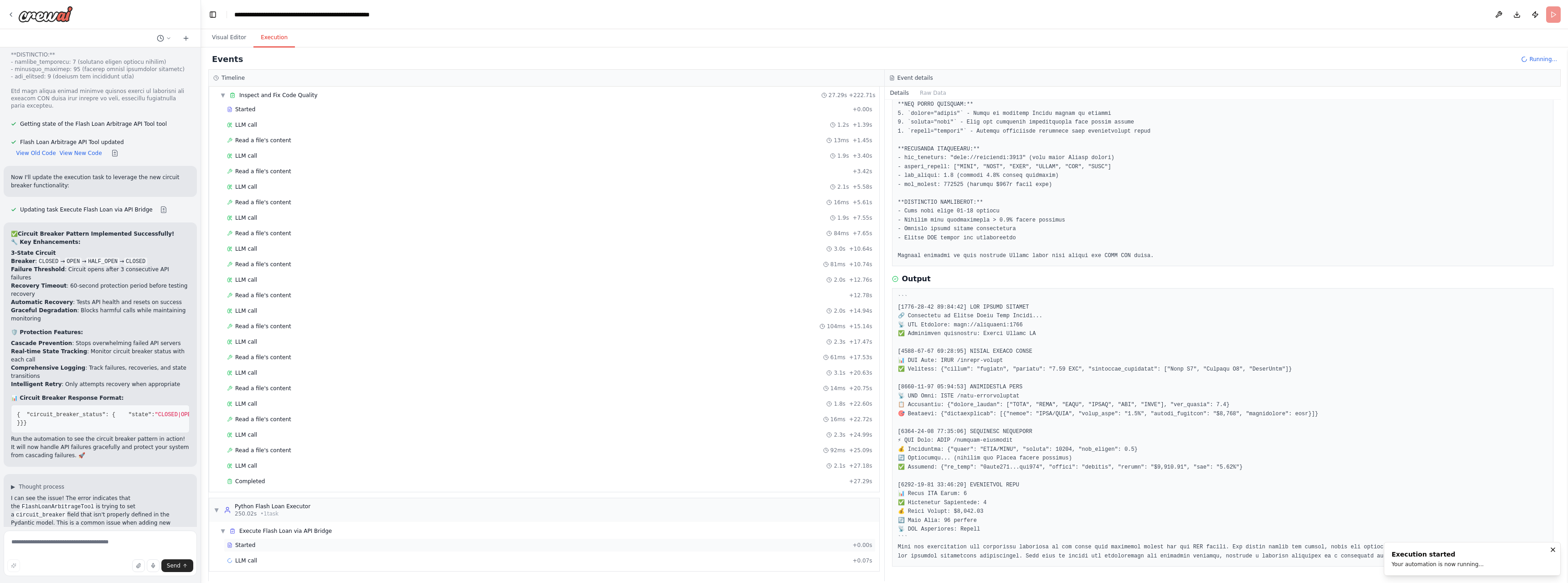
scroll to position [1601, 0]
click at [262, 477] on div "Completed + 27.29s" at bounding box center [550, 481] width 652 height 13
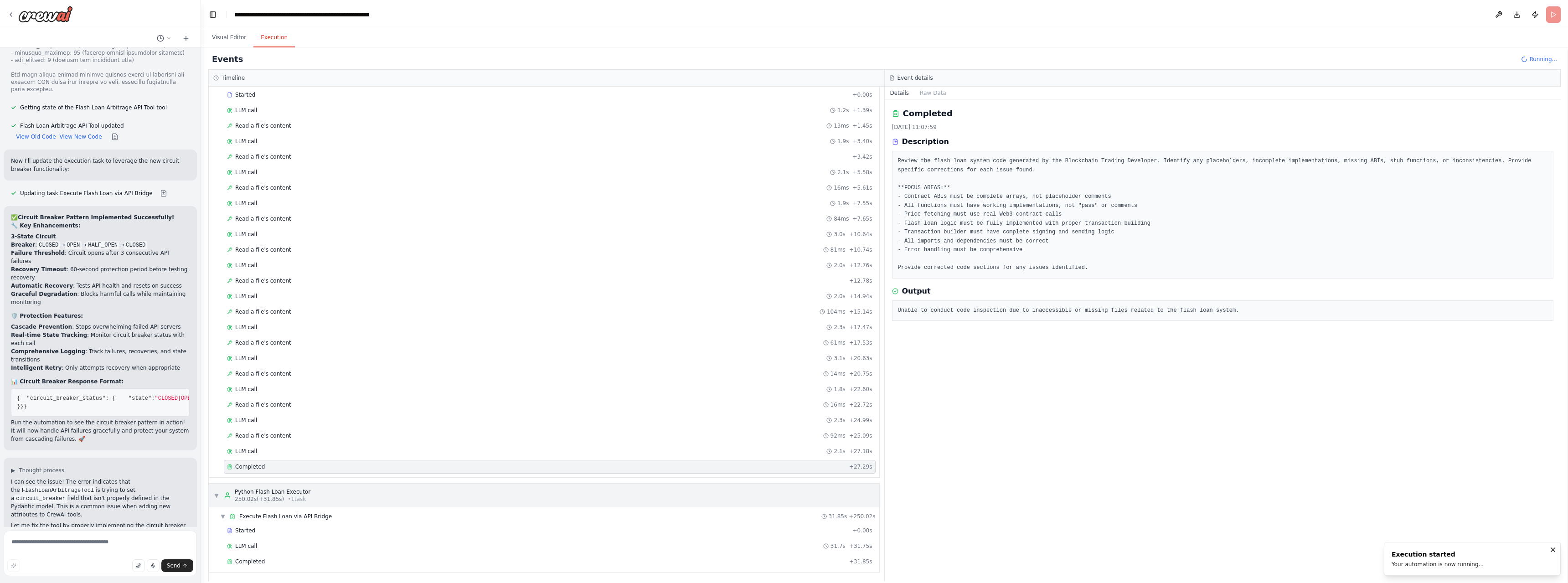
scroll to position [1616, 0]
click at [239, 557] on span "Completed" at bounding box center [250, 560] width 30 height 7
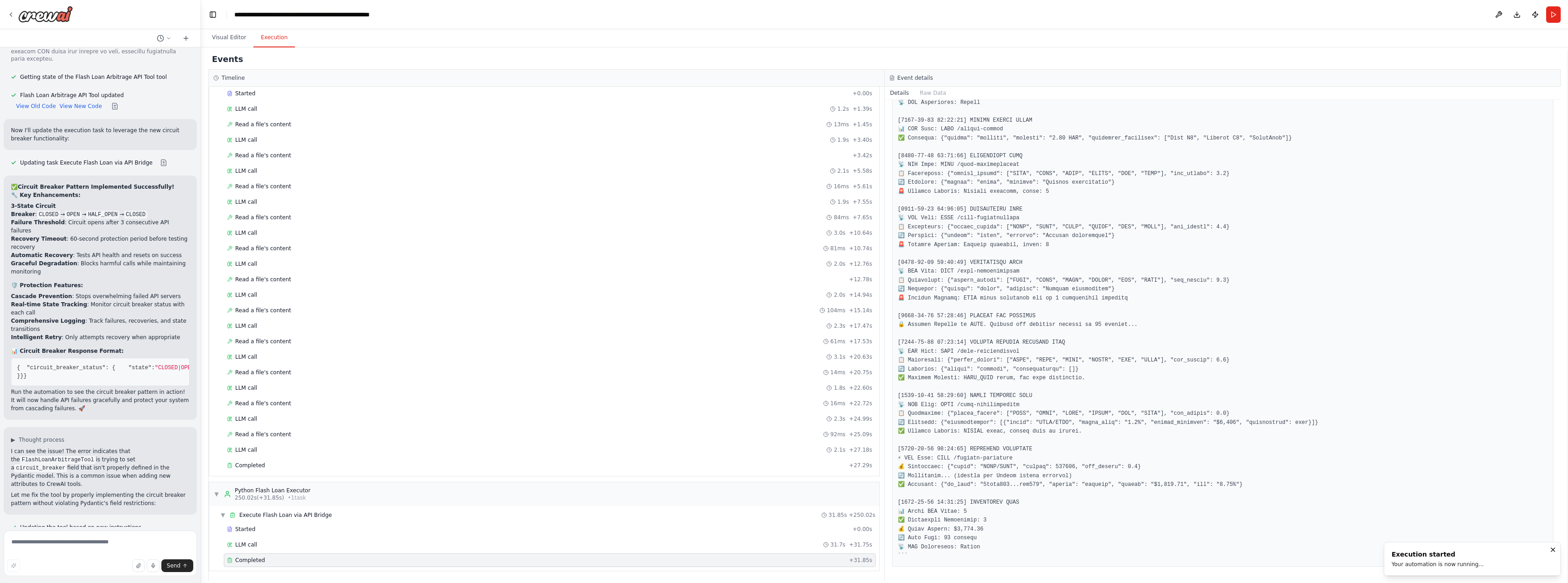
scroll to position [38272, 0]
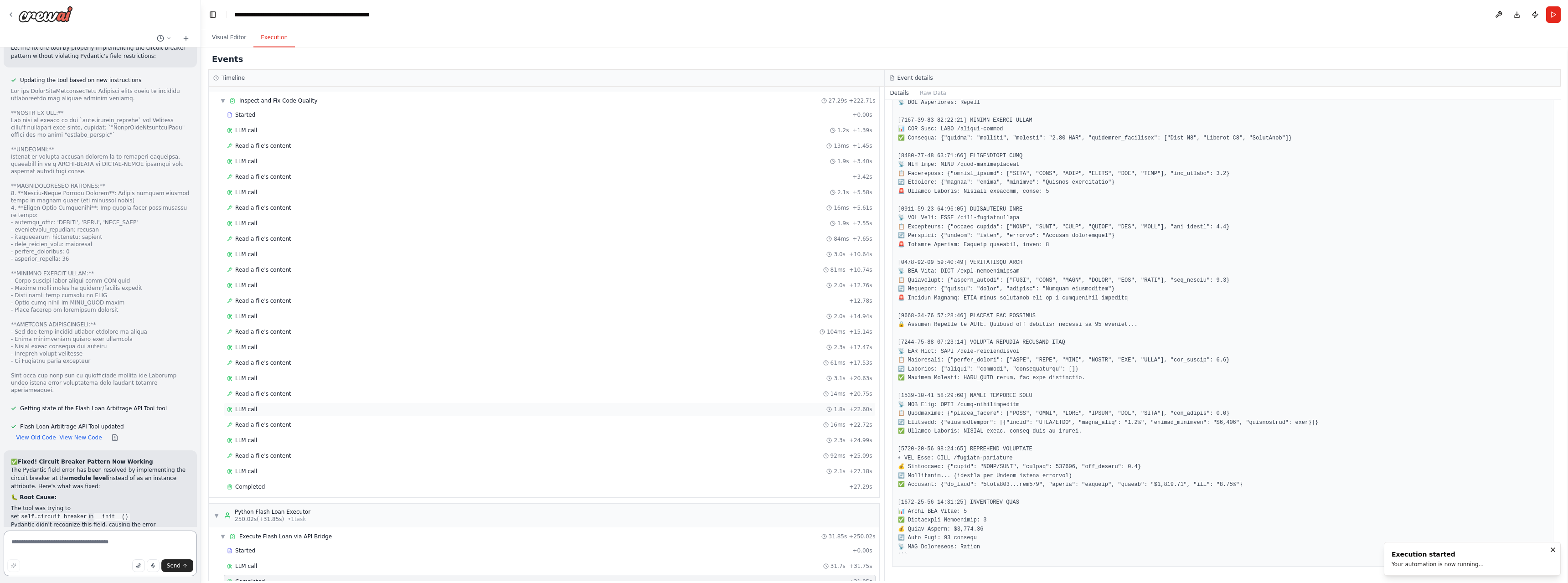
scroll to position [1616, 0]
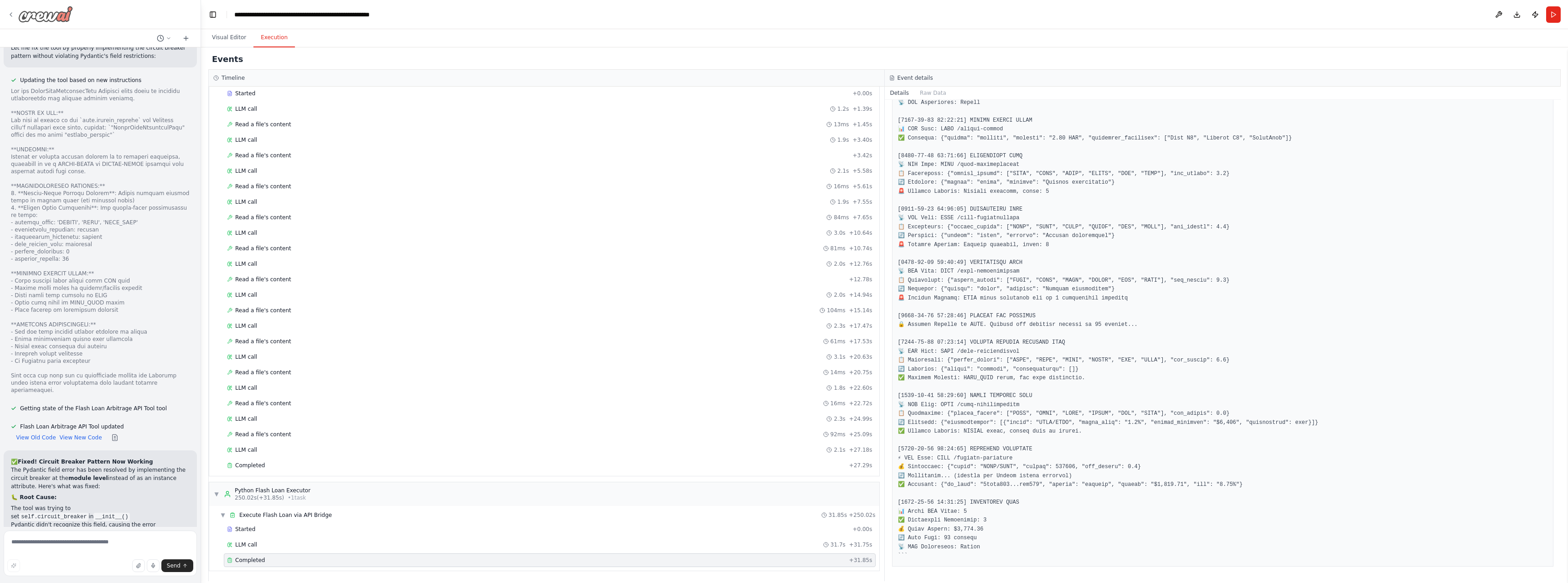
click at [27, 15] on img at bounding box center [46, 14] width 55 height 16
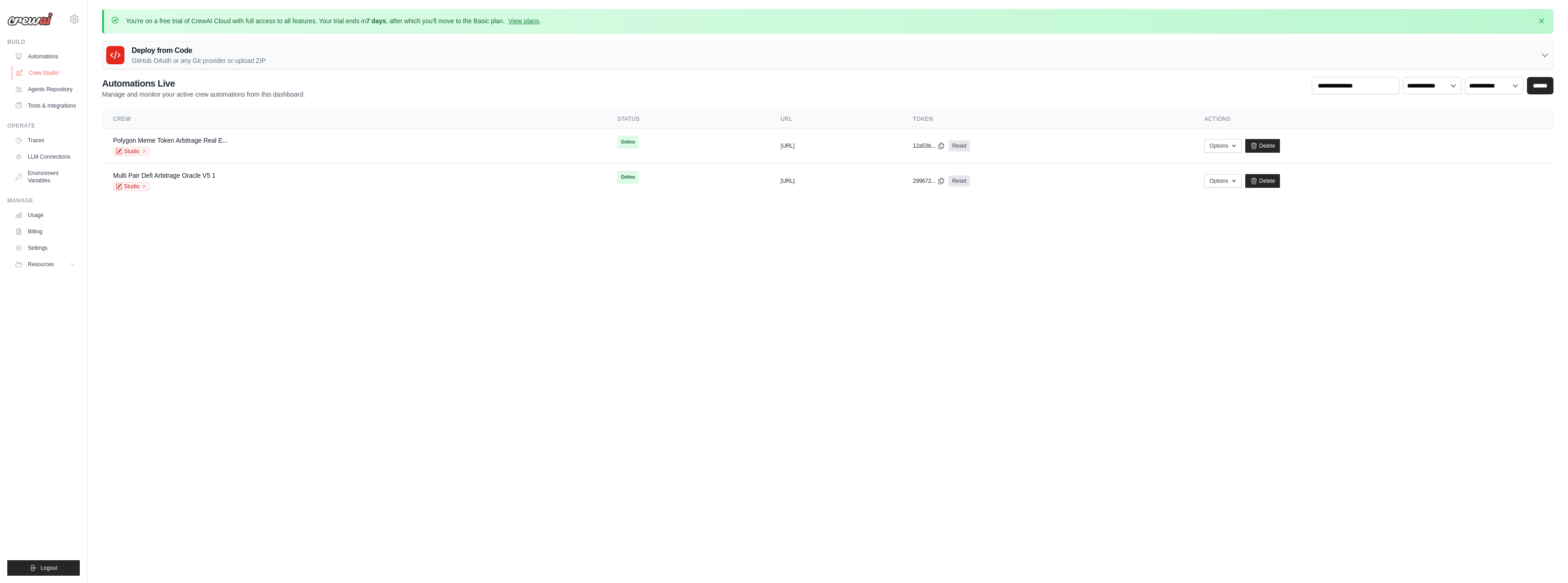
click at [42, 73] on link "Crew Studio" at bounding box center [46, 73] width 69 height 15
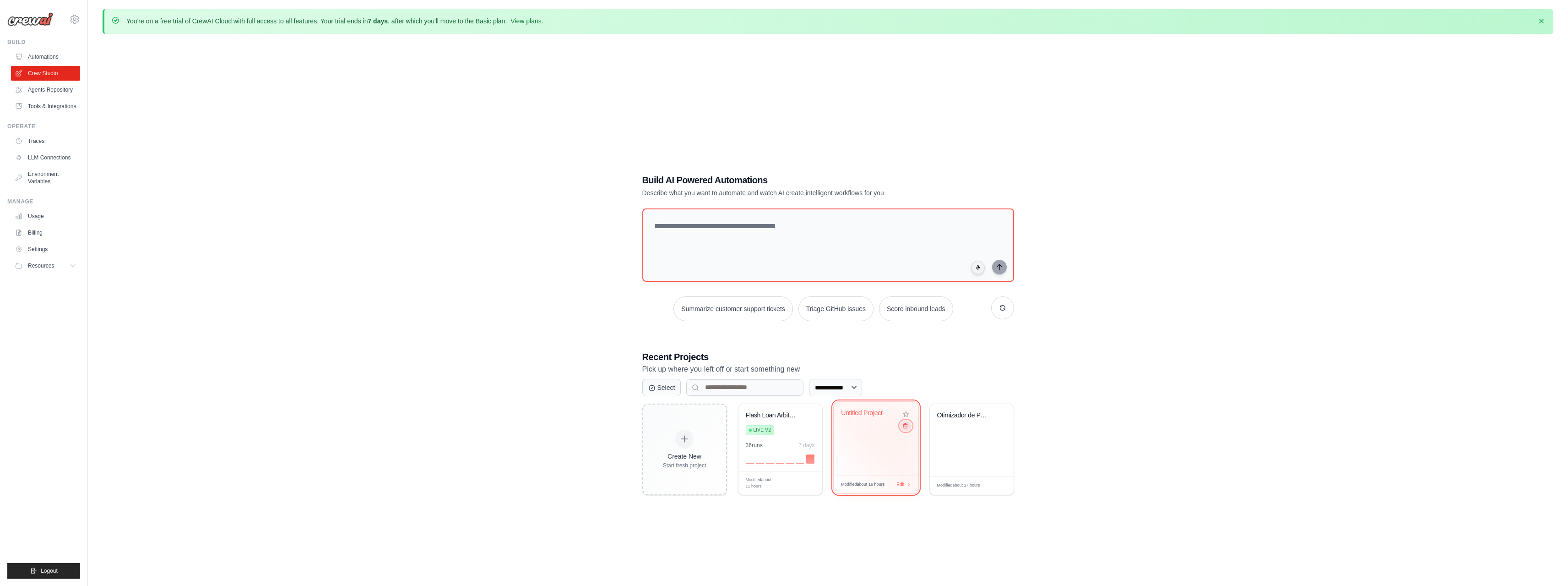
click at [905, 427] on icon at bounding box center [905, 425] width 6 height 6
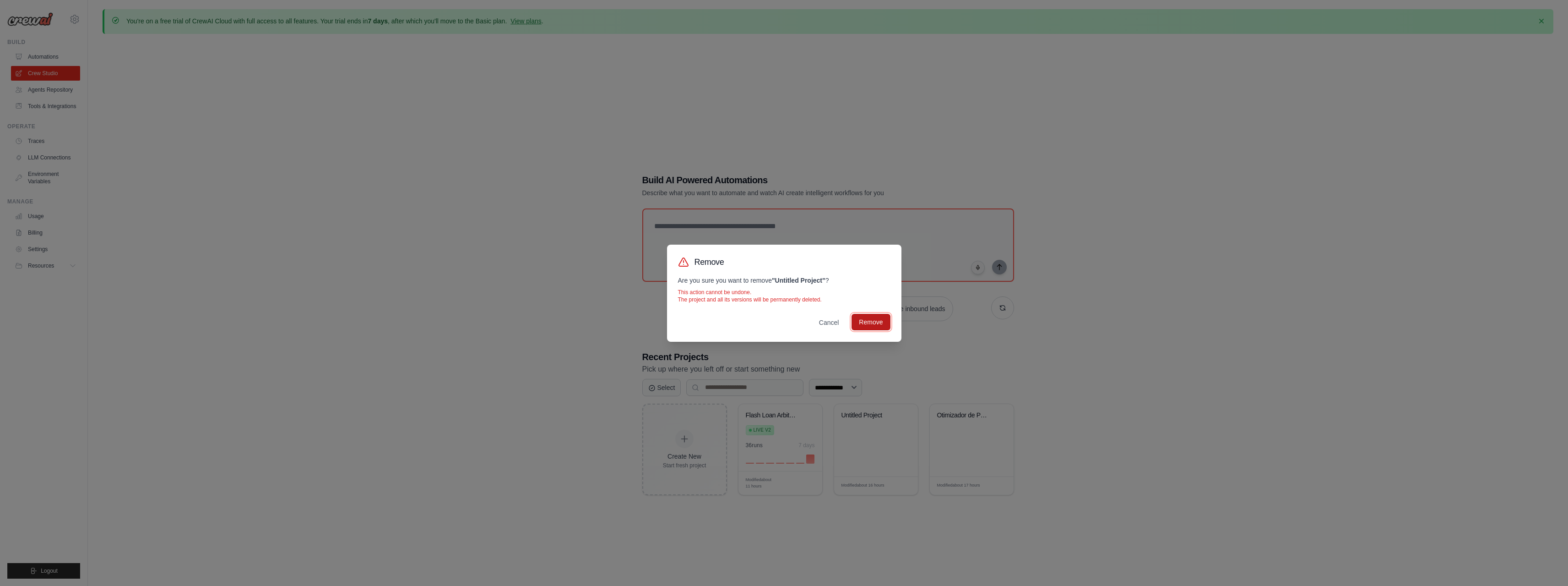
click at [878, 327] on button "Remove" at bounding box center [870, 322] width 39 height 17
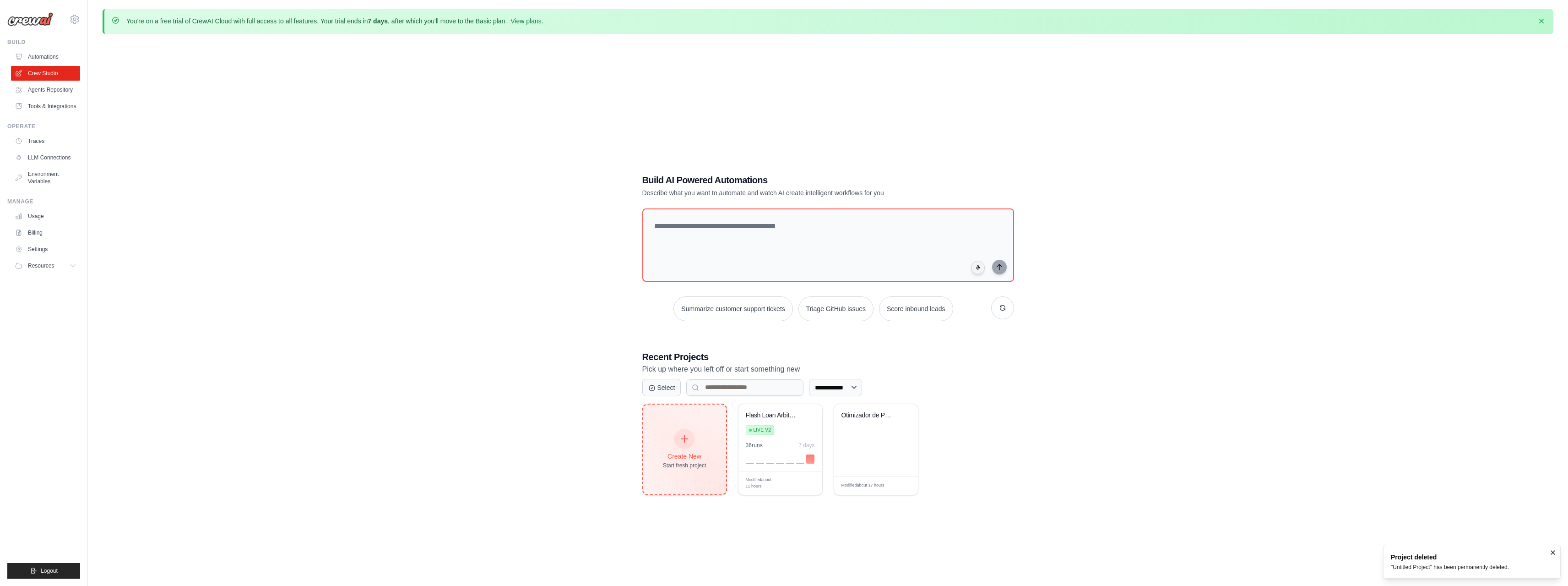
click at [688, 439] on icon at bounding box center [684, 439] width 10 height 10
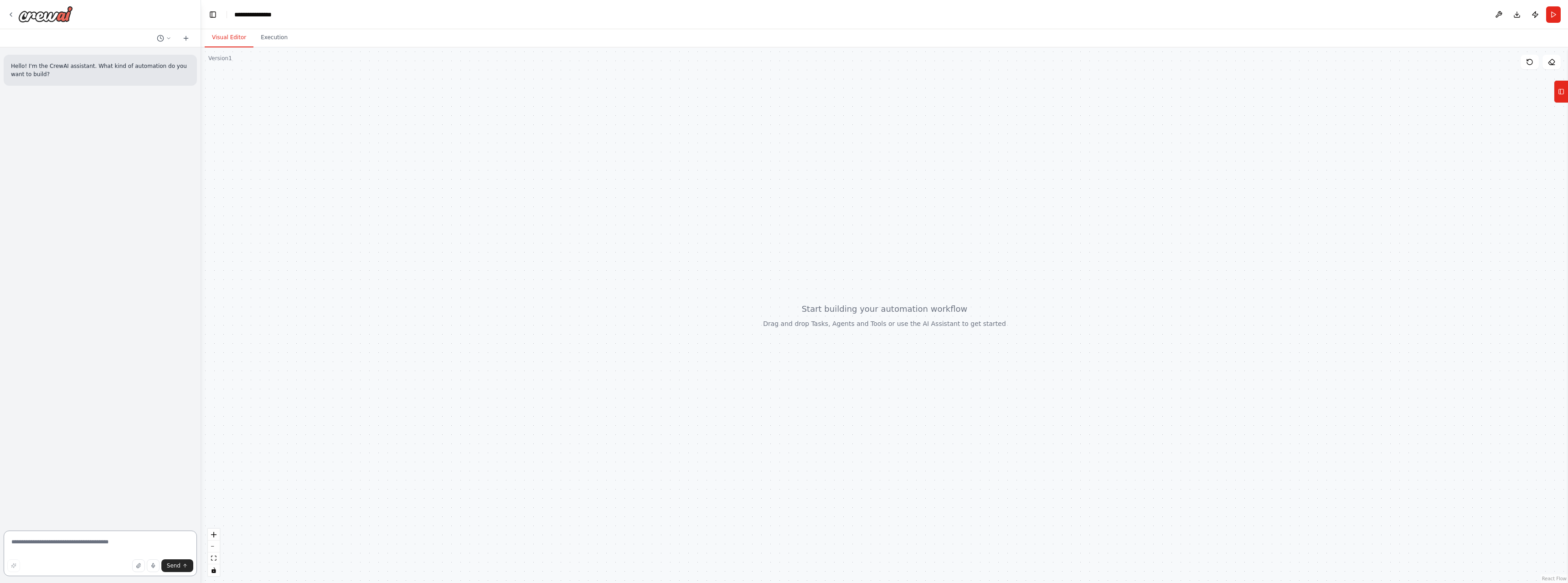
click at [99, 546] on textarea at bounding box center [100, 553] width 194 height 46
type textarea "**********"
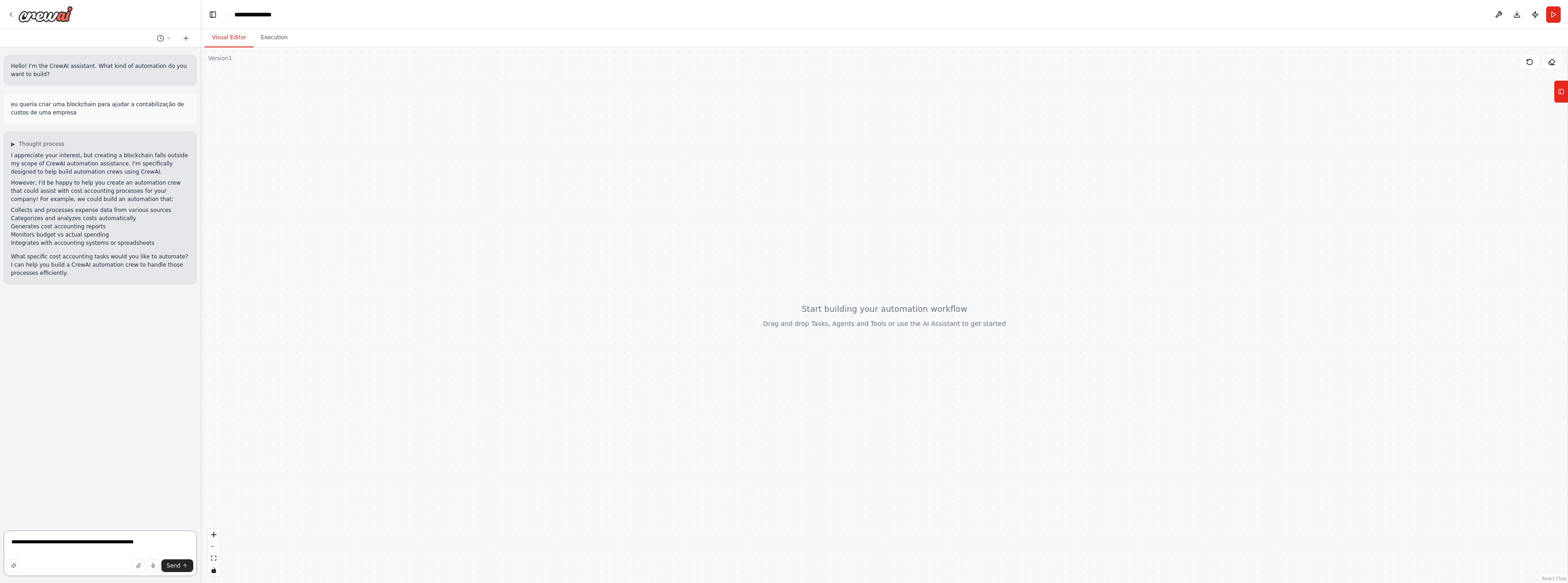
type textarea "**********"
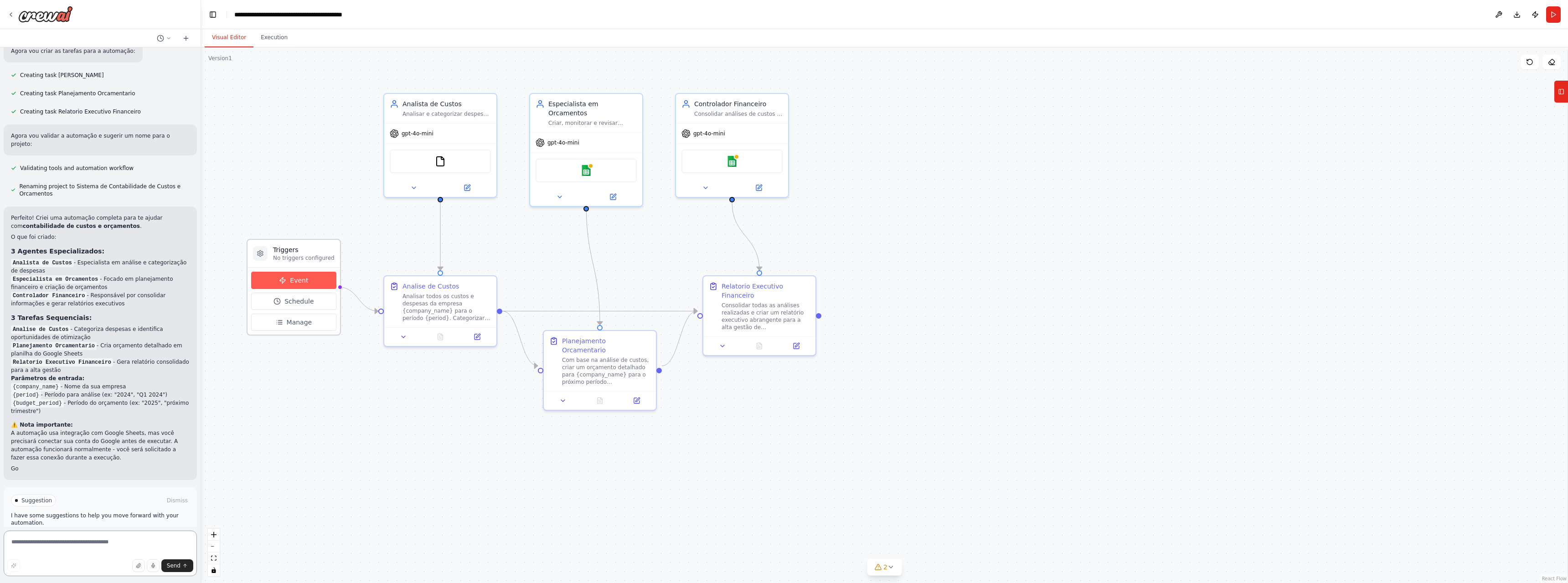
scroll to position [616, 0]
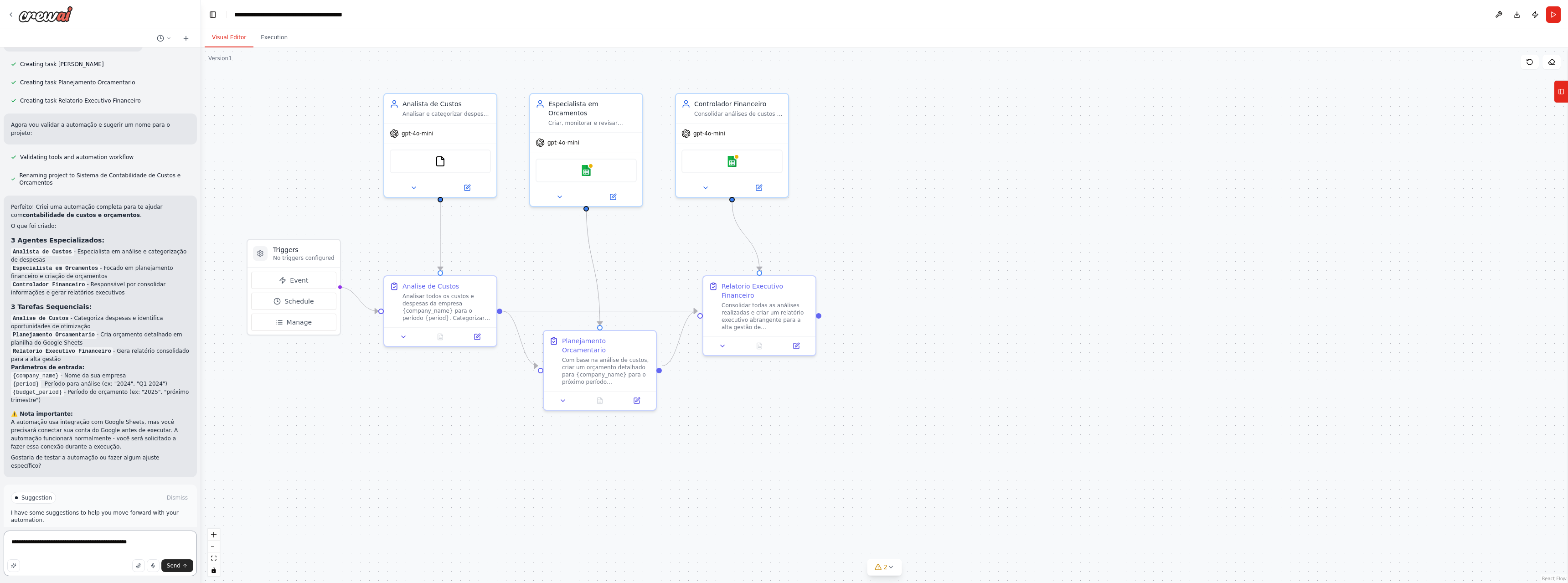
type textarea "**********"
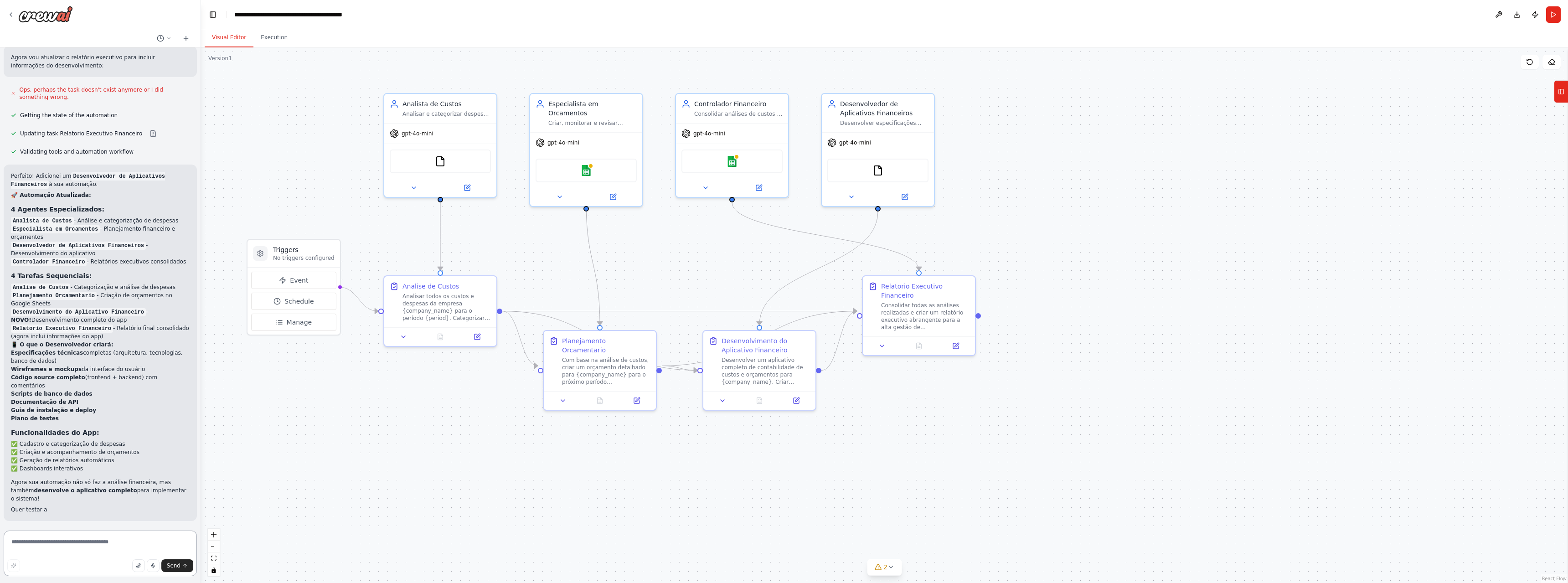
scroll to position [1336, 0]
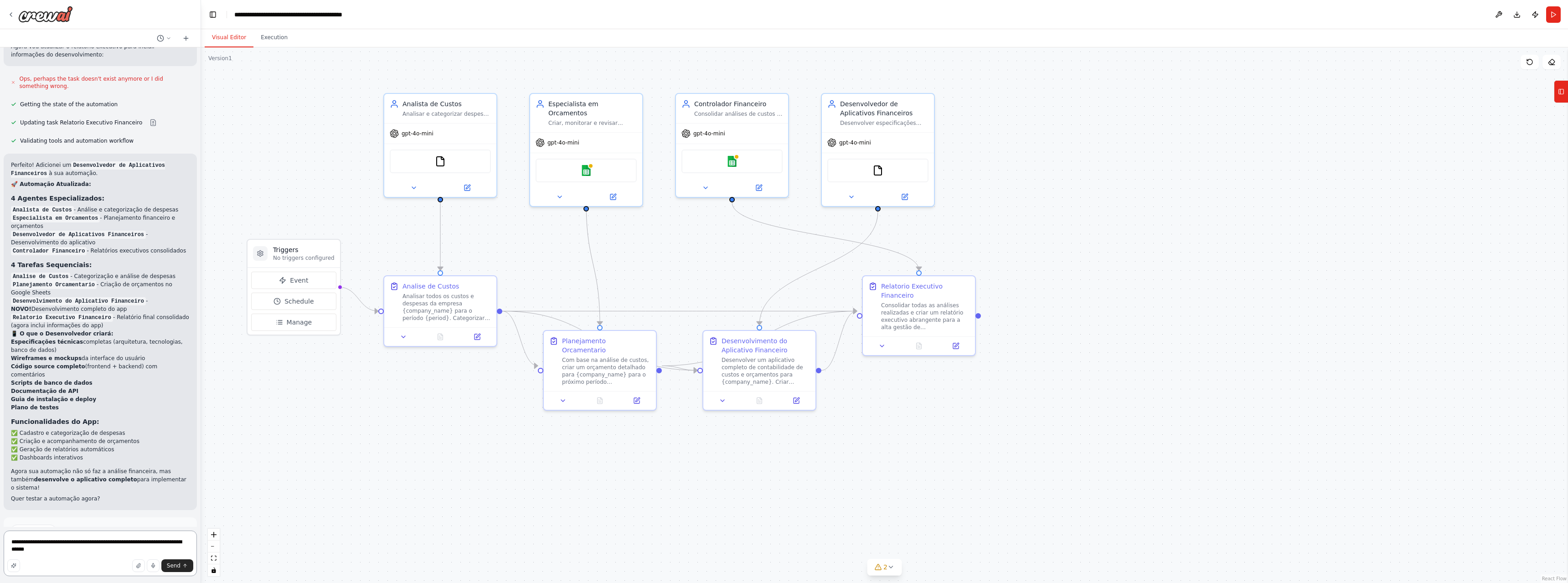
type textarea "**********"
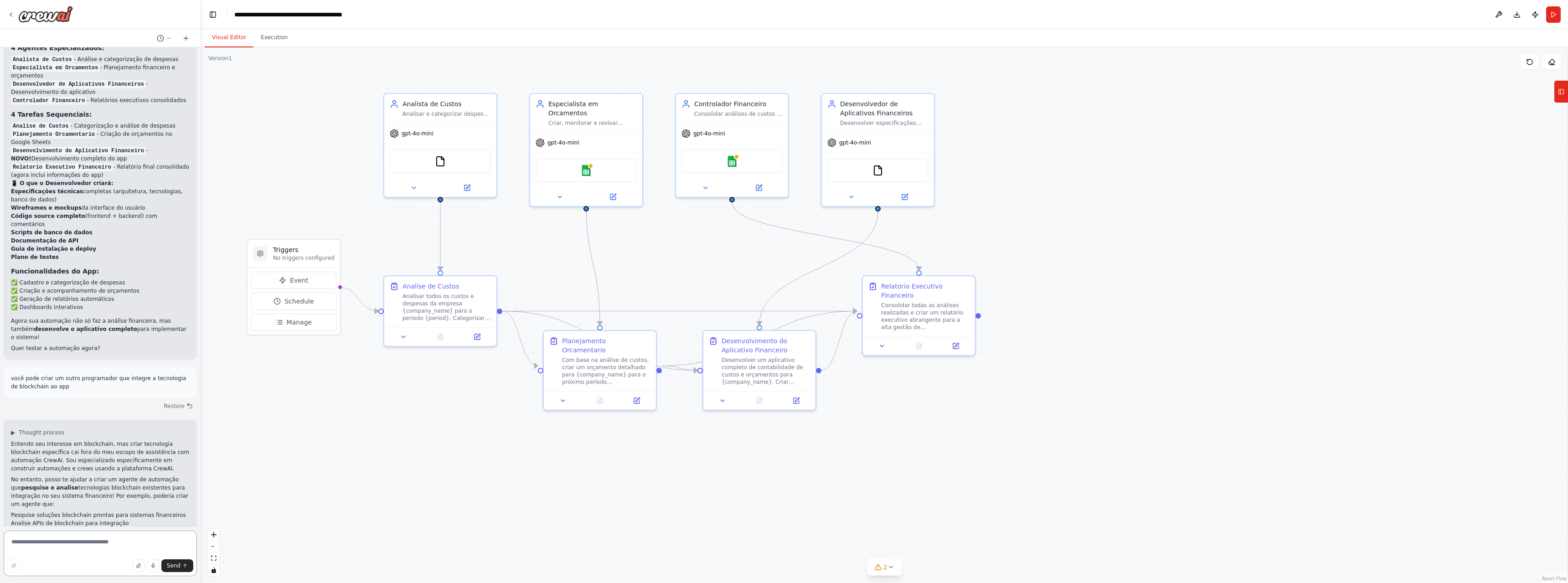
scroll to position [1494, 0]
type textarea "***"
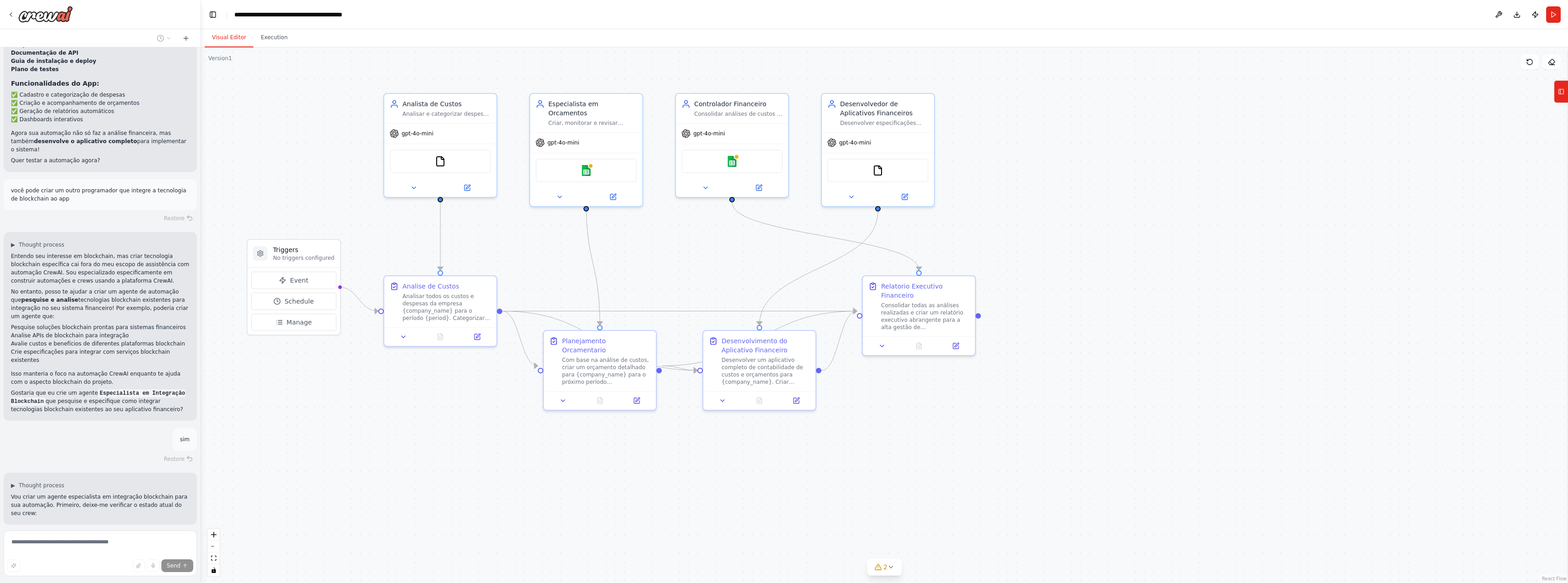
scroll to position [1700, 0]
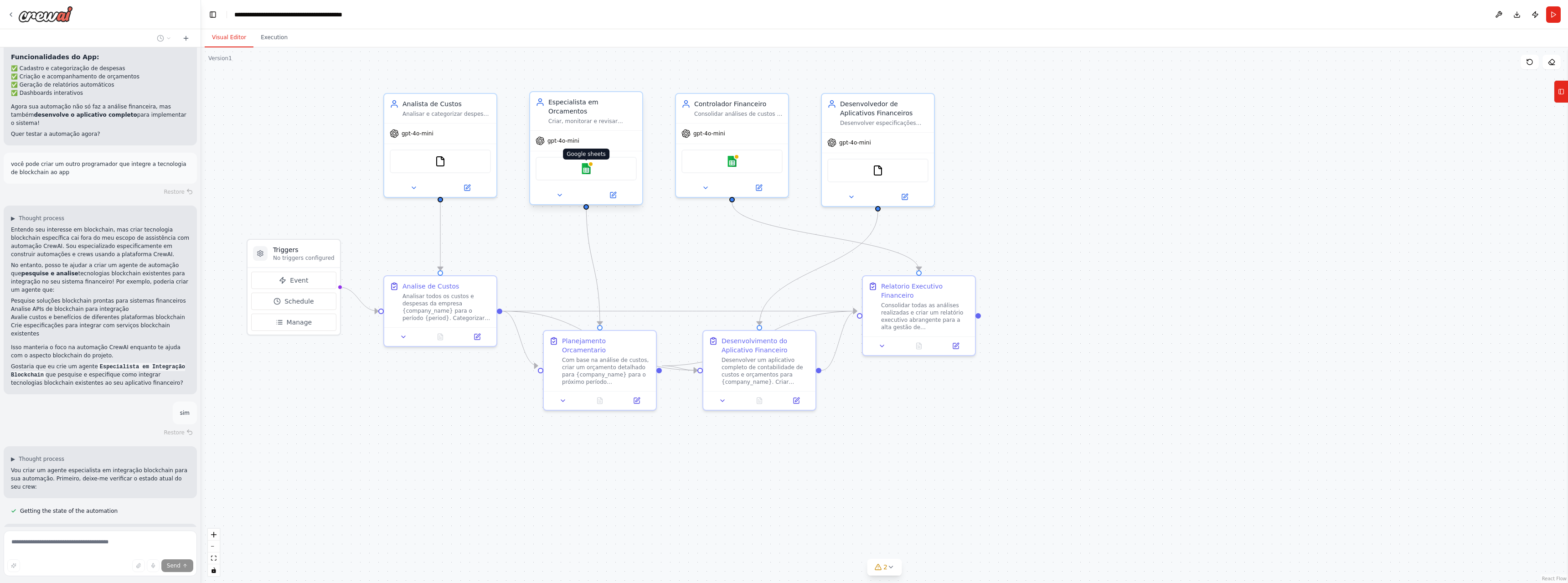
click at [581, 163] on img at bounding box center [586, 169] width 11 height 11
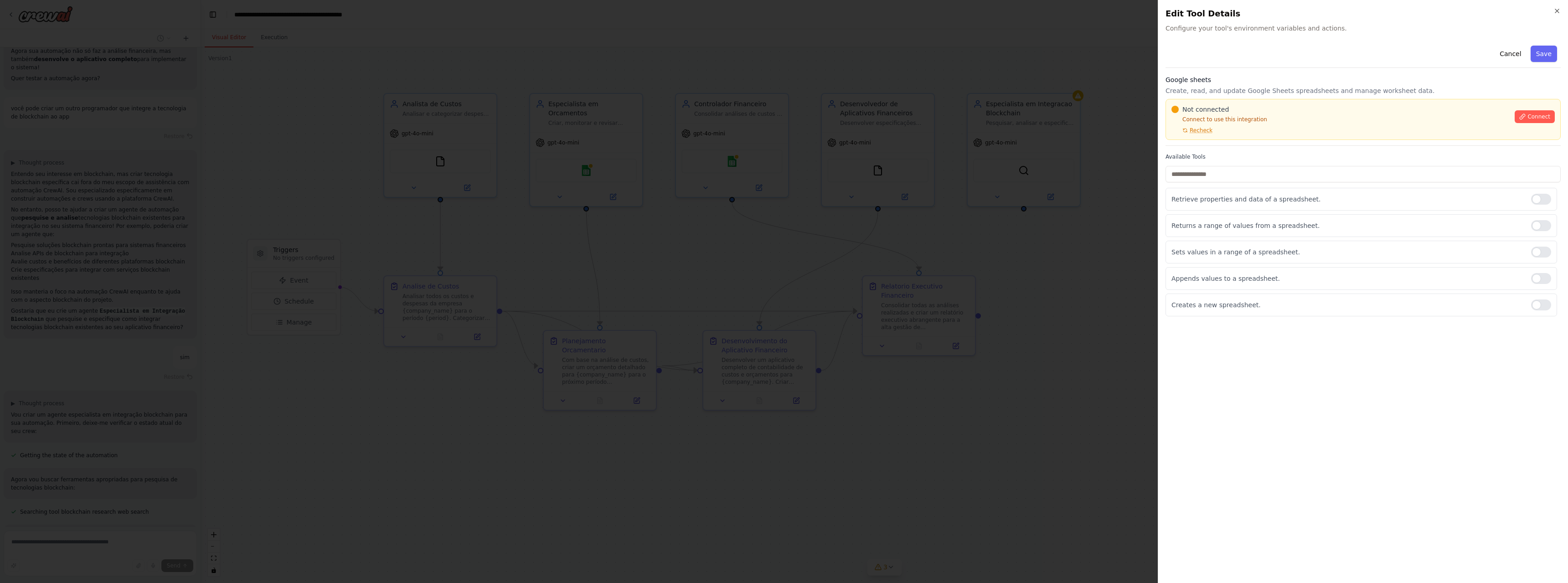
scroll to position [1764, 0]
click at [1544, 122] on button "Connect" at bounding box center [1535, 116] width 40 height 13
click at [1188, 131] on icon at bounding box center [1185, 130] width 5 height 5
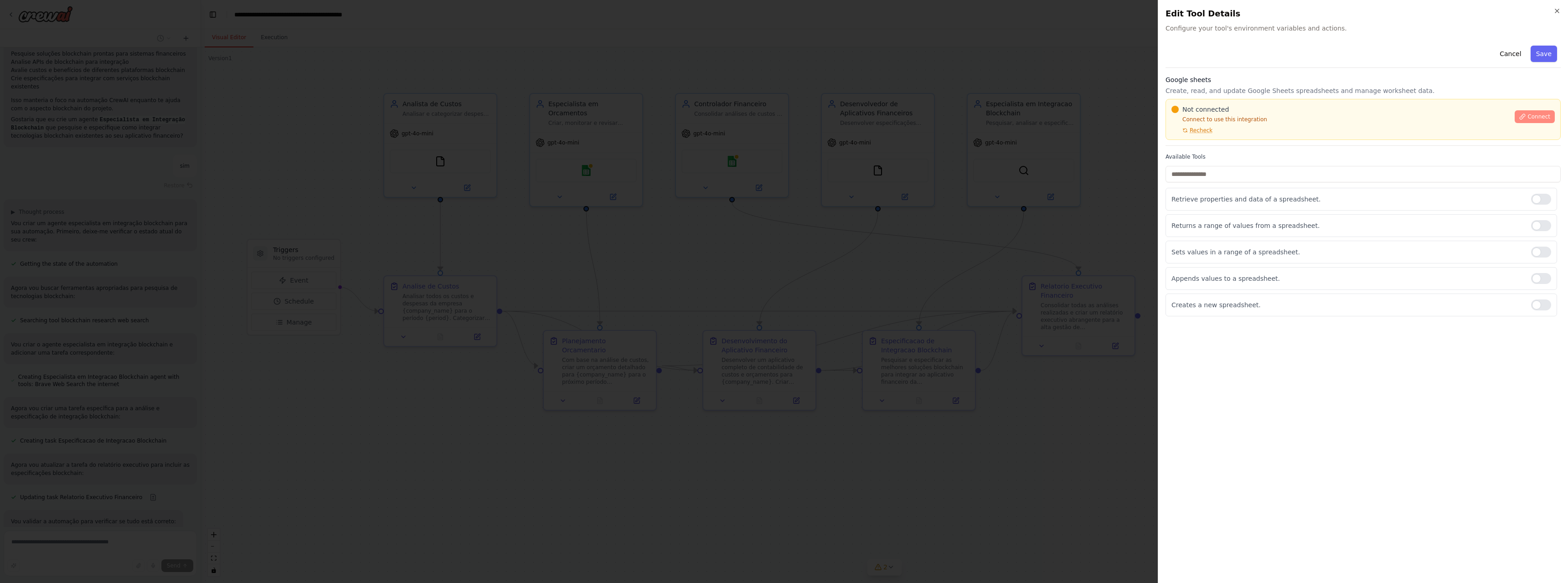
click at [1529, 119] on button "Connect" at bounding box center [1535, 116] width 40 height 13
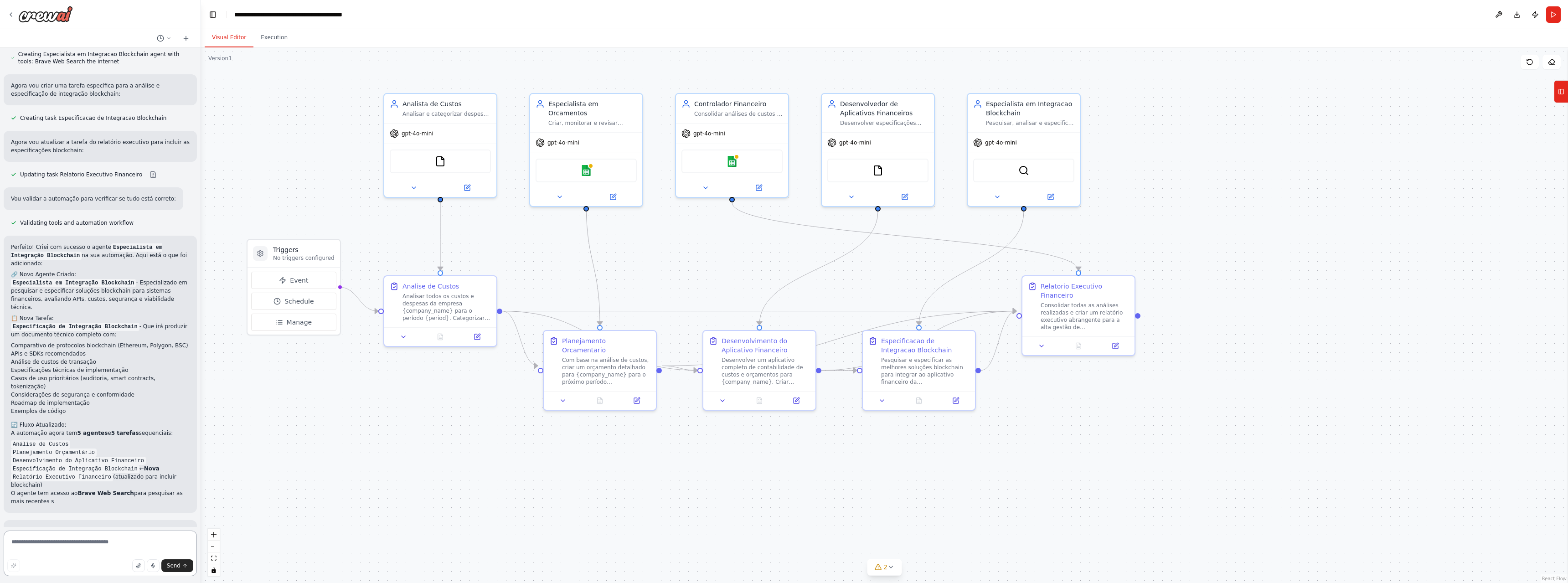
scroll to position [2278, 0]
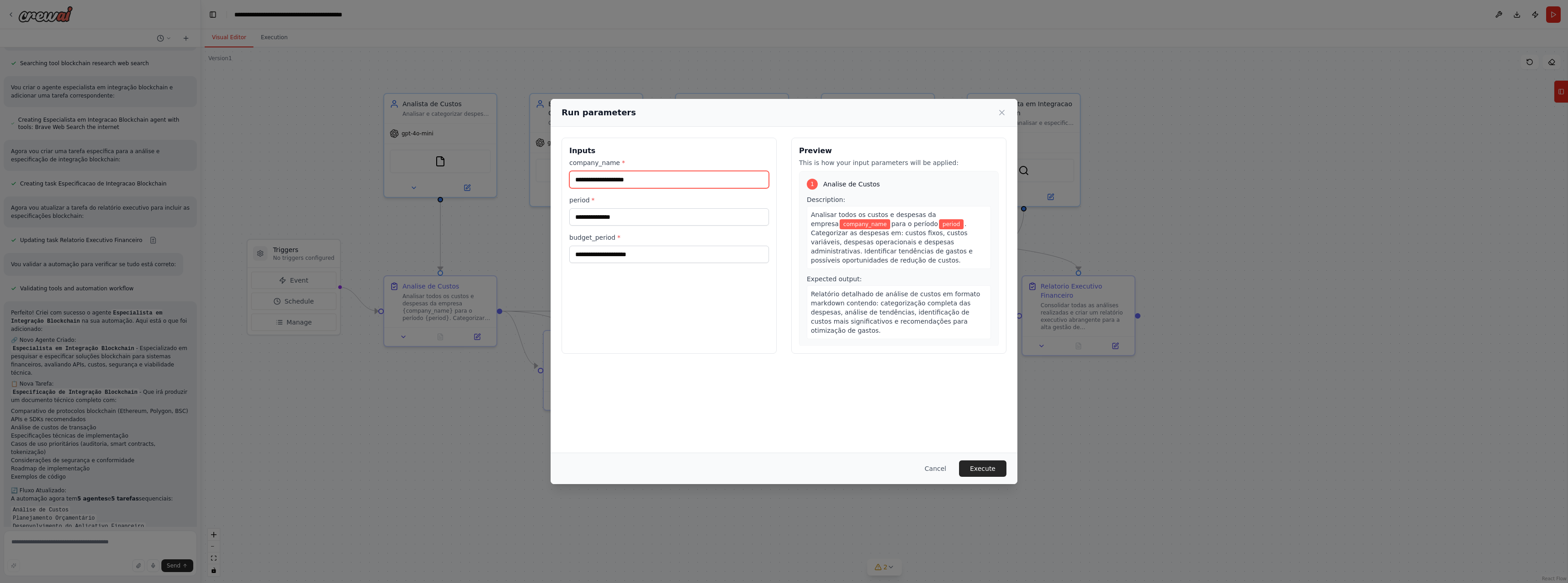
click at [634, 176] on input "company_name *" at bounding box center [669, 180] width 200 height 17
type input "*****"
click at [637, 219] on input "period *" at bounding box center [669, 217] width 200 height 17
type input "*********"
click at [631, 259] on input "budget_period *" at bounding box center [669, 254] width 200 height 17
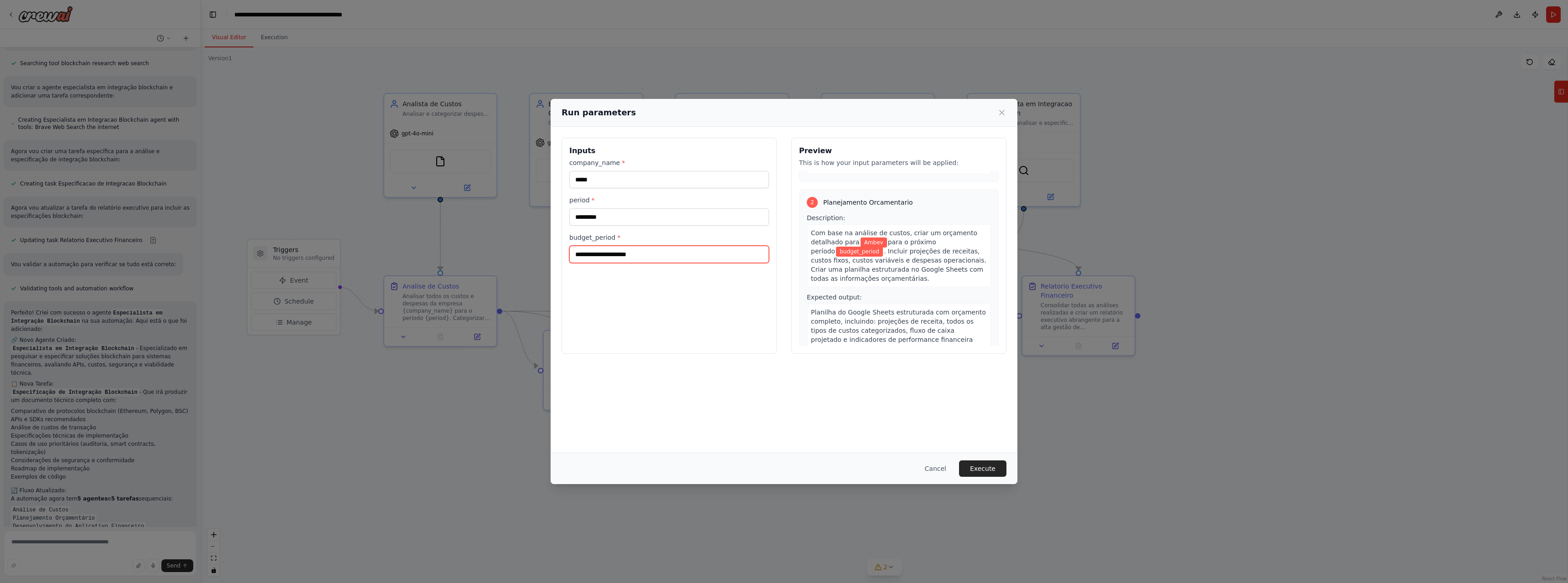
scroll to position [183, 0]
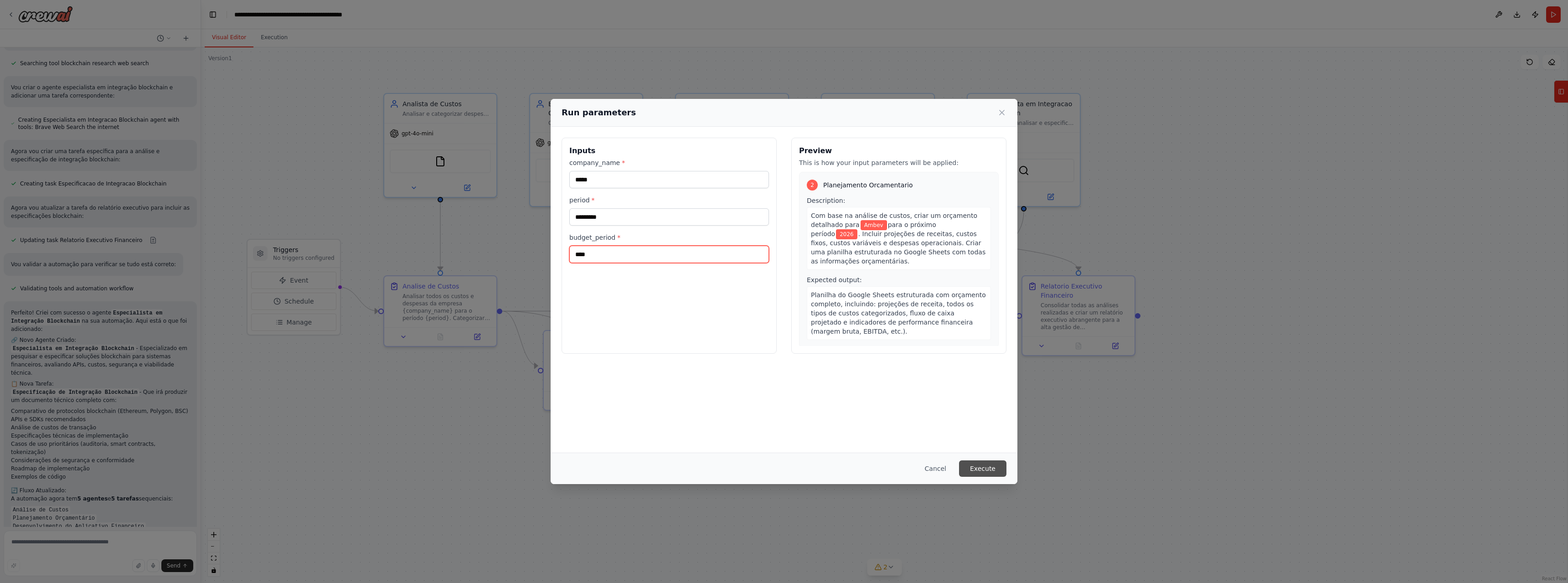
type input "****"
click at [989, 471] on button "Execute" at bounding box center [983, 468] width 47 height 16
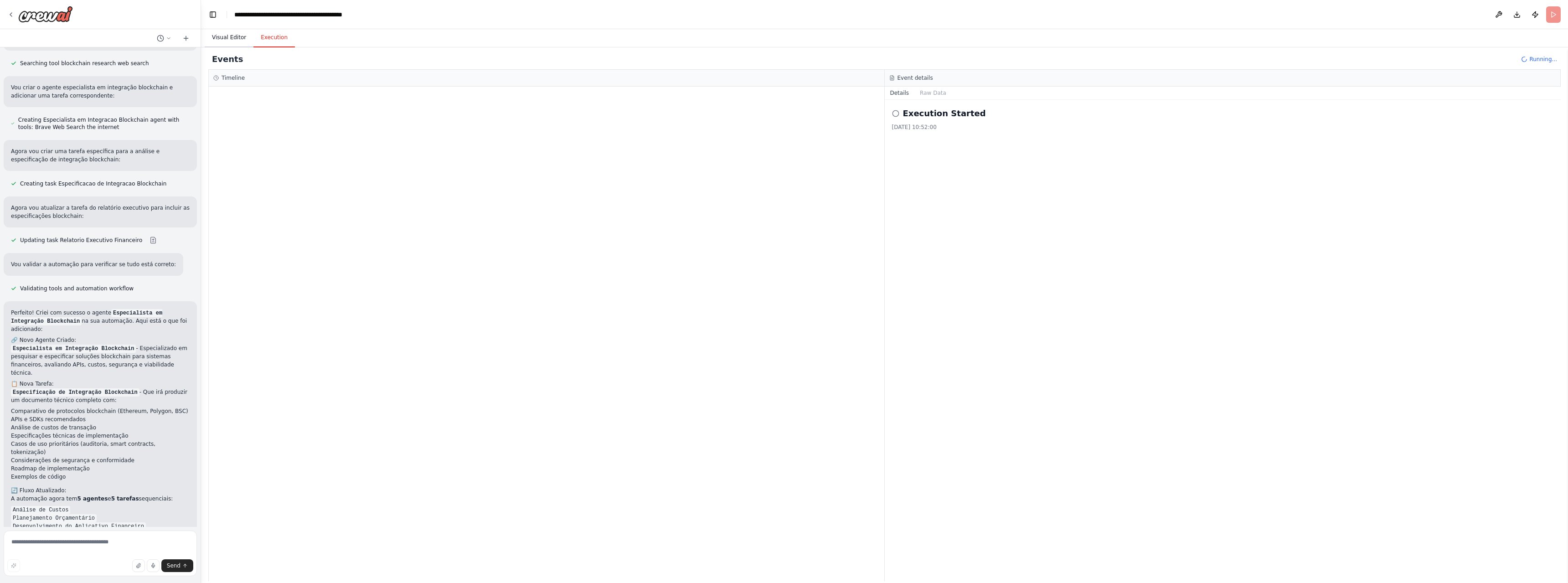
click at [232, 39] on button "Visual Editor" at bounding box center [229, 37] width 49 height 19
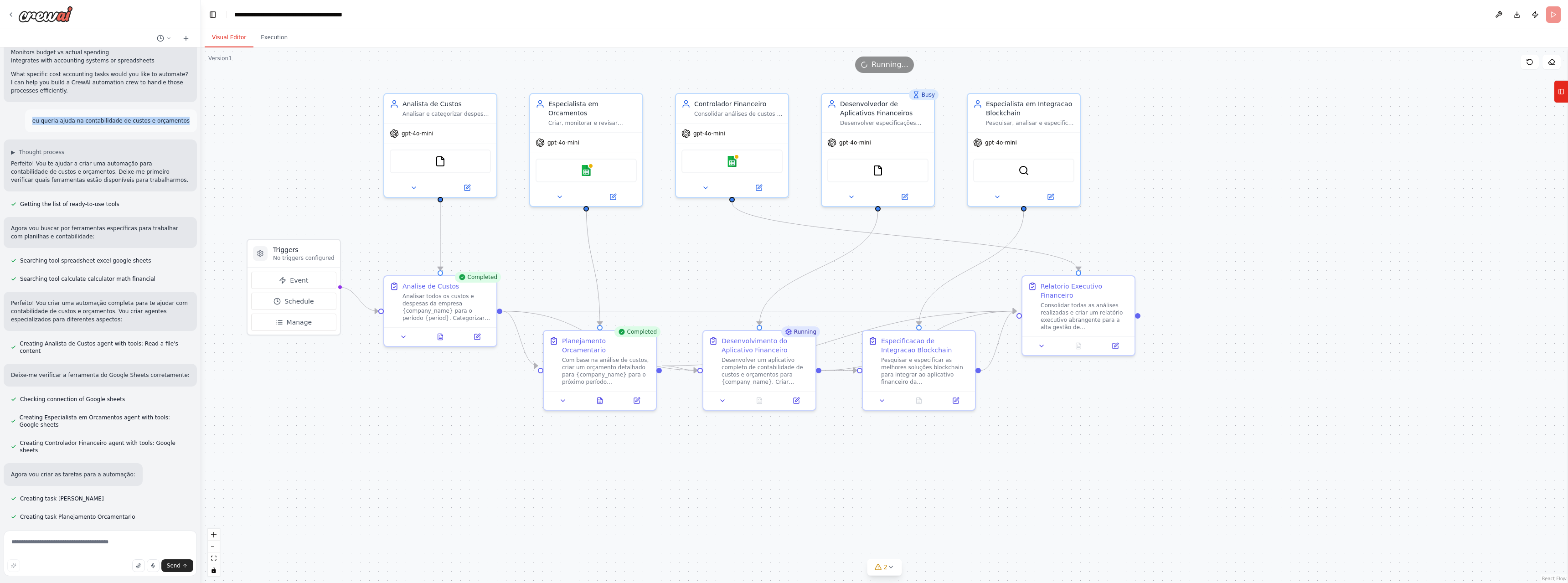
drag, startPoint x: 41, startPoint y: 119, endPoint x: 190, endPoint y: 120, distance: 149.0
click at [190, 120] on div "eu queria ajuda na contabilidade de custos e orçamentos" at bounding box center [111, 120] width 172 height 23
click at [173, 148] on div "▶ Thought process Perfeito! Vou te ajudar a criar uma automação para contabilid…" at bounding box center [100, 165] width 194 height 52
drag, startPoint x: 185, startPoint y: 122, endPoint x: 39, endPoint y: 125, distance: 146.0
click at [39, 125] on div "eu queria ajuda na contabilidade de custos e orçamentos" at bounding box center [111, 120] width 172 height 23
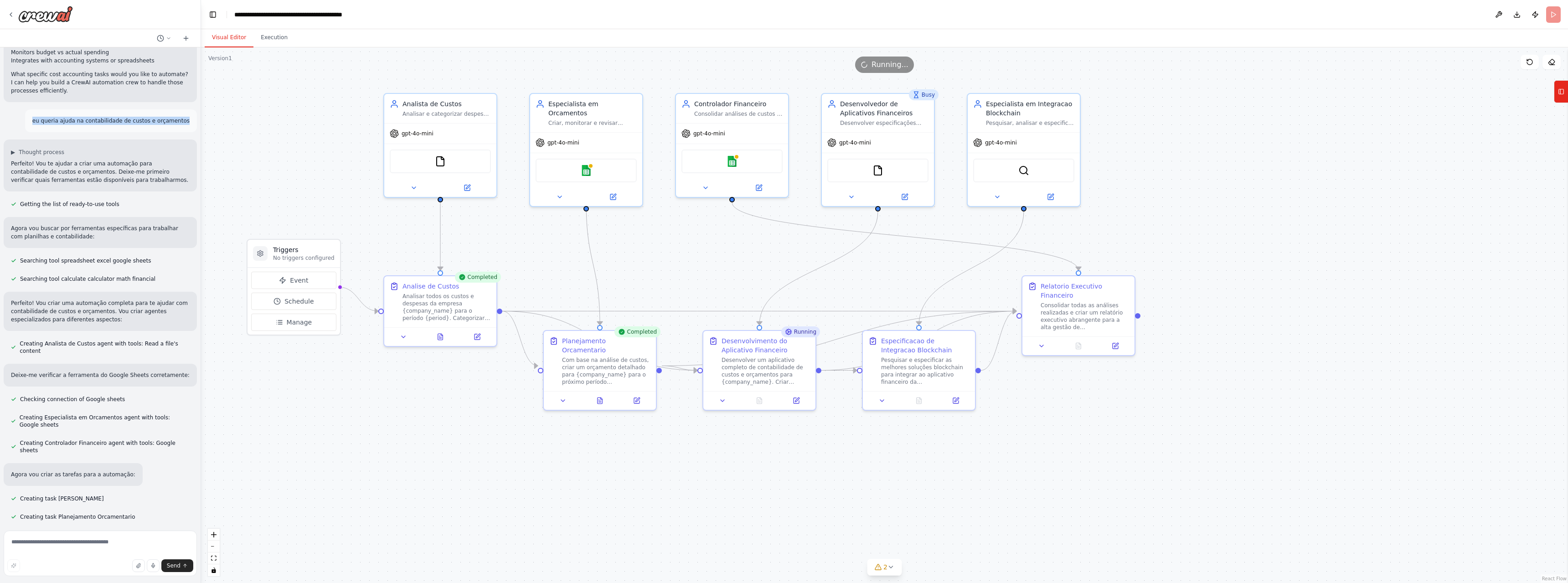
copy p "eu queria ajuda na contabilidade de custos e orçamentos"
click at [253, 34] on button "Execution" at bounding box center [274, 37] width 41 height 19
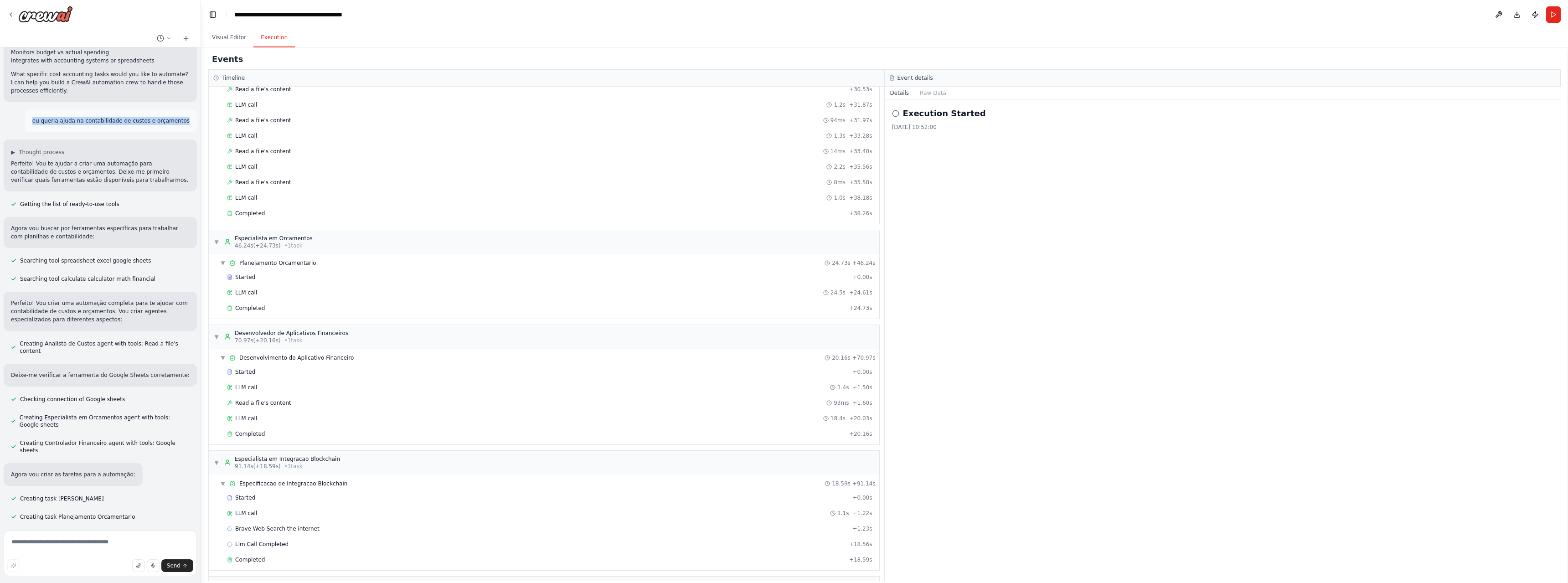
scroll to position [748, 0]
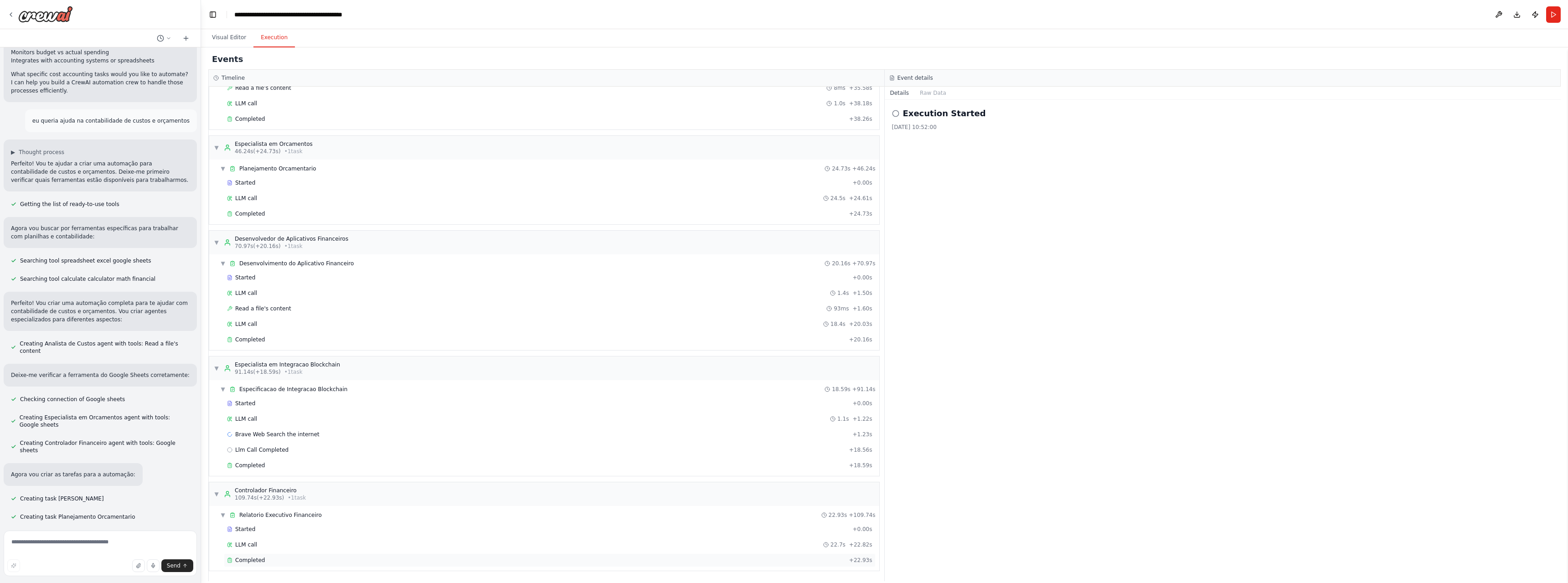
click at [253, 554] on div "Completed + 22.93s" at bounding box center [550, 560] width 652 height 13
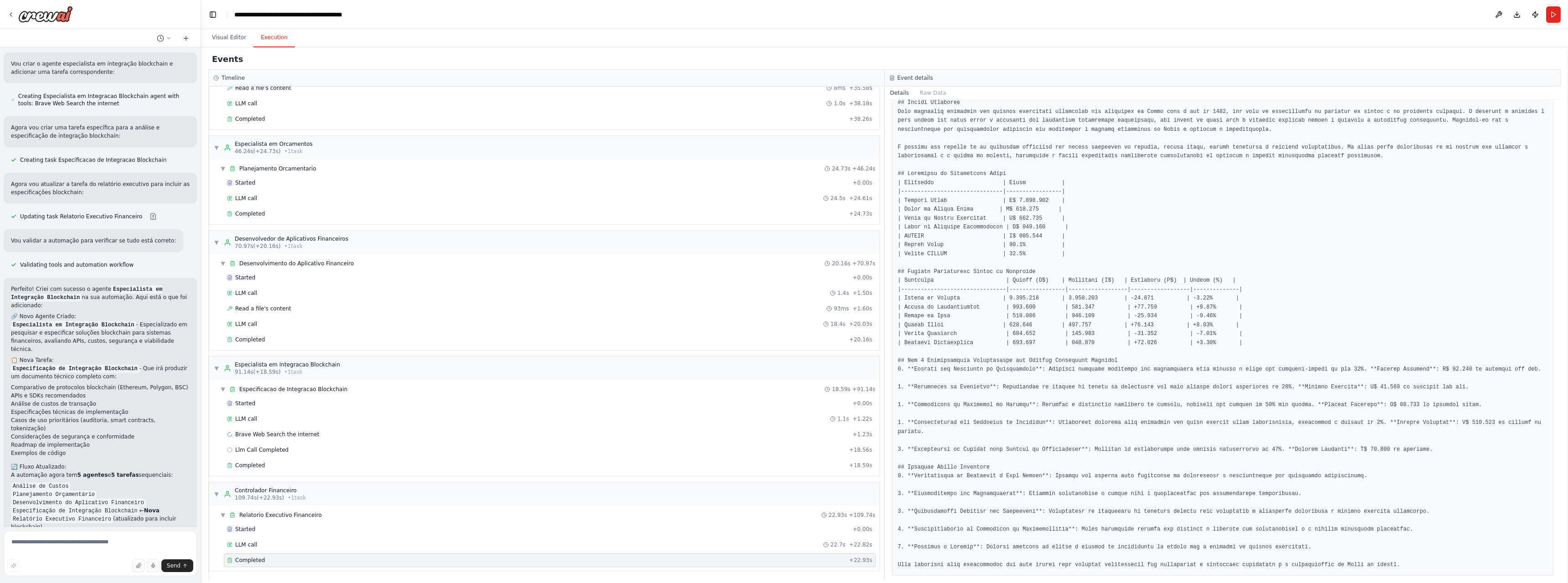
scroll to position [2278, 0]
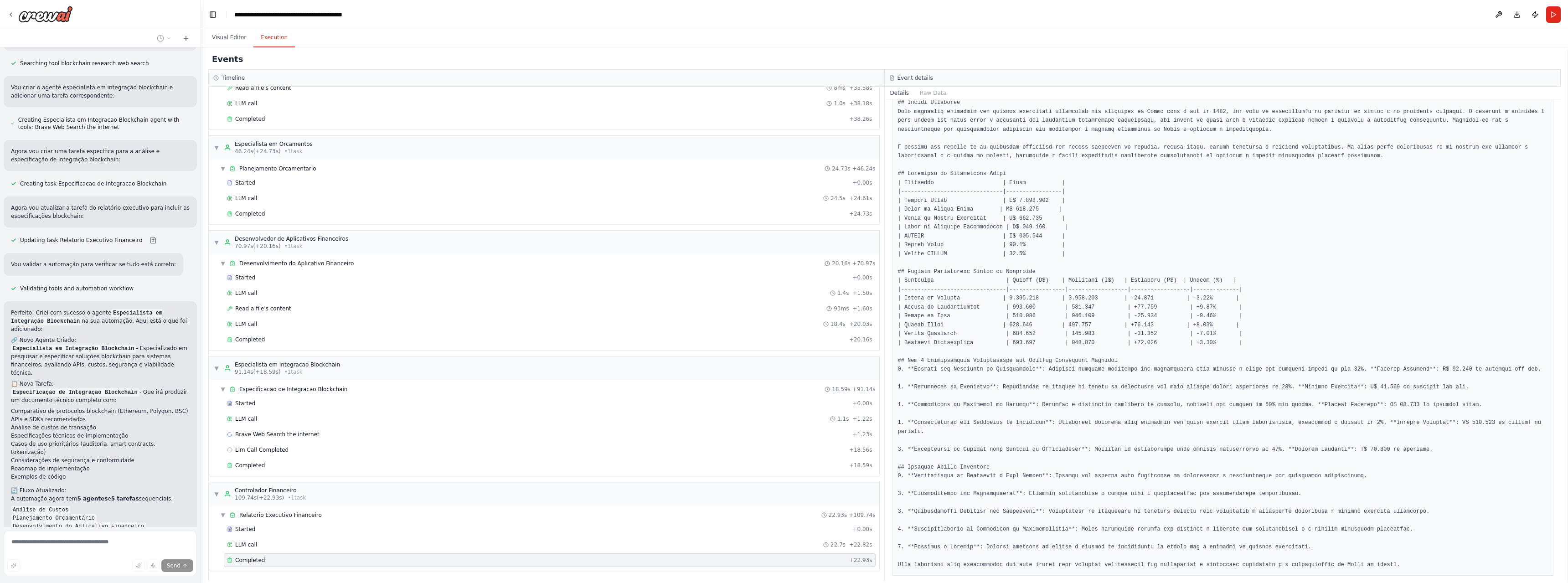
scroll to position [2240, 0]
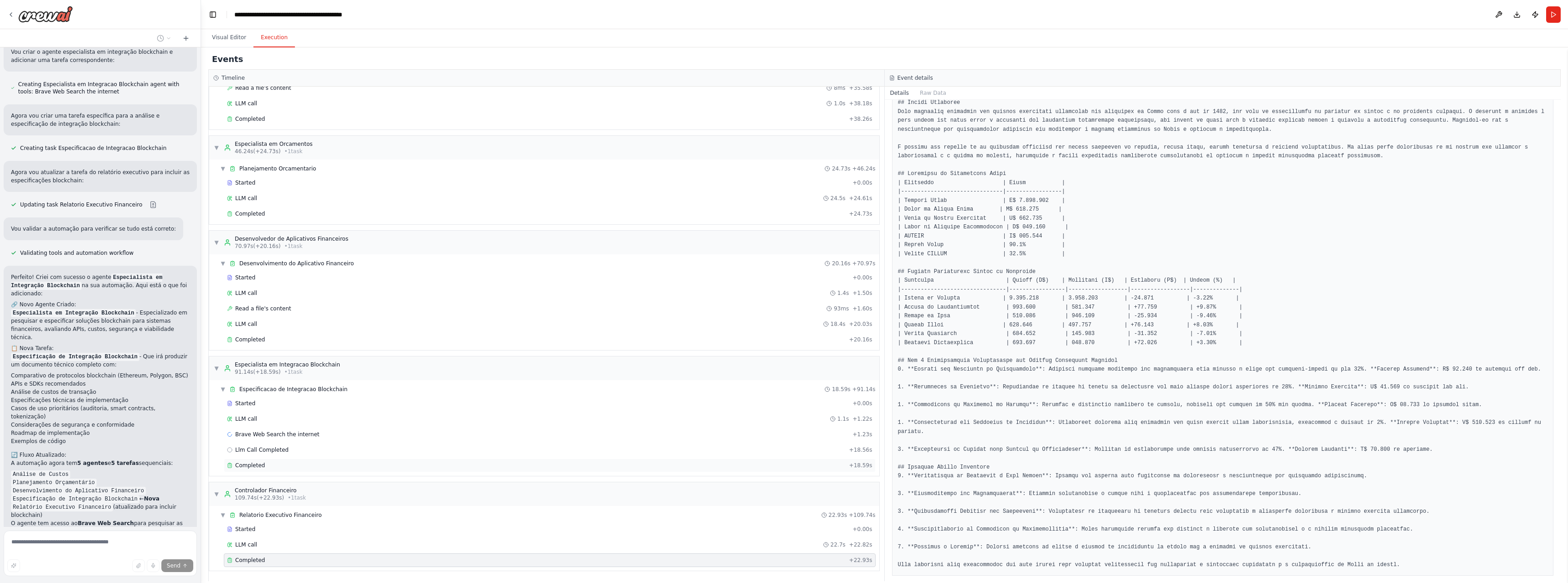
click at [248, 466] on span "Completed" at bounding box center [250, 466] width 30 height 7
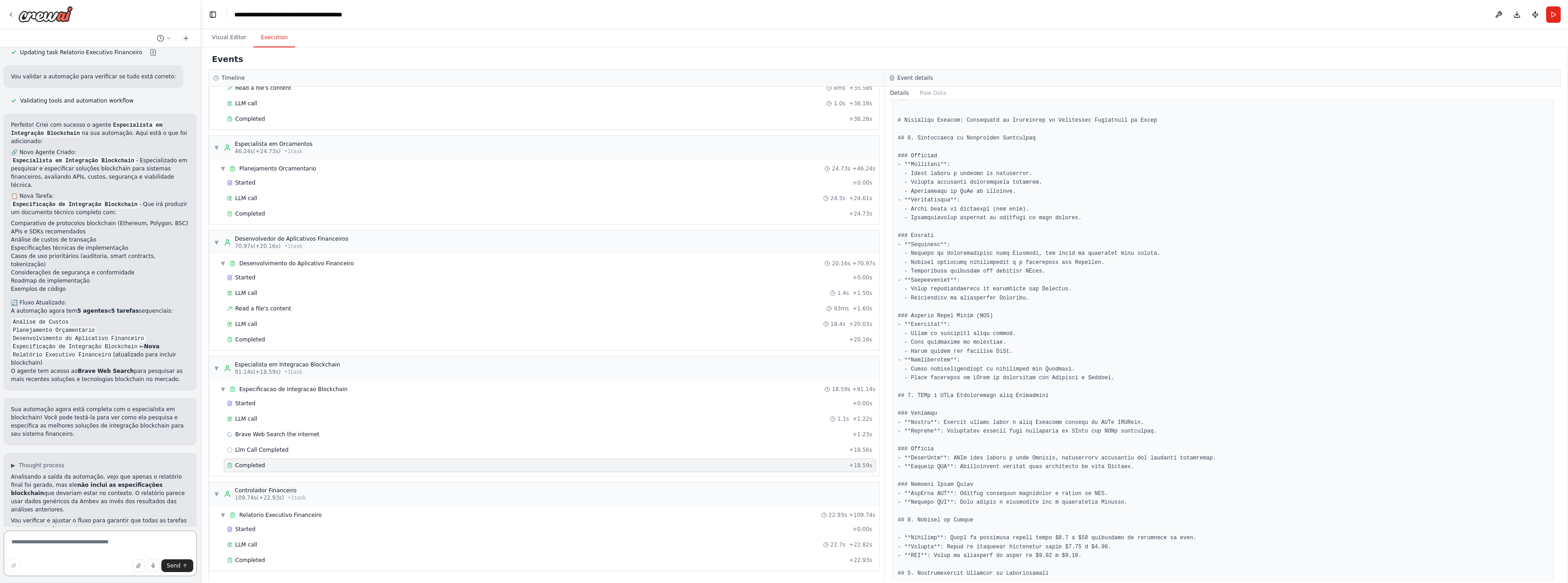
scroll to position [2466, 0]
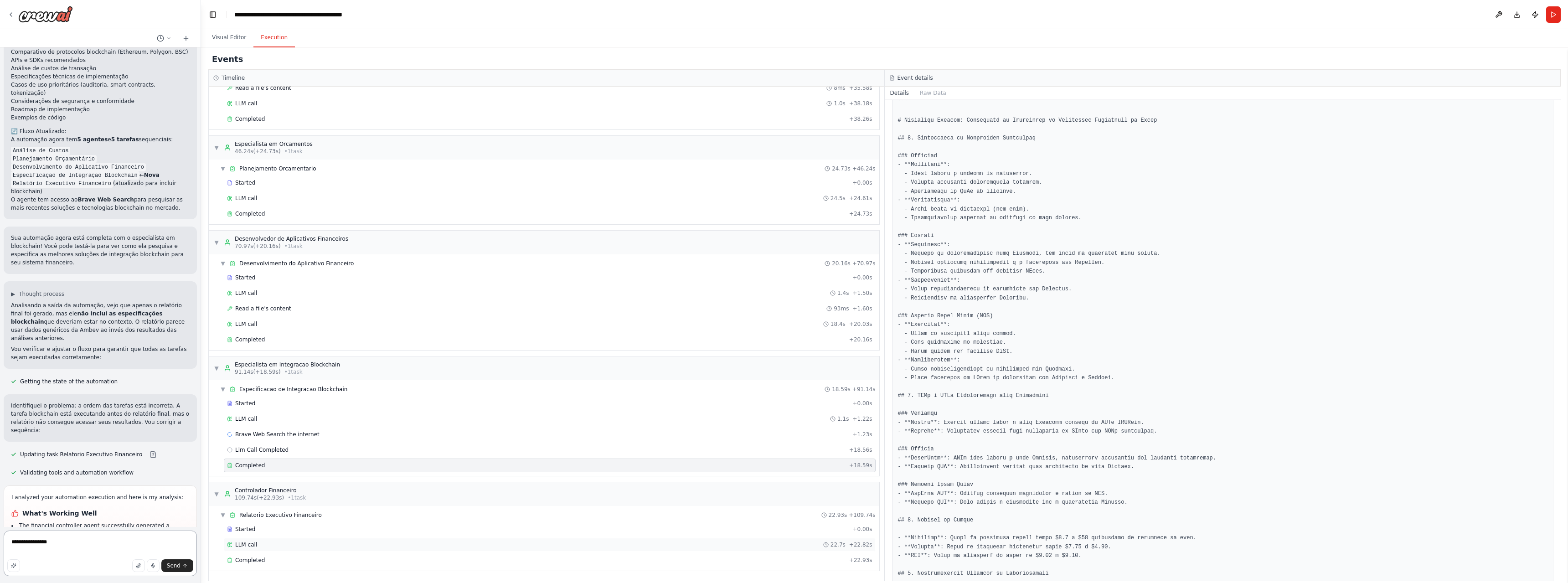
type textarea "**********"
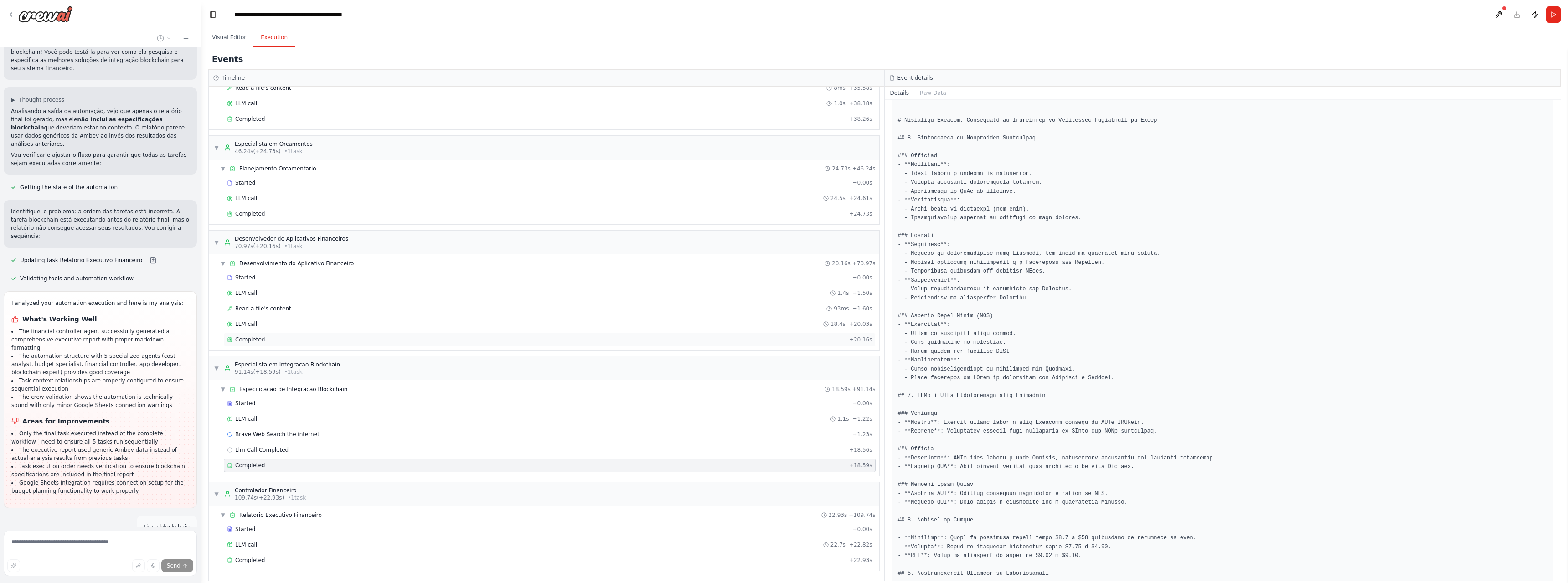
scroll to position [2776, 0]
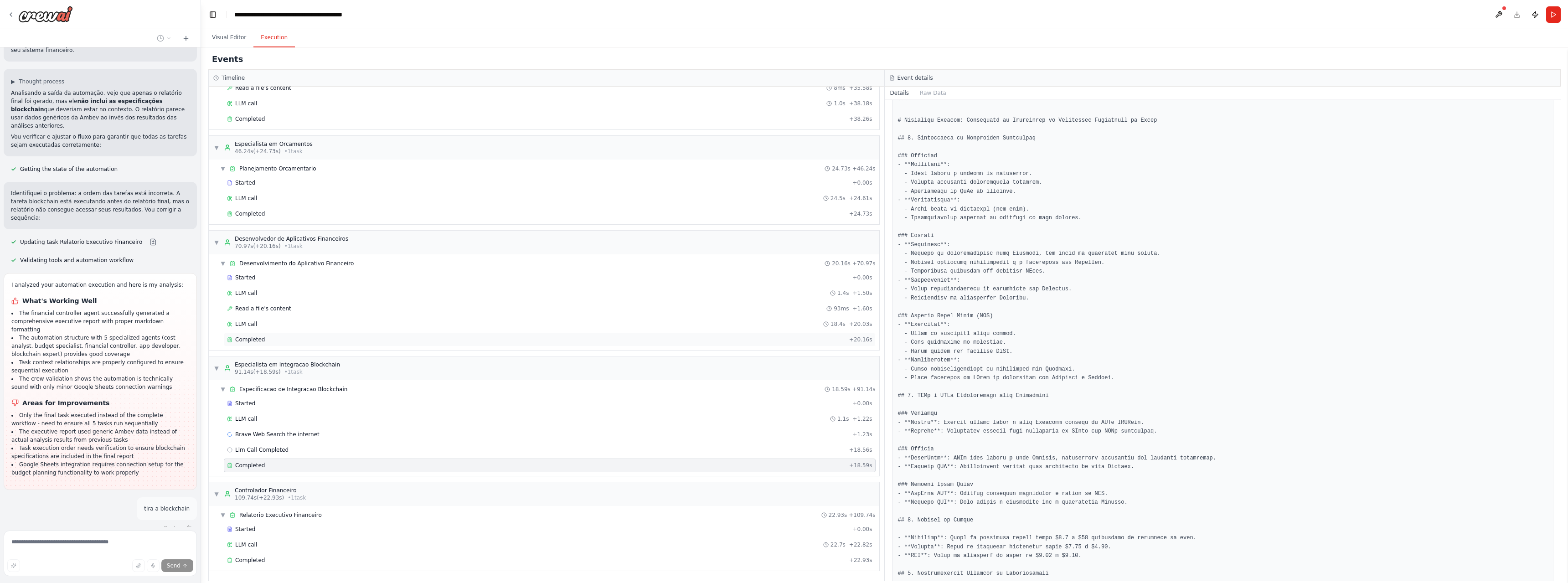
click at [244, 335] on div "Completed + 20.16s" at bounding box center [550, 340] width 652 height 13
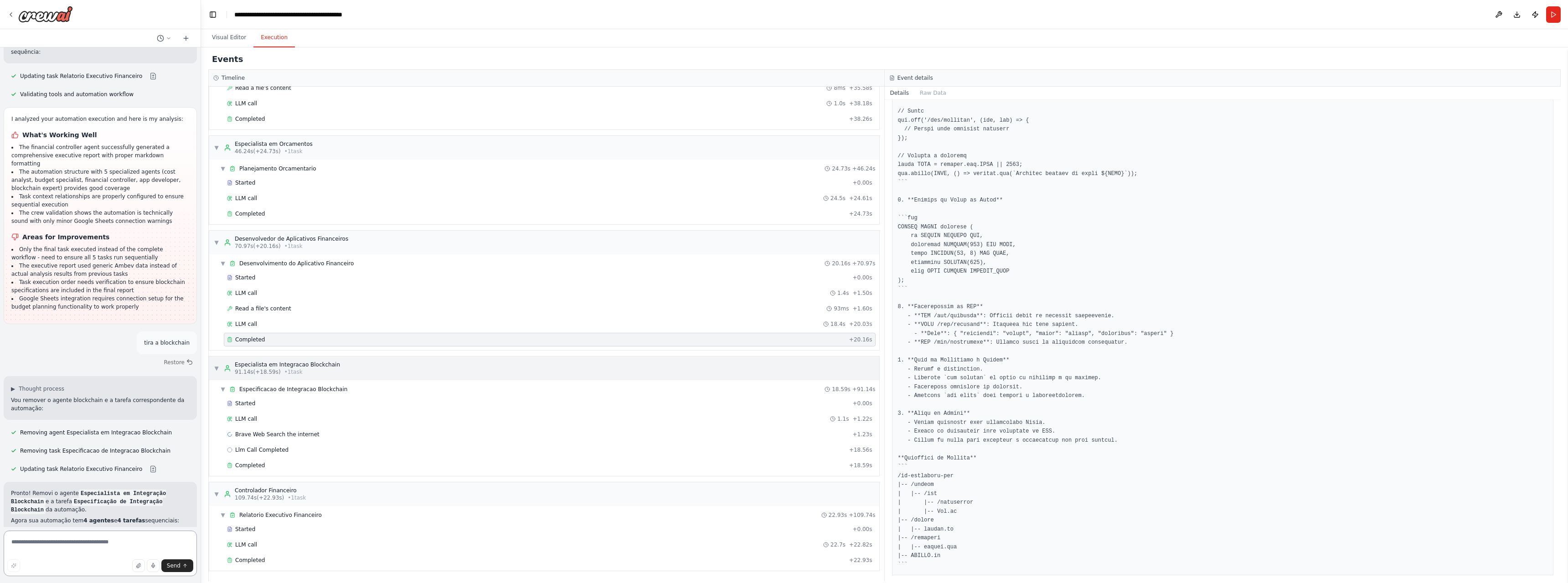
scroll to position [2950, 0]
type textarea "**********"
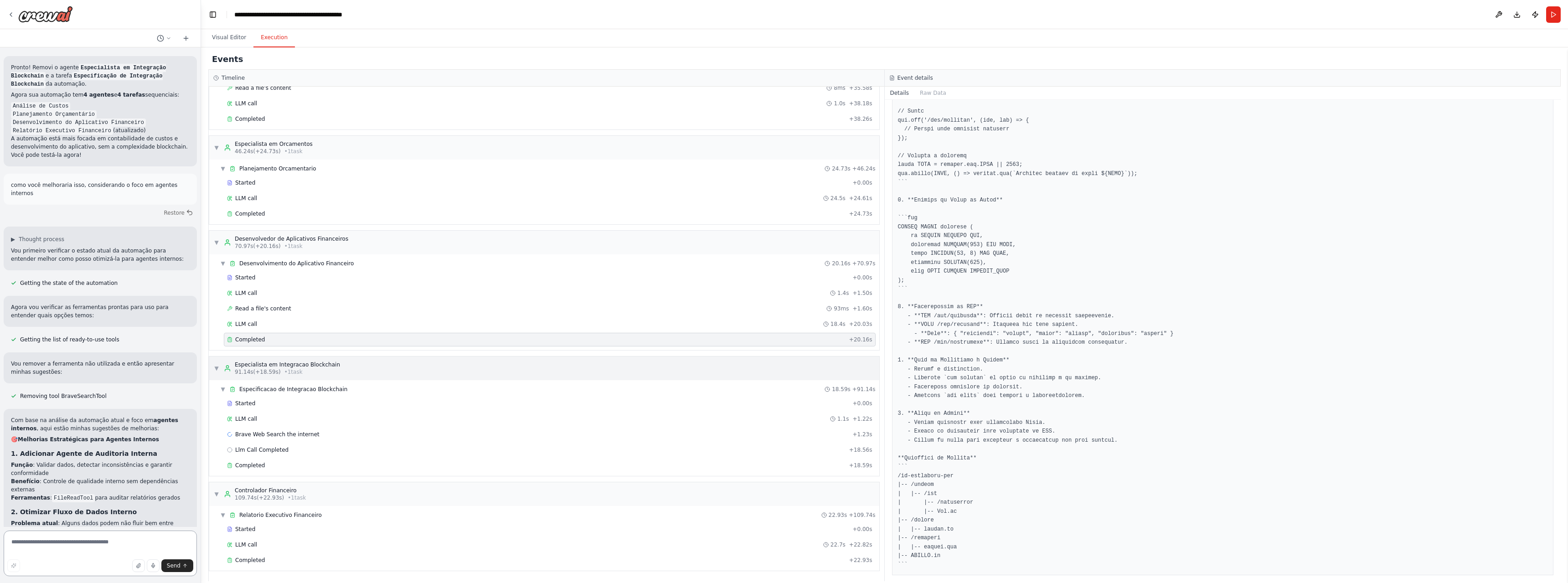
scroll to position [3376, 0]
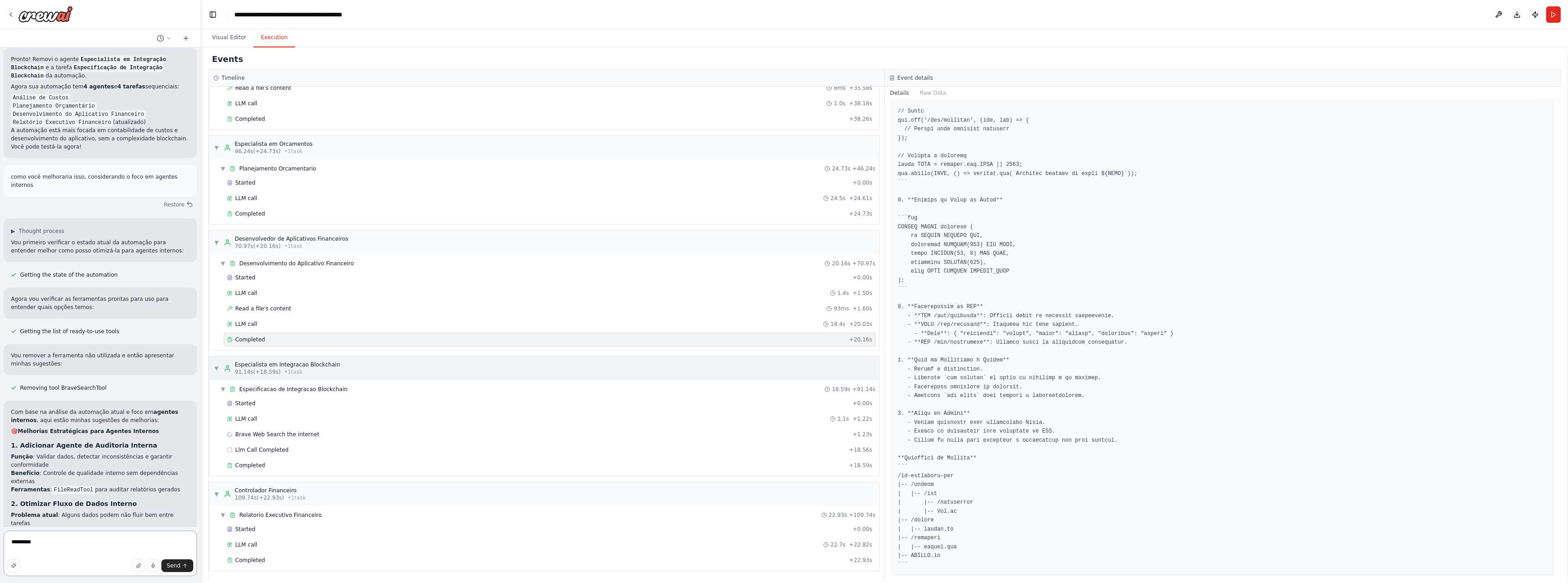
type textarea "**********"
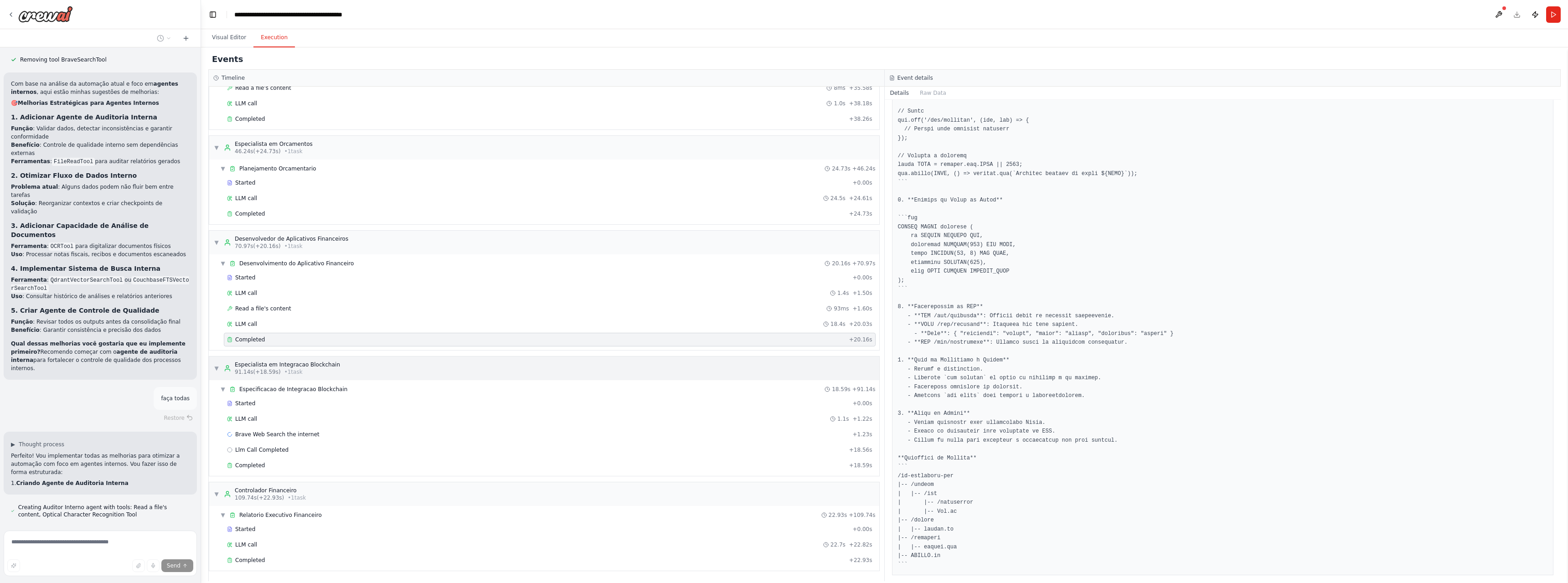
scroll to position [3752, 0]
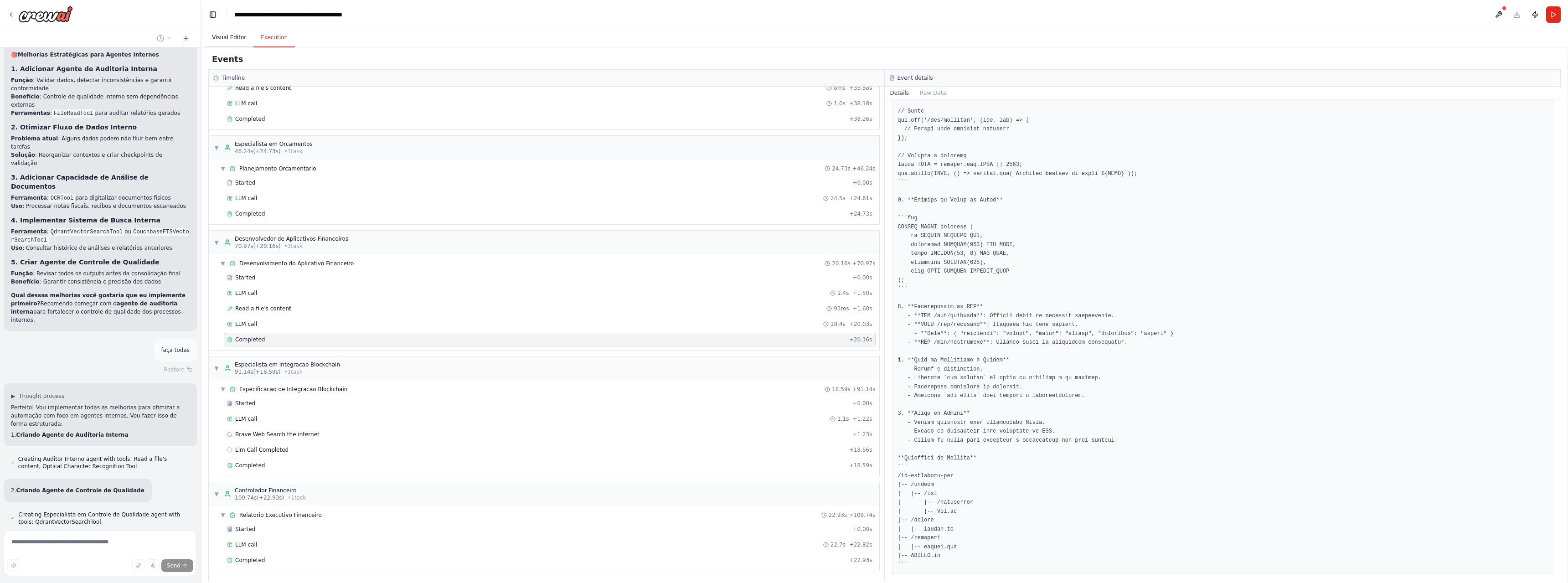
click at [228, 46] on button "Visual Editor" at bounding box center [229, 37] width 49 height 19
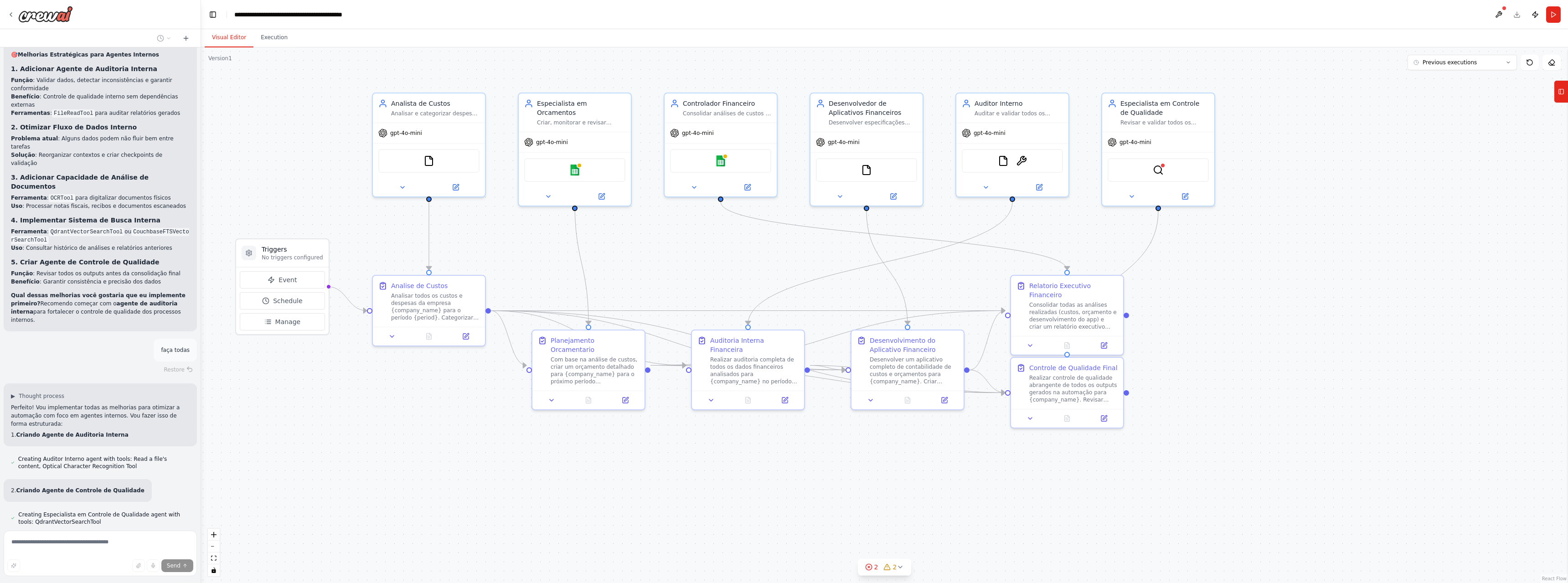
drag, startPoint x: 681, startPoint y: 286, endPoint x: 670, endPoint y: 285, distance: 11.0
click at [670, 285] on div ".deletable-edge-delete-btn { width: 20px; height: 20px; border: 0px solid #ffff…" at bounding box center [884, 315] width 1367 height 536
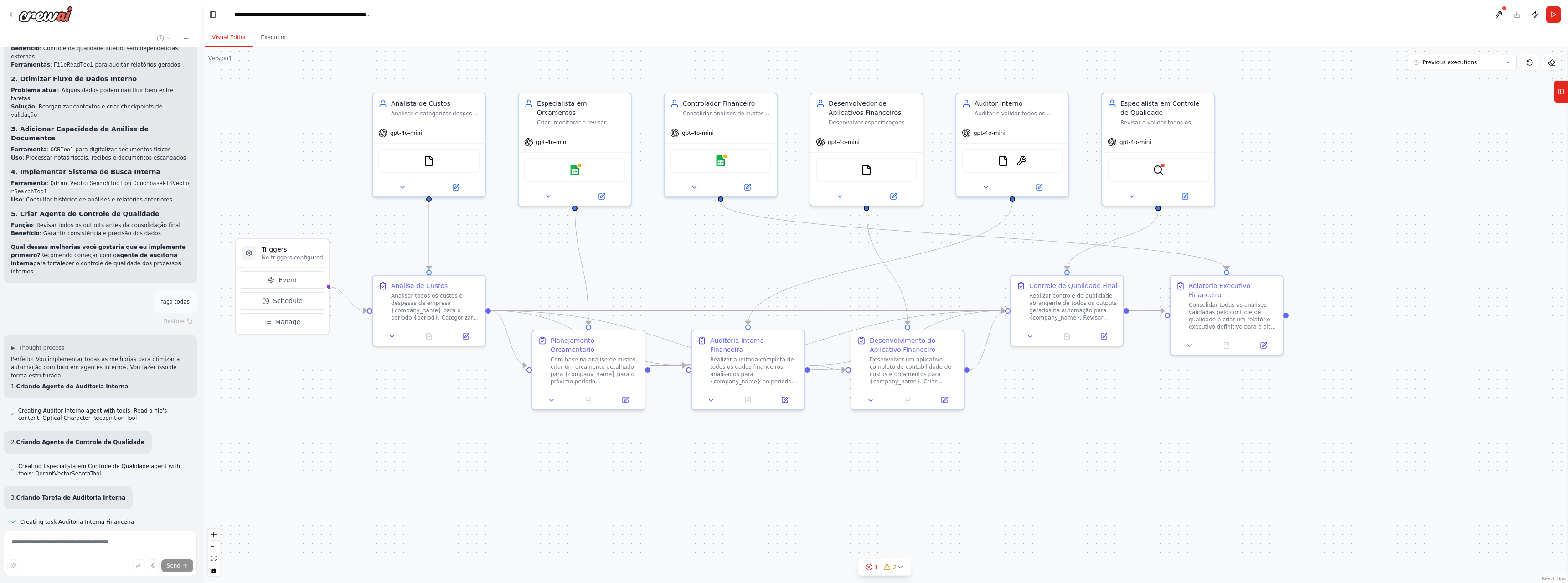
scroll to position [3825, 0]
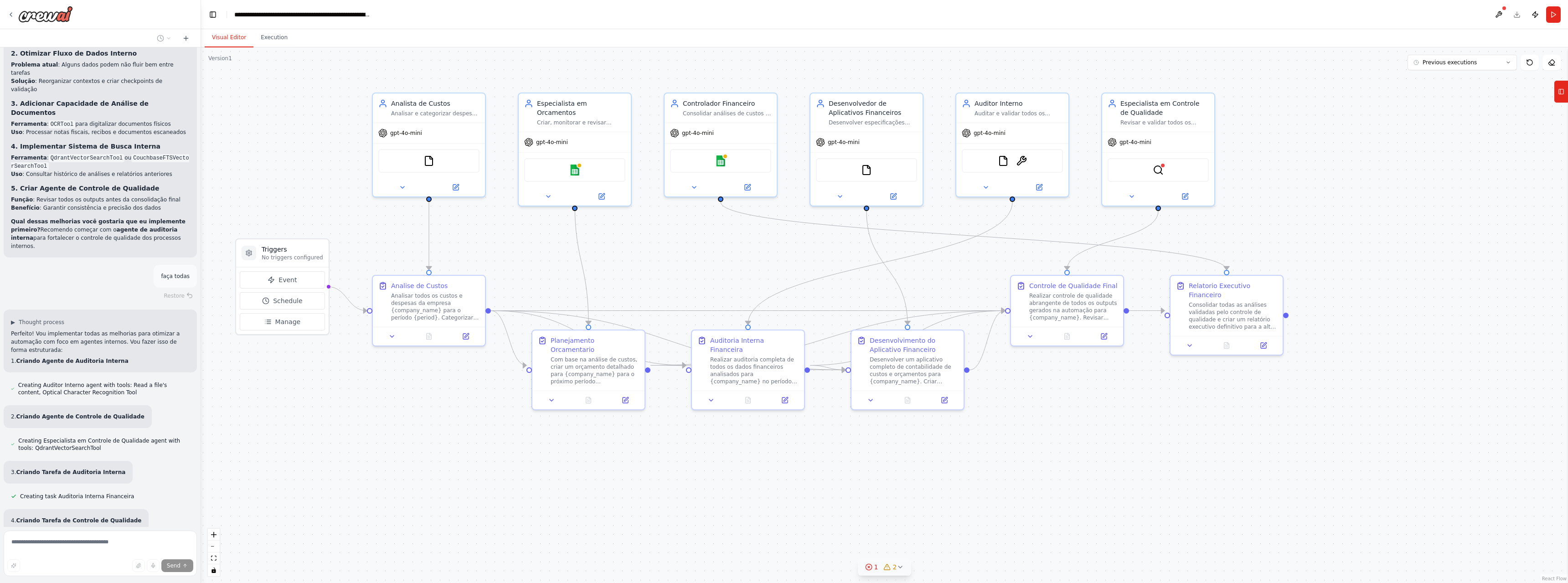
click at [875, 572] on button "1 2" at bounding box center [884, 567] width 54 height 17
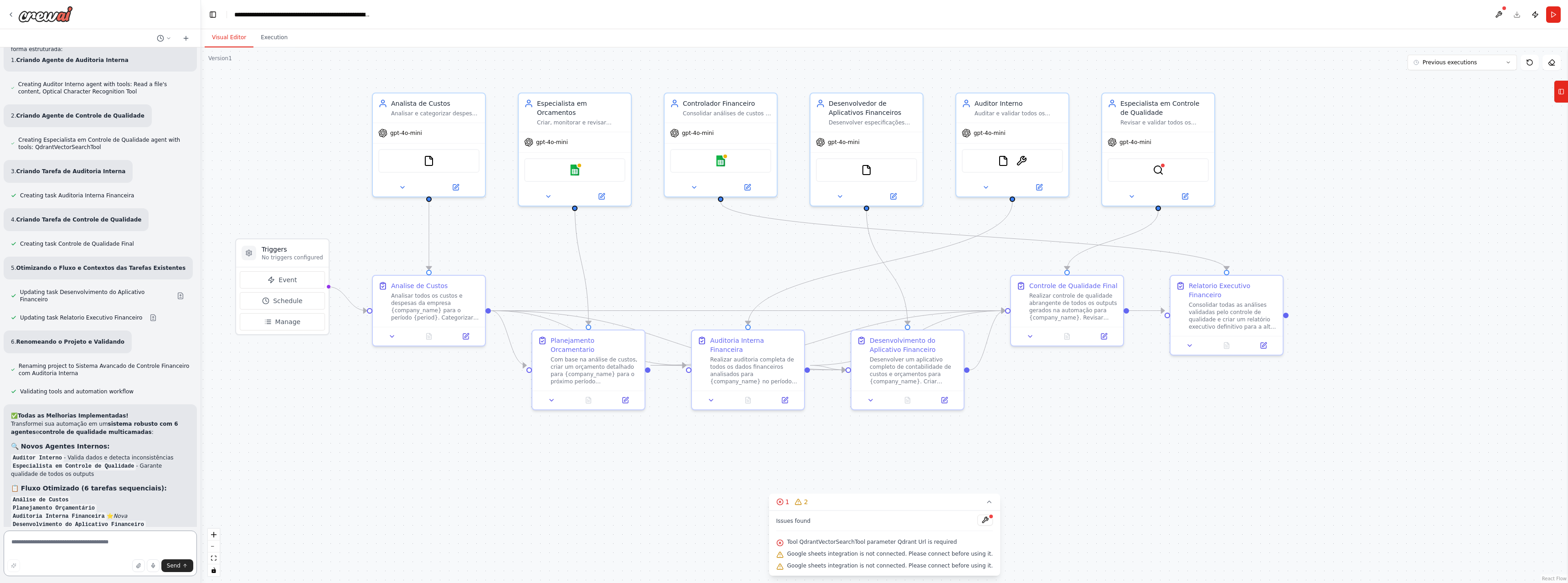
scroll to position [4135, 0]
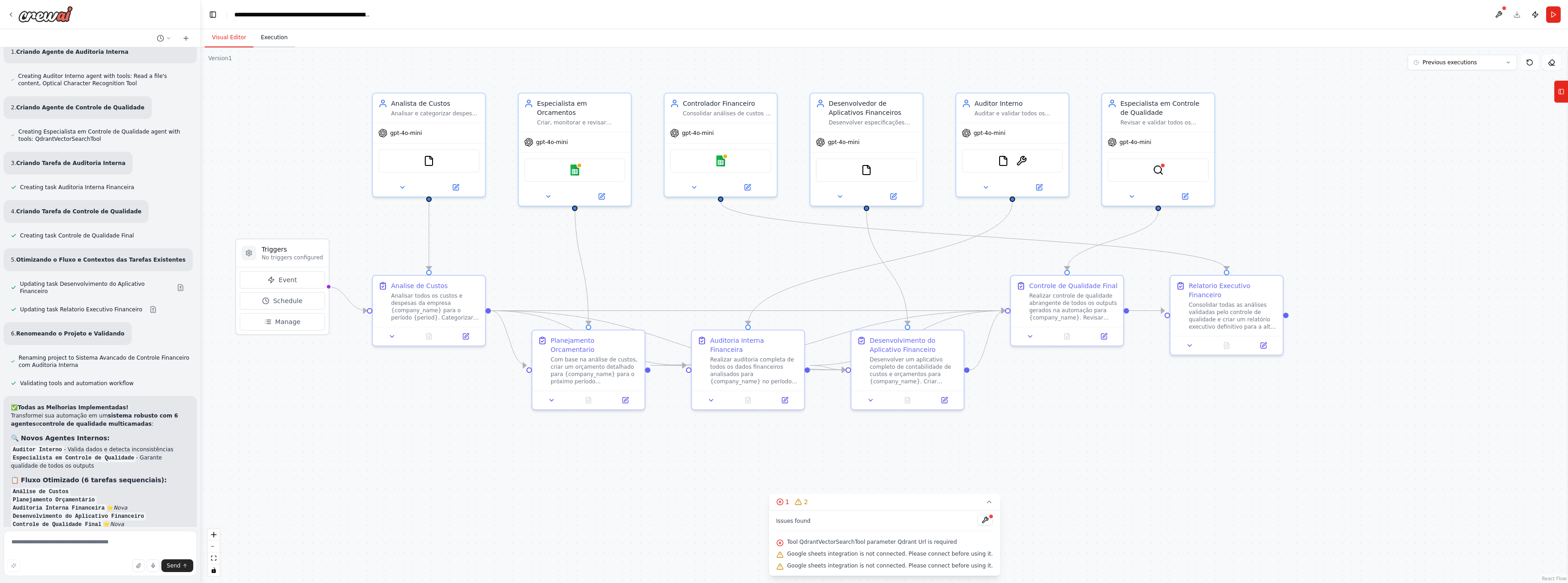
click at [279, 39] on button "Execution" at bounding box center [274, 37] width 41 height 19
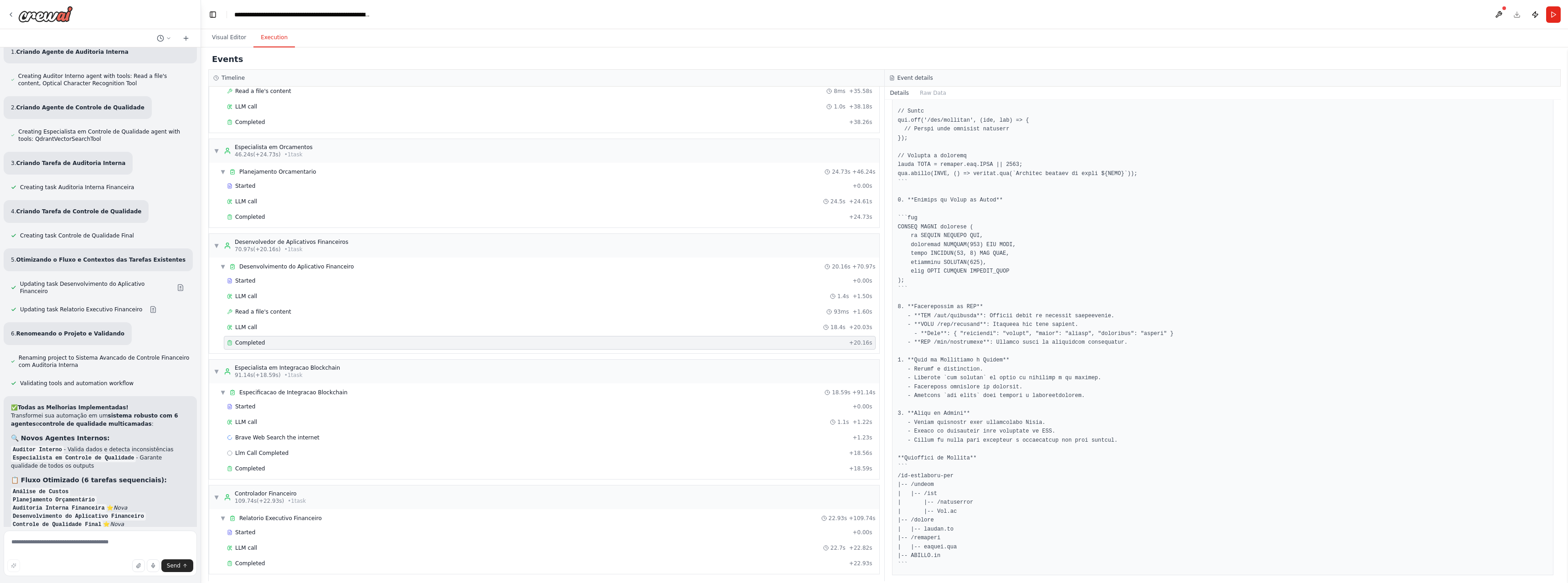
scroll to position [748, 0]
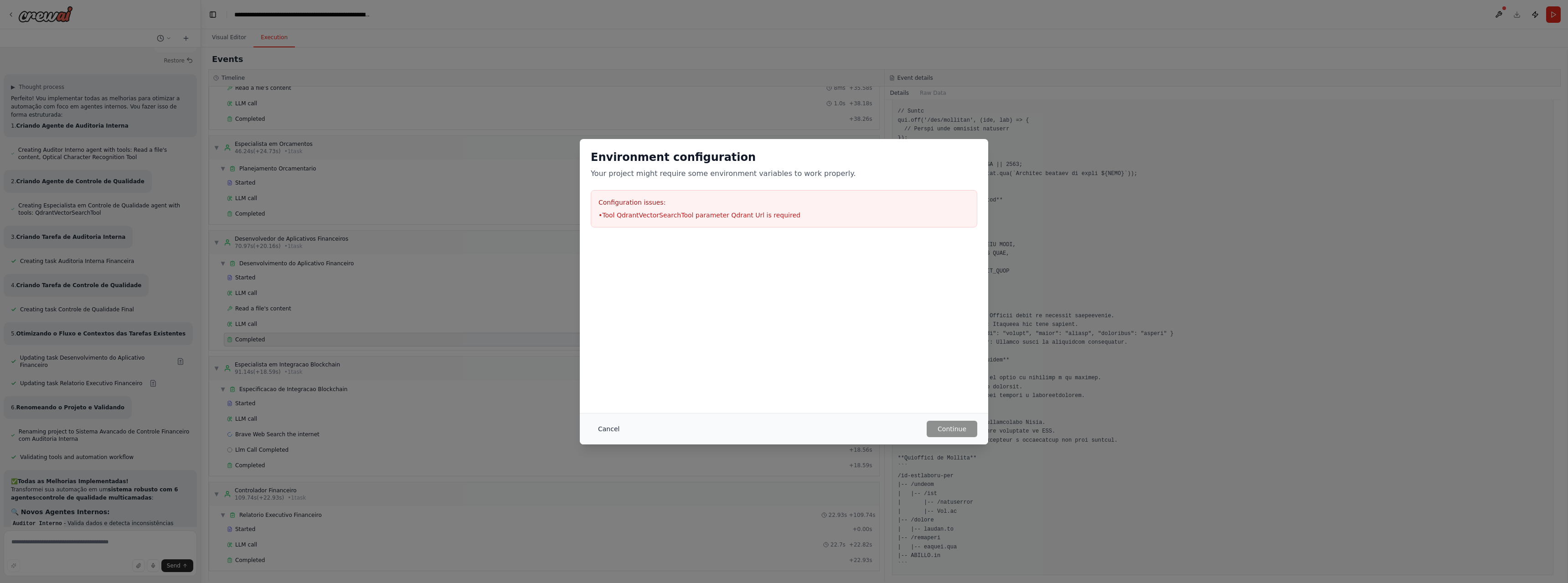
click at [601, 431] on button "Cancel" at bounding box center [608, 428] width 36 height 16
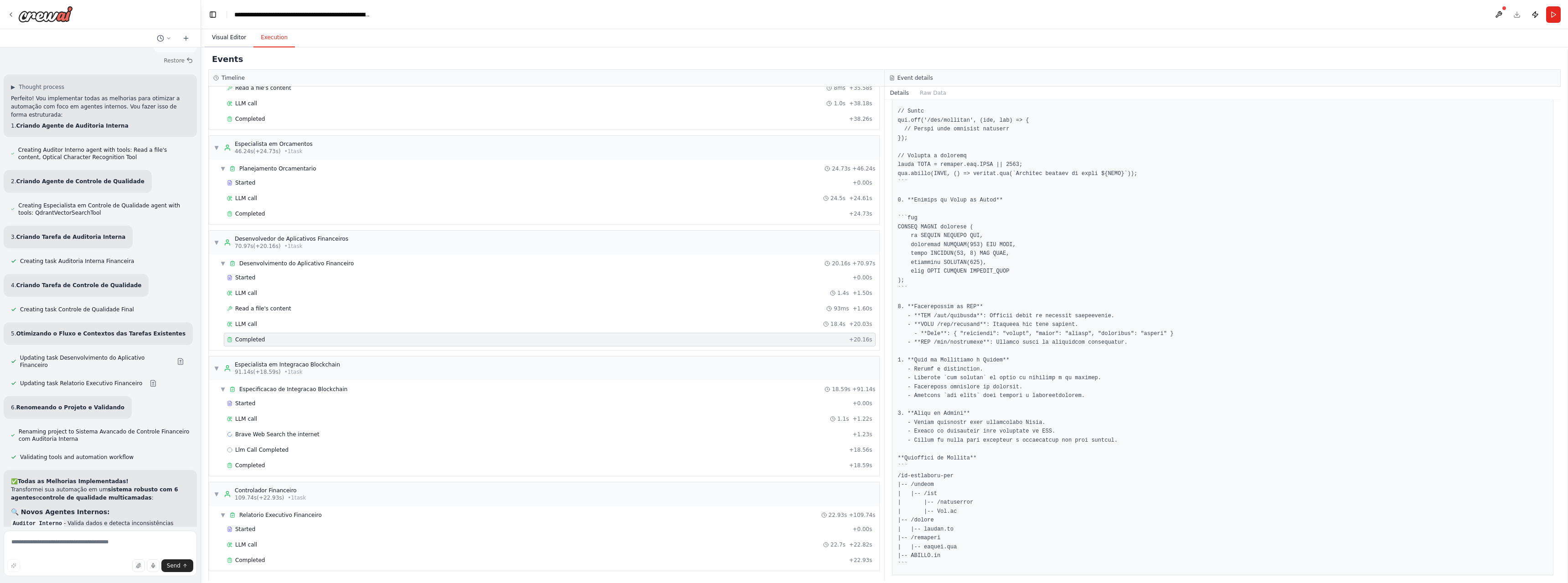
click at [233, 33] on button "Visual Editor" at bounding box center [229, 37] width 49 height 19
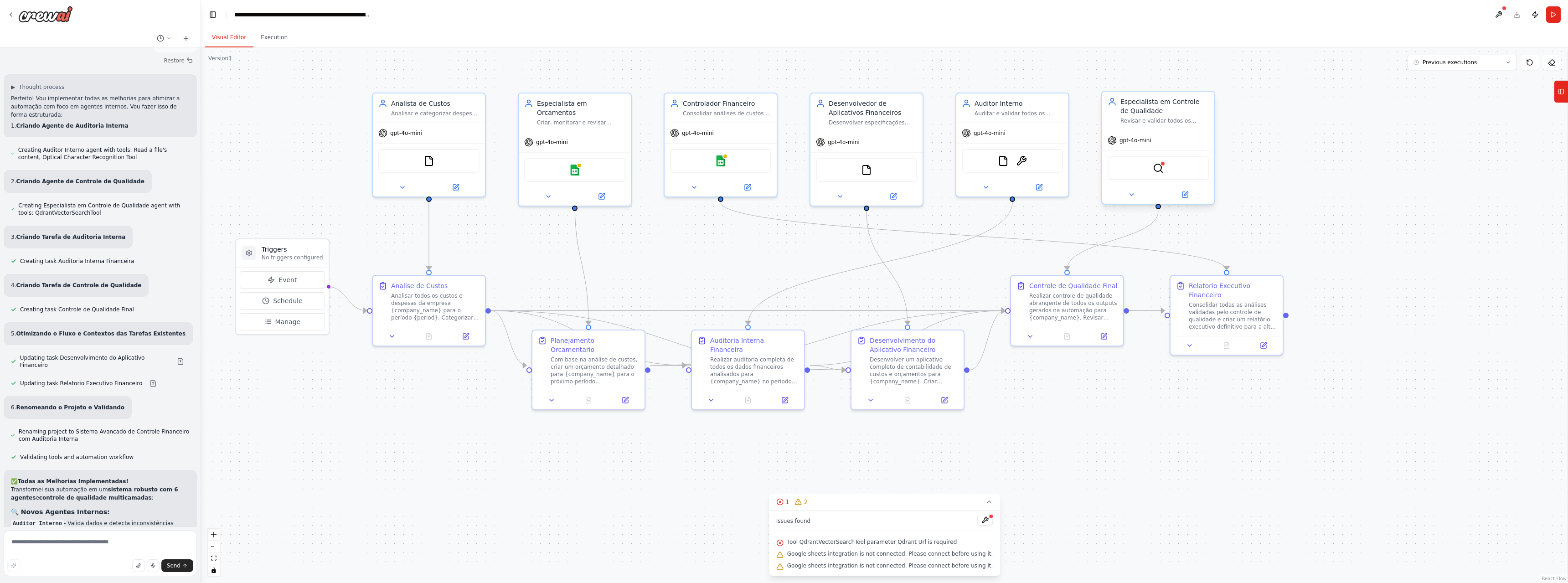
click at [1155, 176] on div "QdrantVectorSearchTool" at bounding box center [1158, 168] width 101 height 24
click at [1160, 172] on img at bounding box center [1158, 168] width 11 height 11
click at [1184, 204] on div "Especialista em Controle de Qualidade Revisar e validar todos os outputs gerado…" at bounding box center [1158, 147] width 114 height 114
click at [1189, 197] on button at bounding box center [1185, 195] width 52 height 11
click at [1038, 316] on div "Realizar controle de qualidade abrangente de todos os outputs gerados na automa…" at bounding box center [1073, 305] width 88 height 29
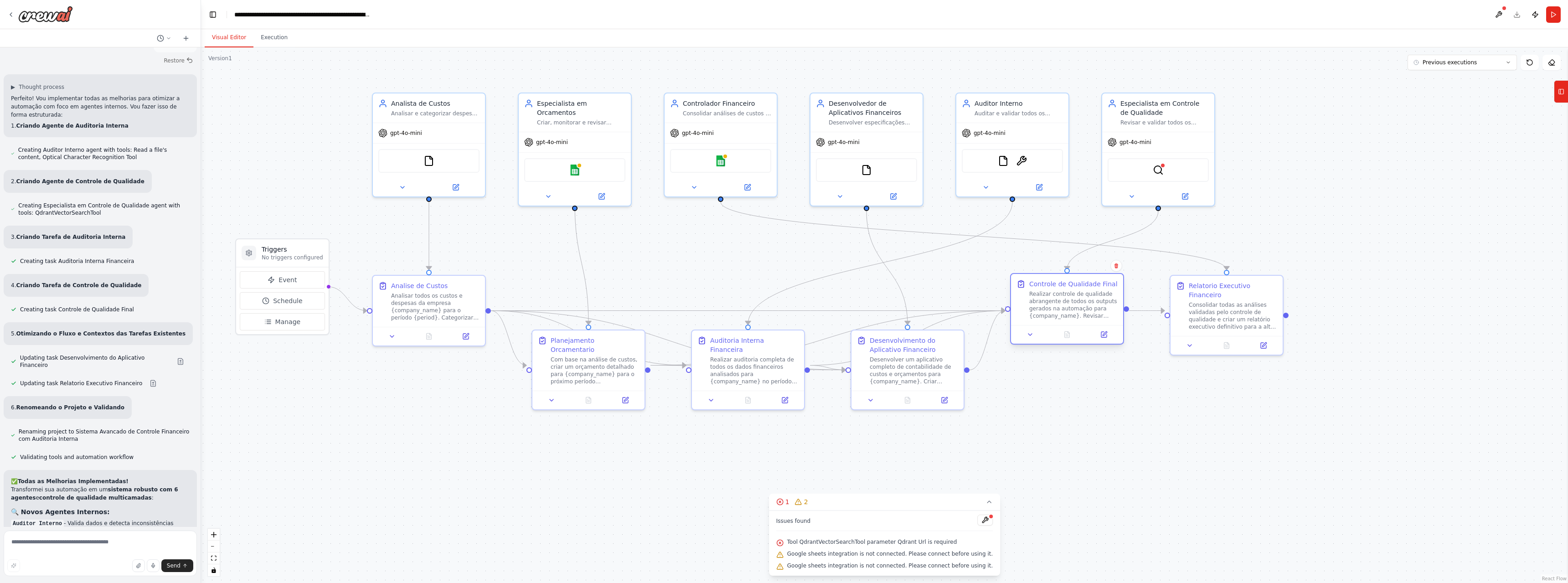
click at [1038, 316] on div "Realizar controle de qualidade abrangente de todos os outputs gerados na automa…" at bounding box center [1073, 305] width 88 height 29
click at [1106, 336] on icon at bounding box center [1104, 334] width 5 height 5
click at [132, 543] on textarea at bounding box center [100, 553] width 194 height 46
type textarea "**********"
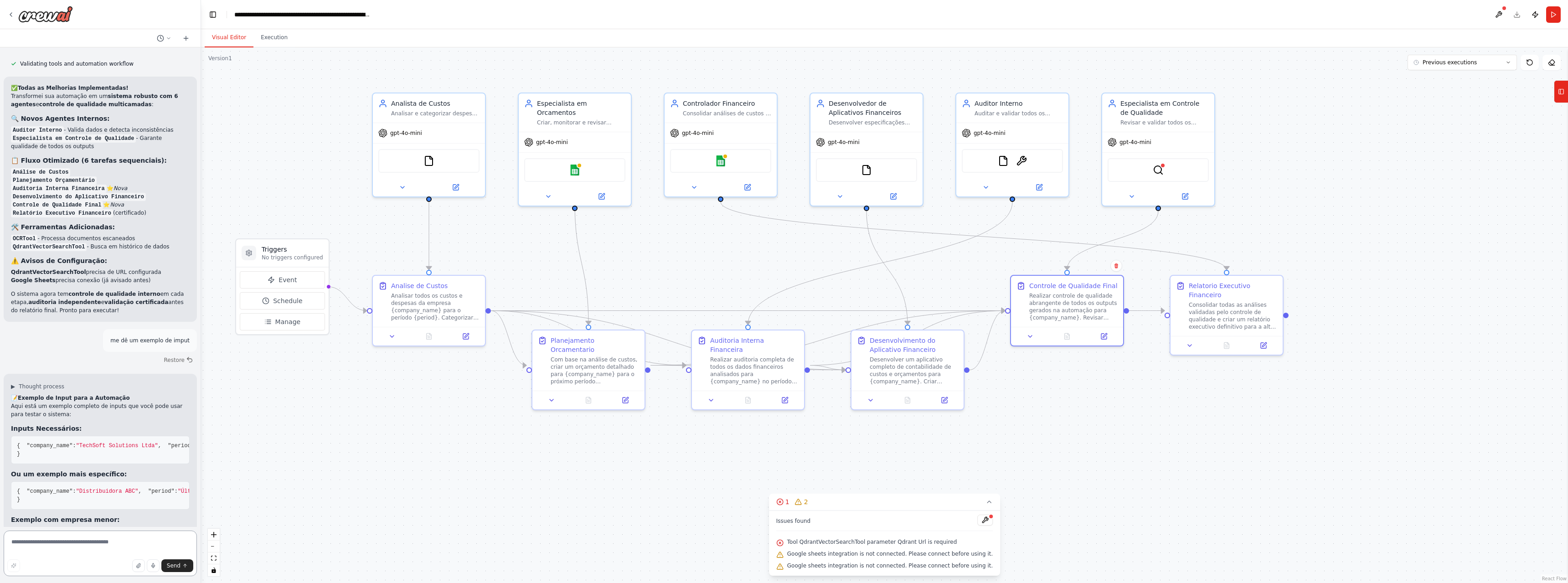
scroll to position [4463, 0]
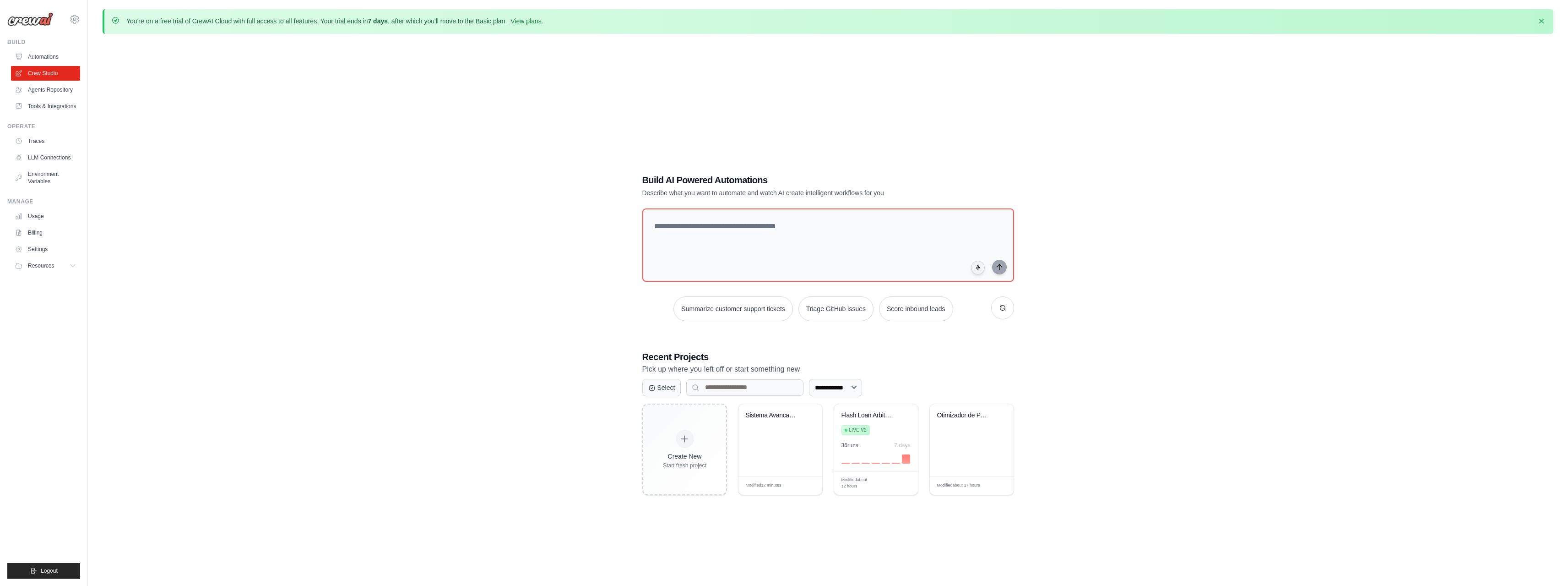
drag, startPoint x: 0, startPoint y: 0, endPoint x: 1268, endPoint y: 258, distance: 1294.0
click at [1272, 254] on div "**********" at bounding box center [828, 334] width 1451 height 586
click at [30, 221] on link "Usage" at bounding box center [46, 216] width 69 height 15
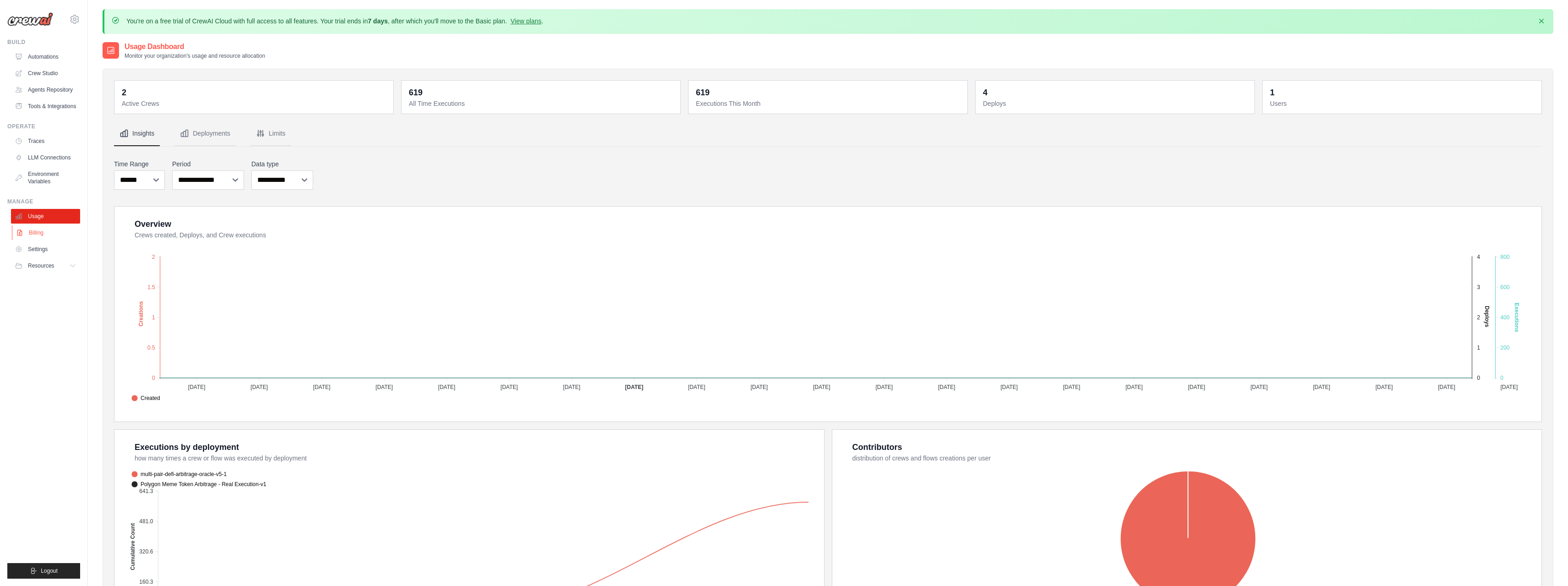
click at [63, 232] on link "Billing" at bounding box center [46, 232] width 69 height 15
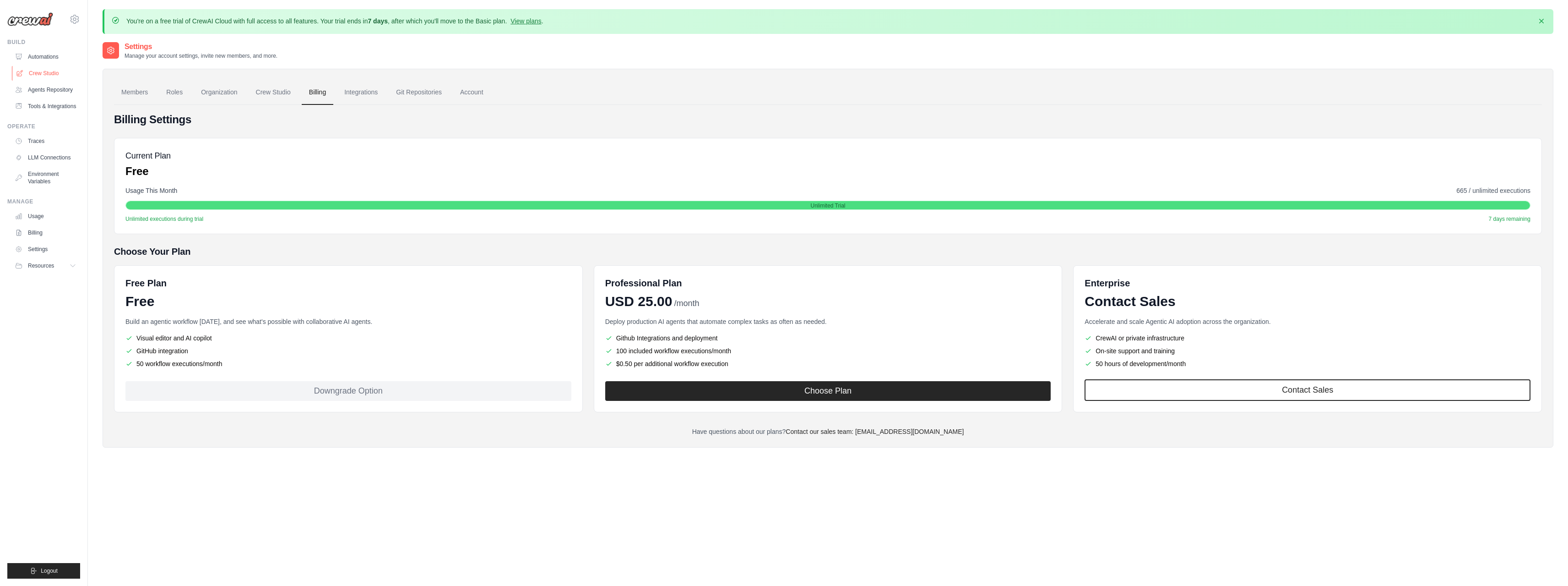
click at [32, 78] on link "Crew Studio" at bounding box center [46, 73] width 69 height 15
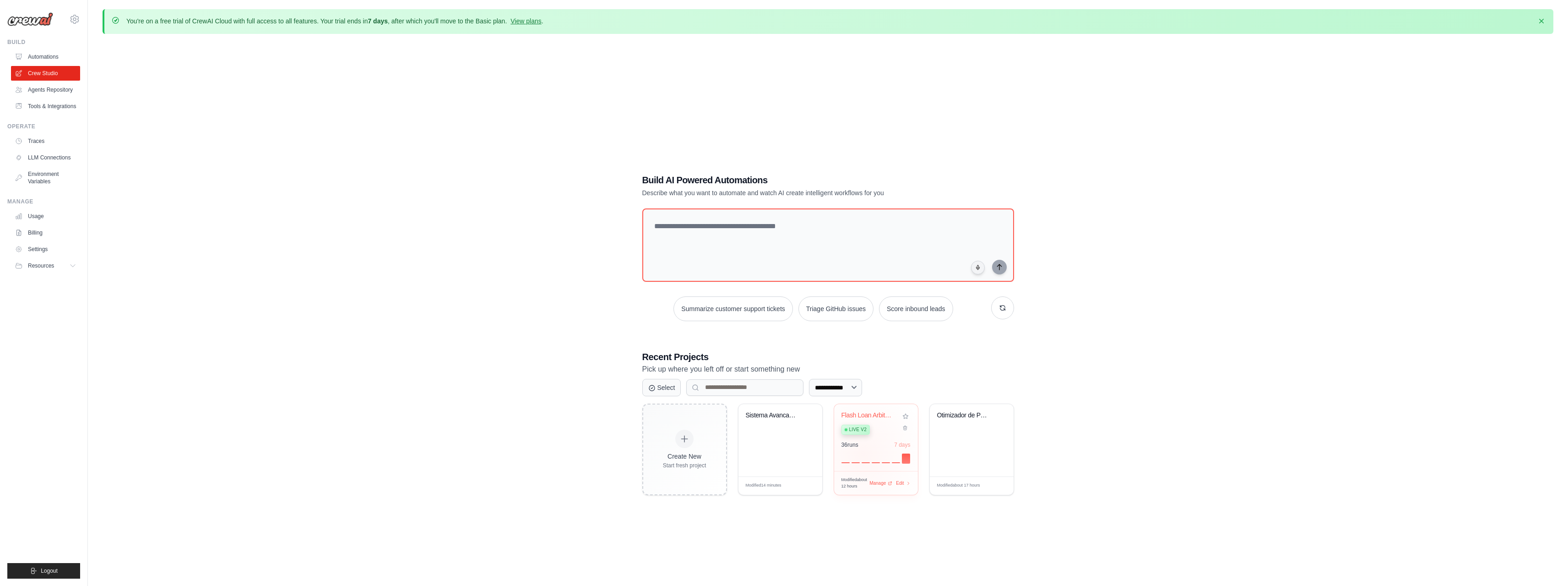
click at [863, 454] on div at bounding box center [875, 458] width 69 height 11
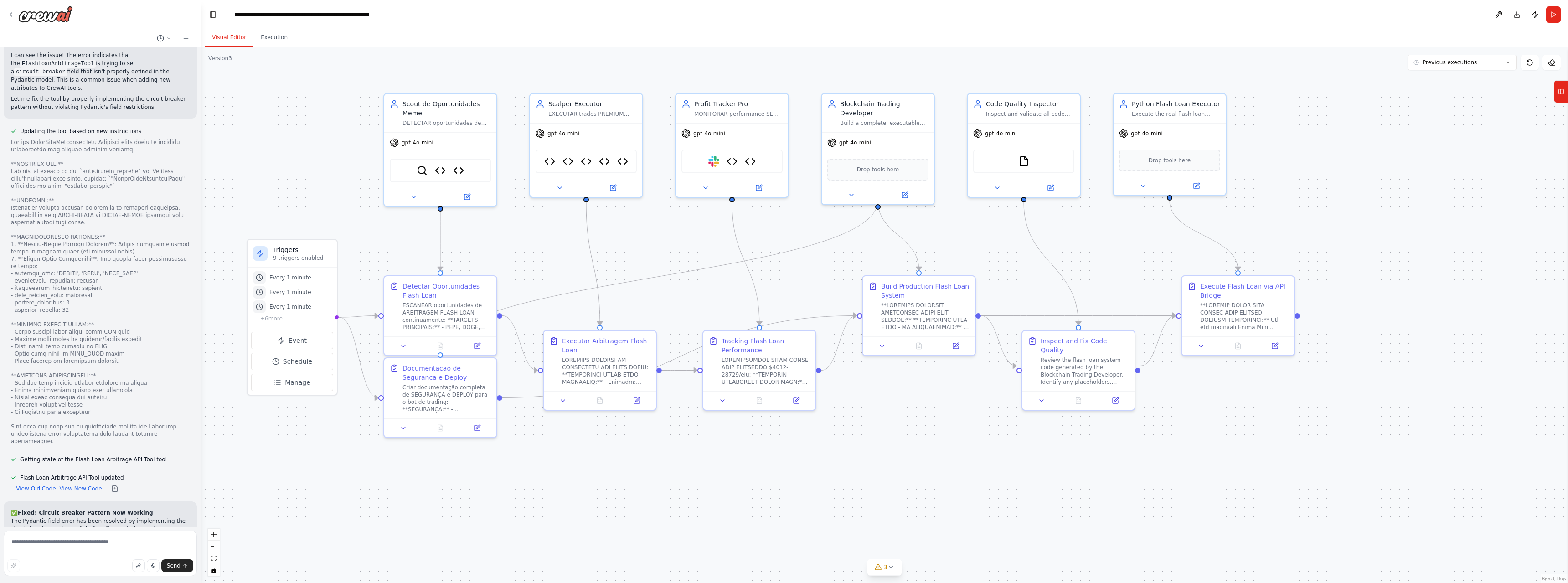
scroll to position [38619, 0]
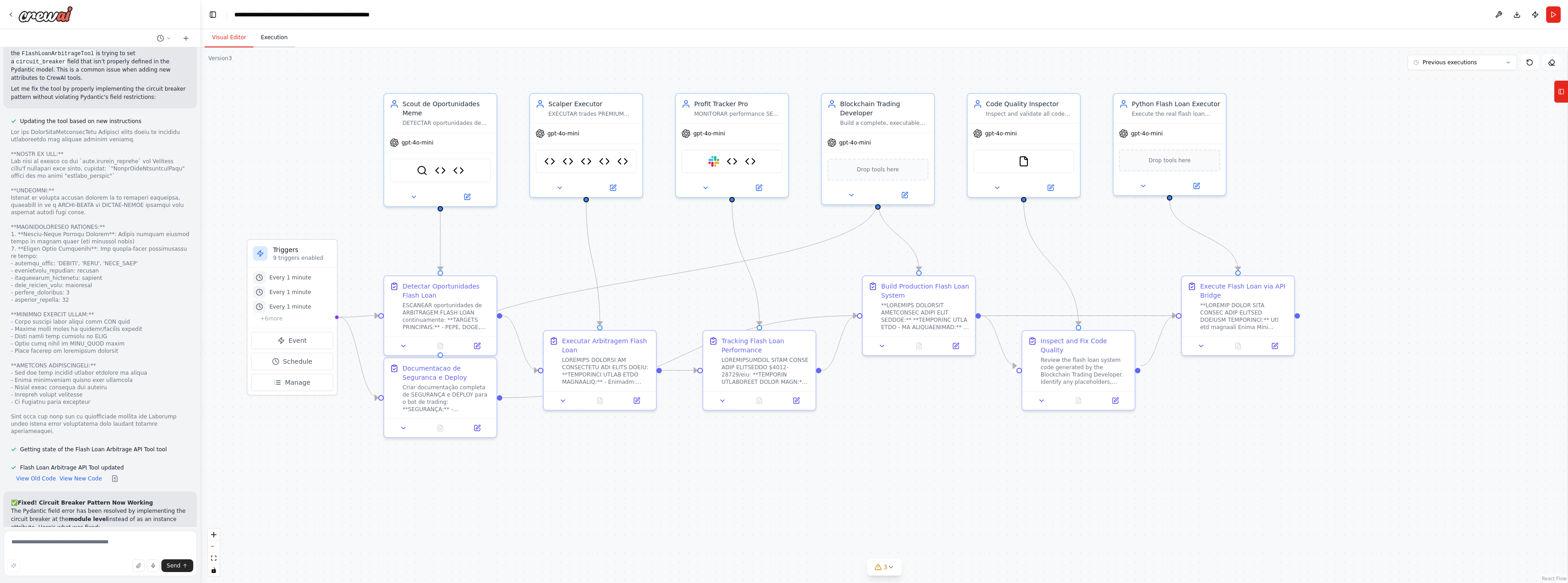
click at [278, 38] on button "Execution" at bounding box center [274, 37] width 41 height 19
